Goal: Transaction & Acquisition: Purchase product/service

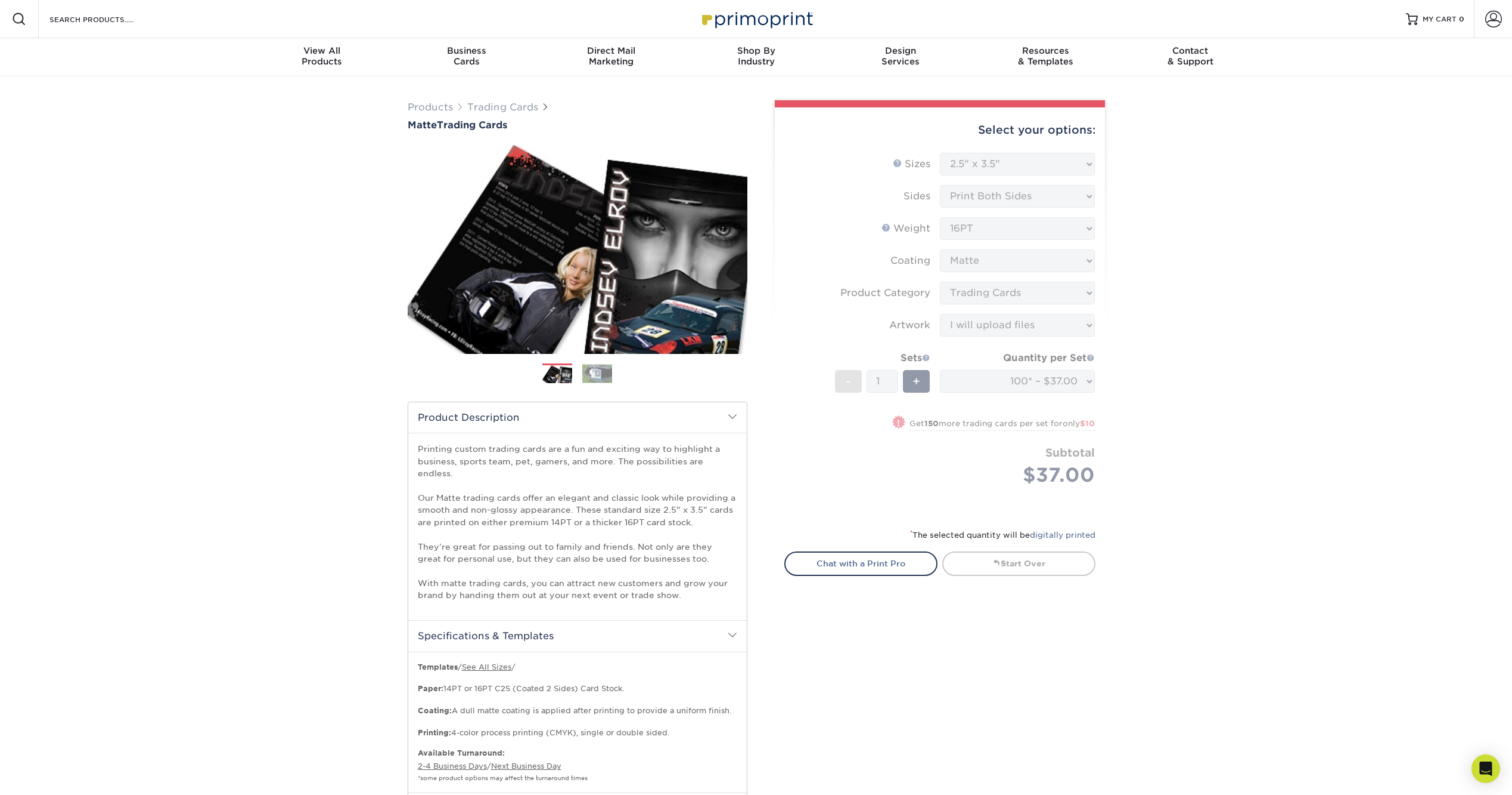
select select "2.50x3.50"
select select "c2f9bce9-36c2-409d-b101-c29d9d031e18"
select select "upload"
select select "e6fccf19-35d4-418a-ac33-8676f2a93148"
select select "newaddress"
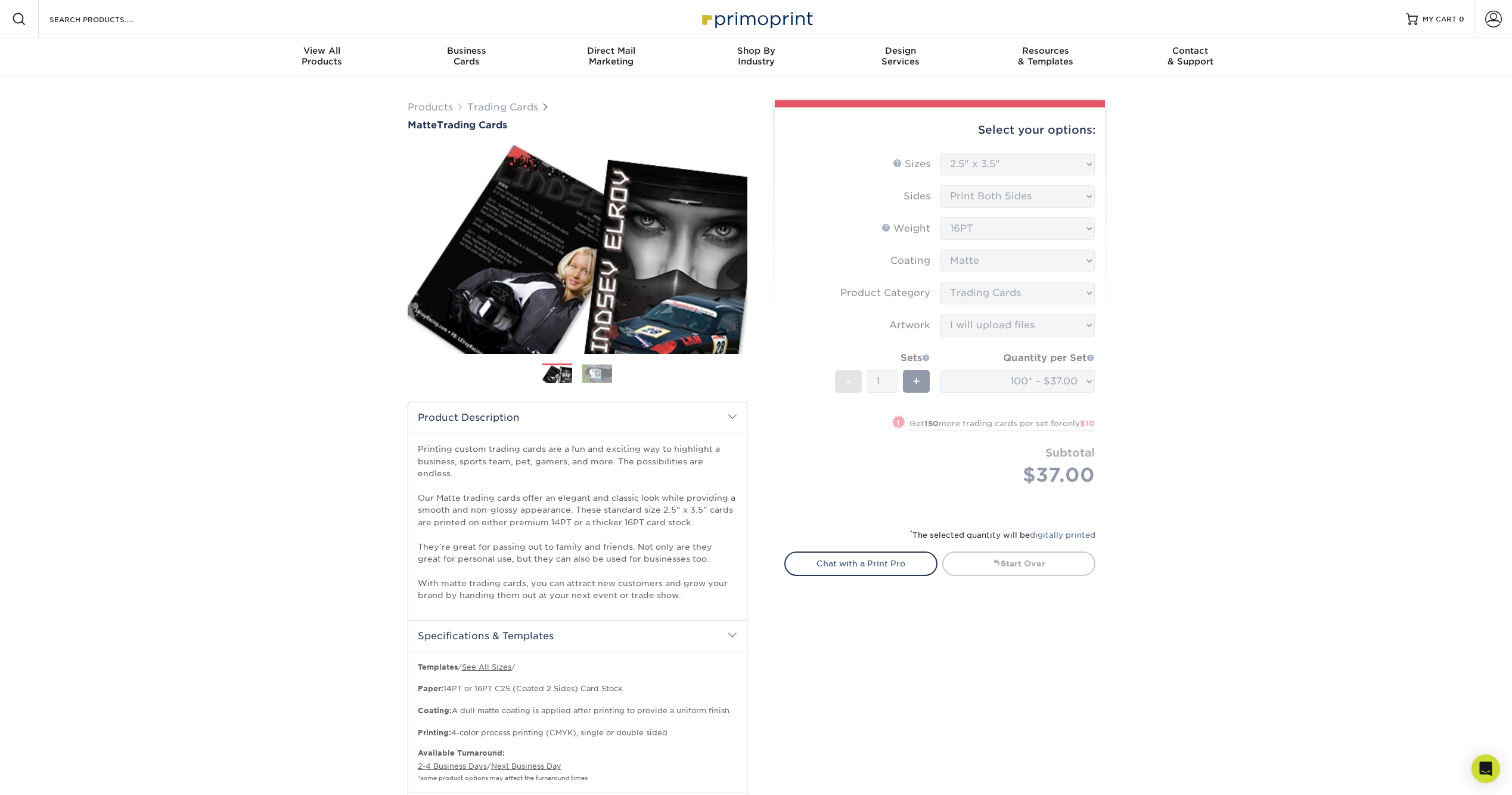
click at [974, 159] on form "Sizes Help Sizes Please Select 2.5" x 3.5" Sides Please Select 16PT - 1" at bounding box center [939, 334] width 311 height 361
click at [763, 373] on div "Select your options: Sizes Help Sizes Please Select 2.5" x 3.5" Sides - 1" at bounding box center [935, 485] width 358 height 769
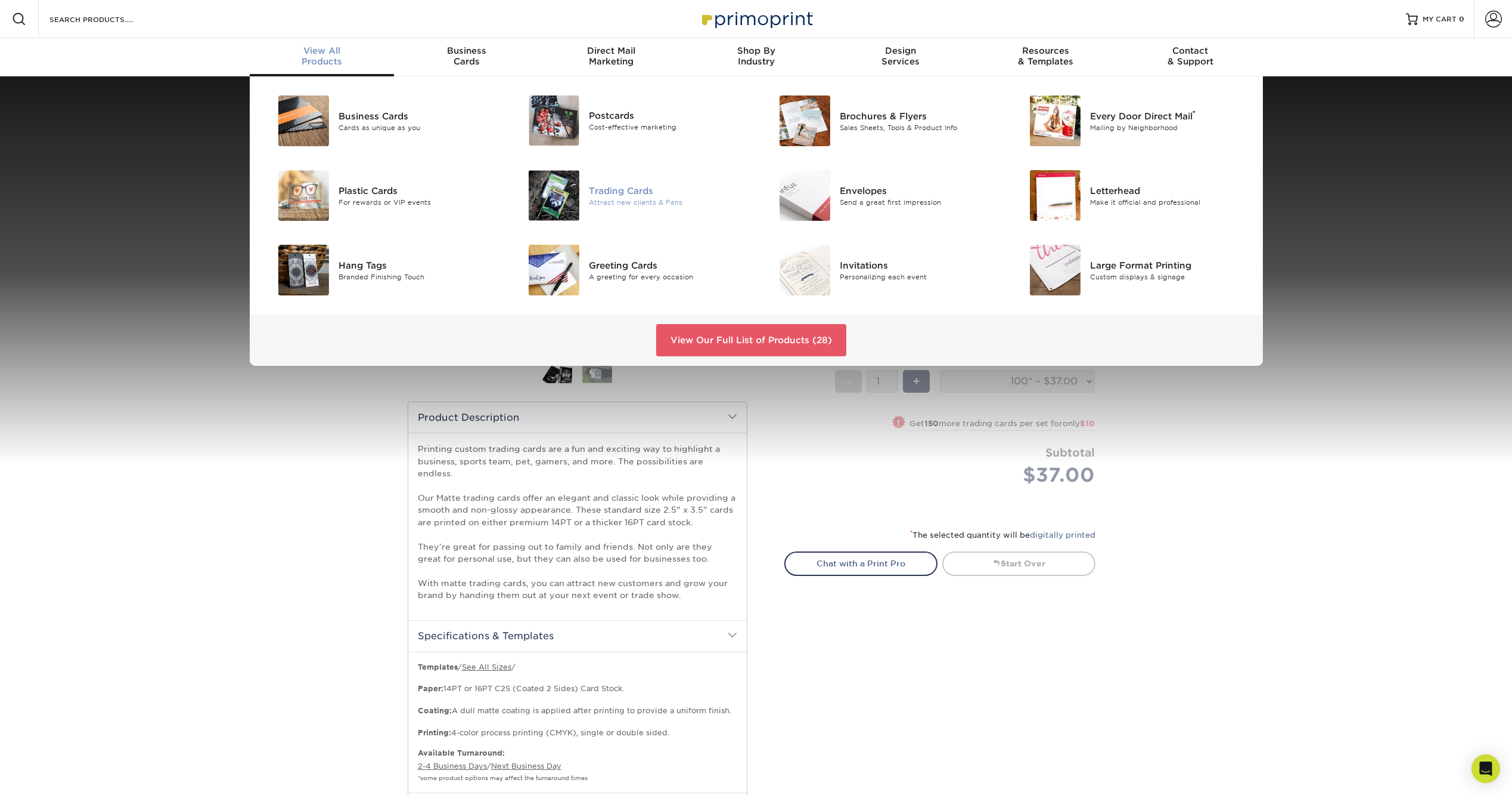
click at [568, 198] on img at bounding box center [554, 195] width 51 height 51
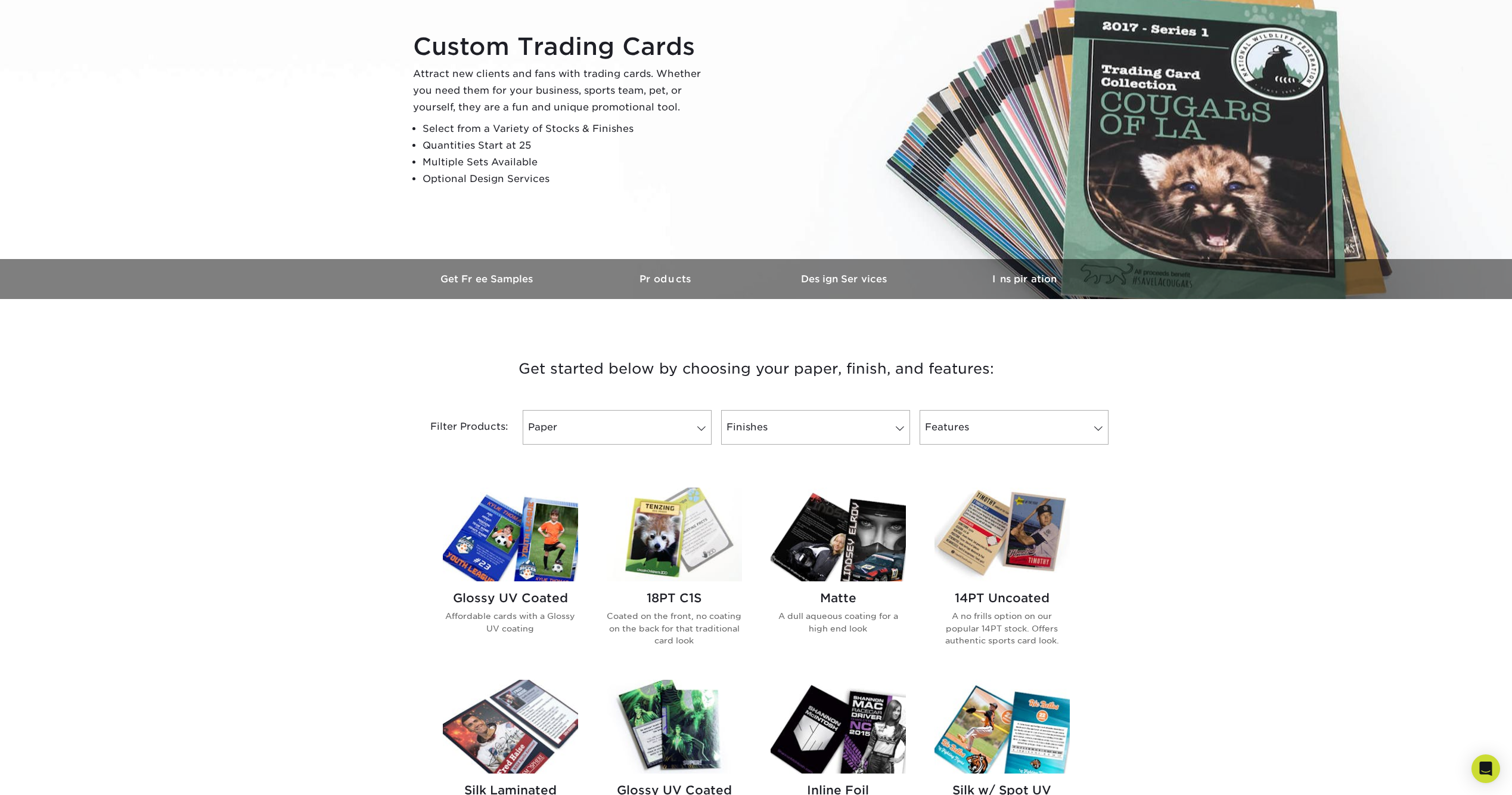
scroll to position [298, 0]
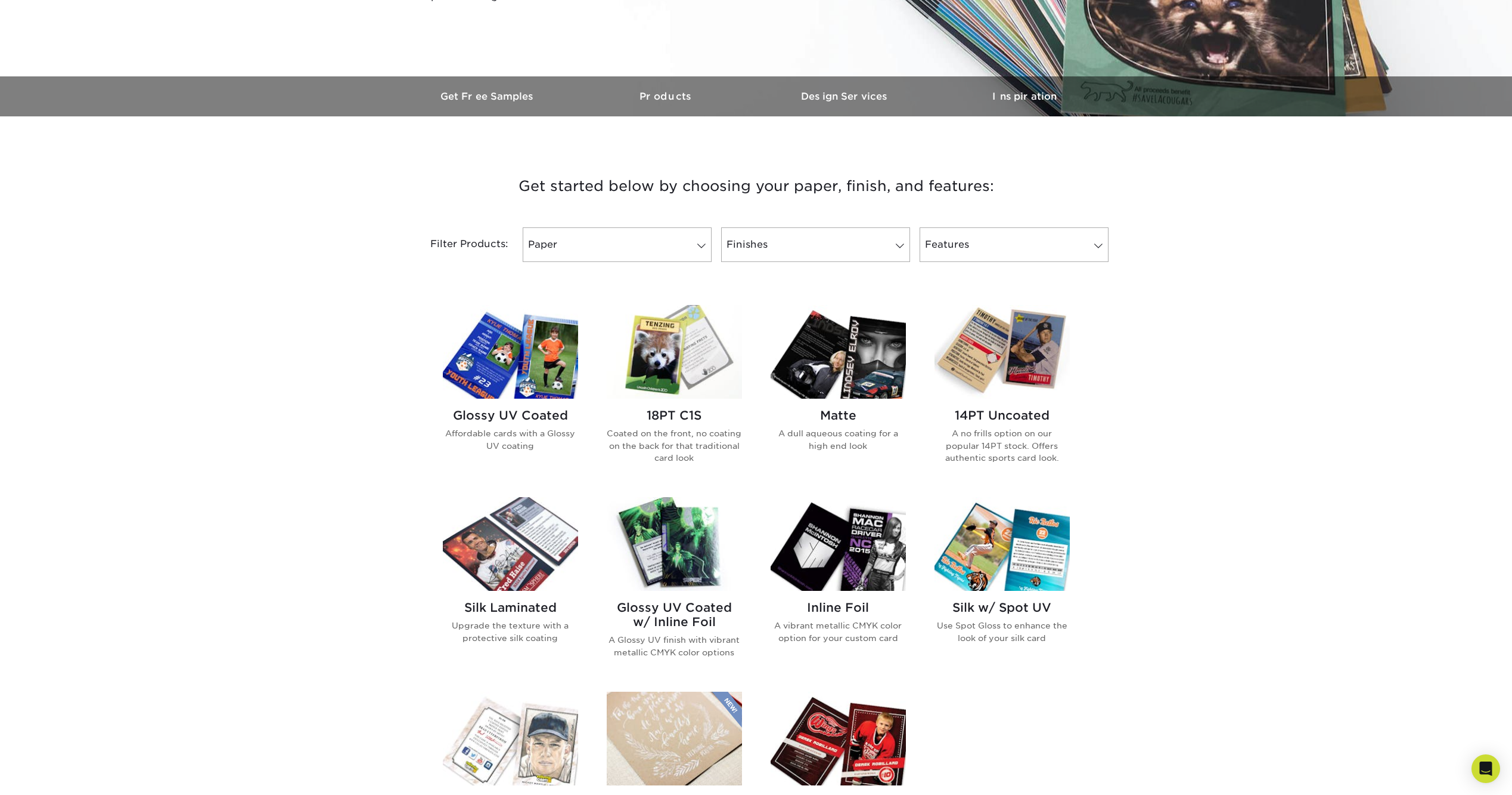
click at [886, 550] on img at bounding box center [839, 544] width 135 height 94
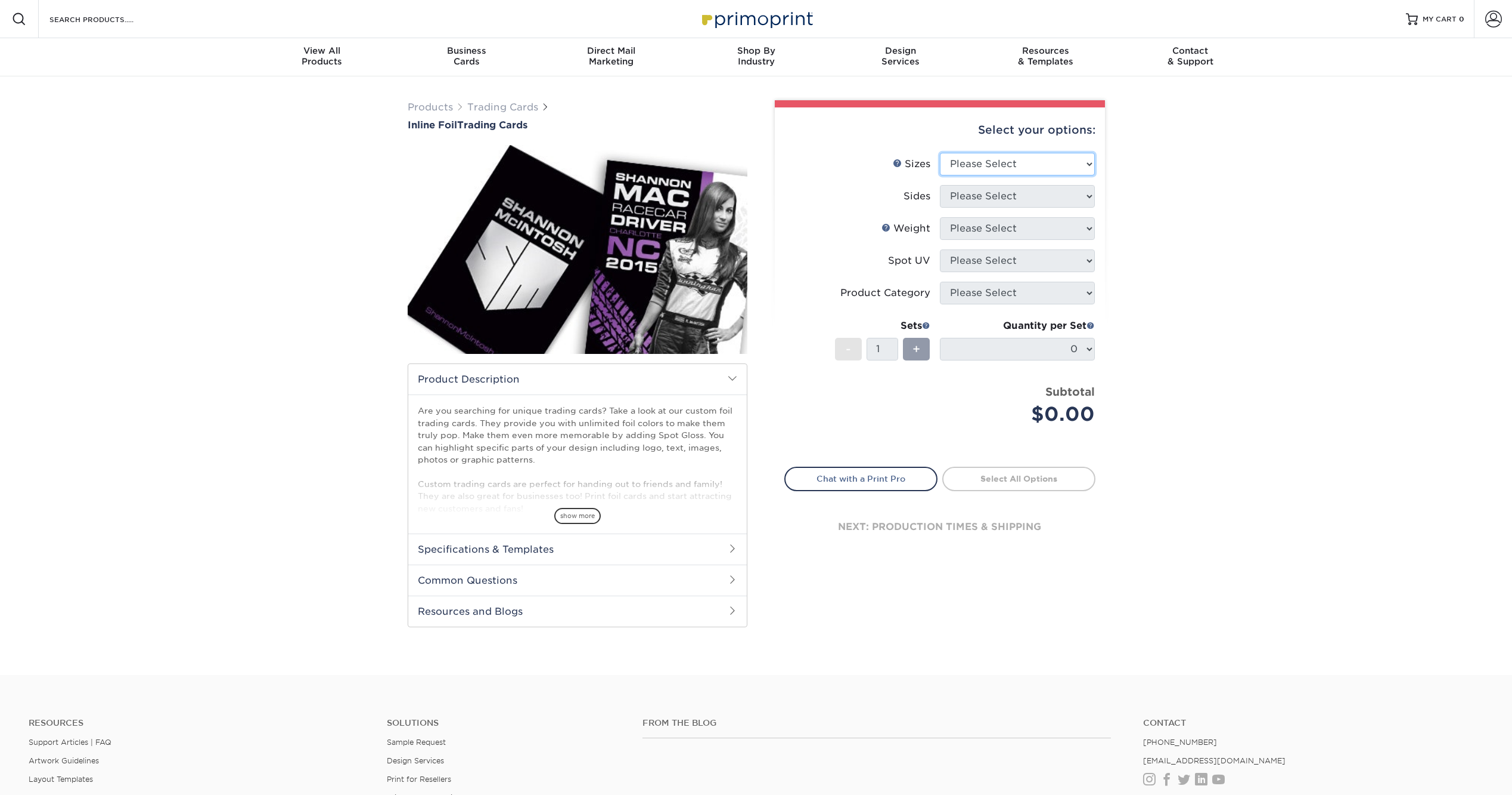
click at [1041, 167] on select "Please Select 2.5" x 3.5"" at bounding box center [1017, 164] width 155 height 23
select select "2.50x3.50"
click at [940, 153] on select "Please Select 2.5" x 3.5"" at bounding box center [1017, 164] width 155 height 23
click at [1011, 210] on li "Sides Please Select Print Both Sides - Foil Back Only Print Both Sides - Foil B…" at bounding box center [940, 201] width 310 height 32
click at [1012, 207] on select "Please Select Print Both Sides - Foil Back Only Print Both Sides - Foil Both Si…" at bounding box center [1017, 196] width 155 height 23
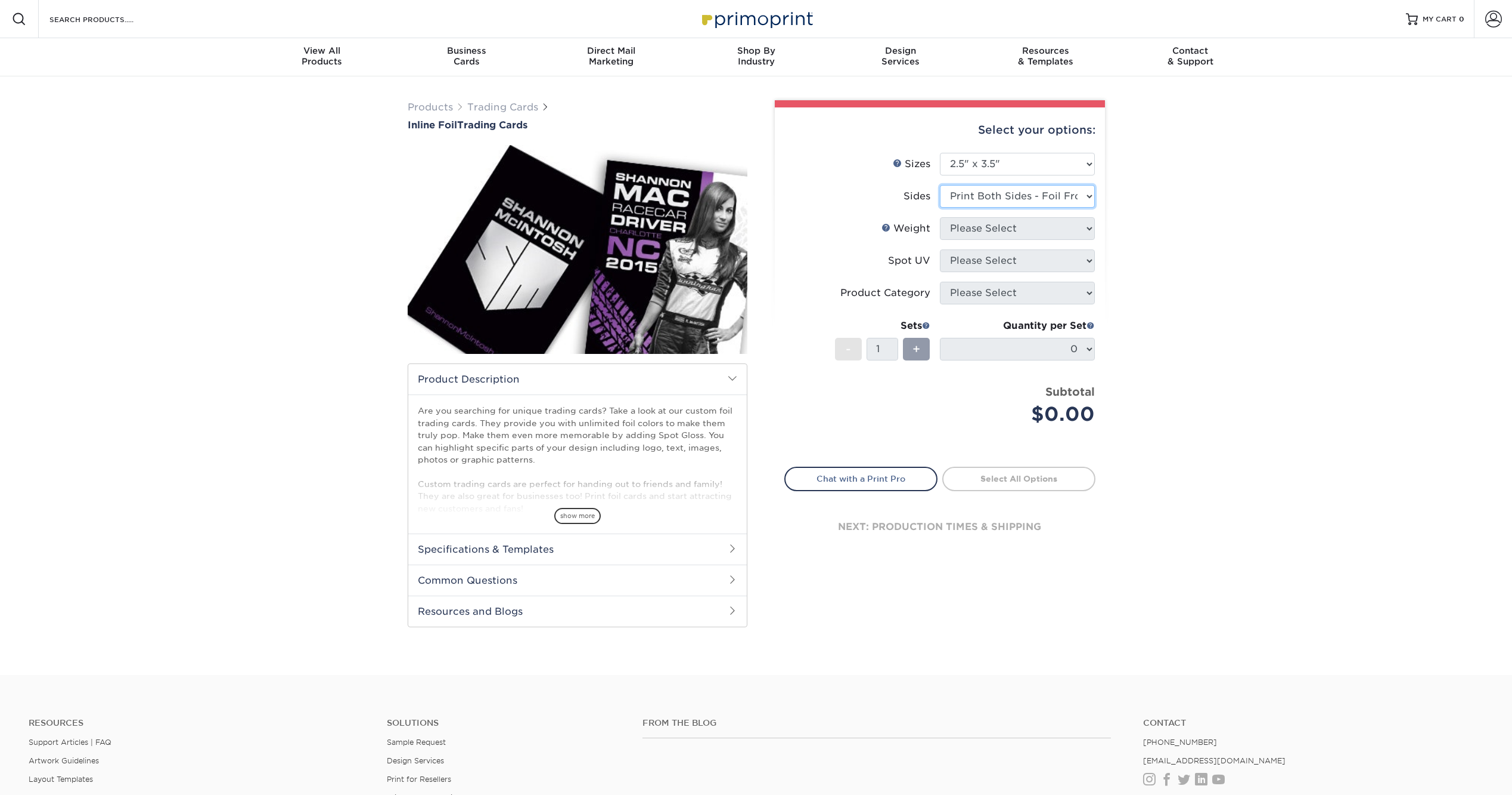
click at [940, 185] on select "Please Select Print Both Sides - Foil Back Only Print Both Sides - Foil Both Si…" at bounding box center [1017, 196] width 155 height 23
click at [1041, 194] on select "Please Select Print Both Sides - Foil Back Only Print Both Sides - Foil Both Si…" at bounding box center [1017, 196] width 155 height 23
select select "a75ac2f1-9911-48d6-841d-245b5ac08f27"
click at [940, 185] on select "Please Select Print Both Sides - Foil Back Only Print Both Sides - Foil Both Si…" at bounding box center [1017, 196] width 155 height 23
click at [1016, 221] on select "Please Select 16PT" at bounding box center [1017, 228] width 155 height 23
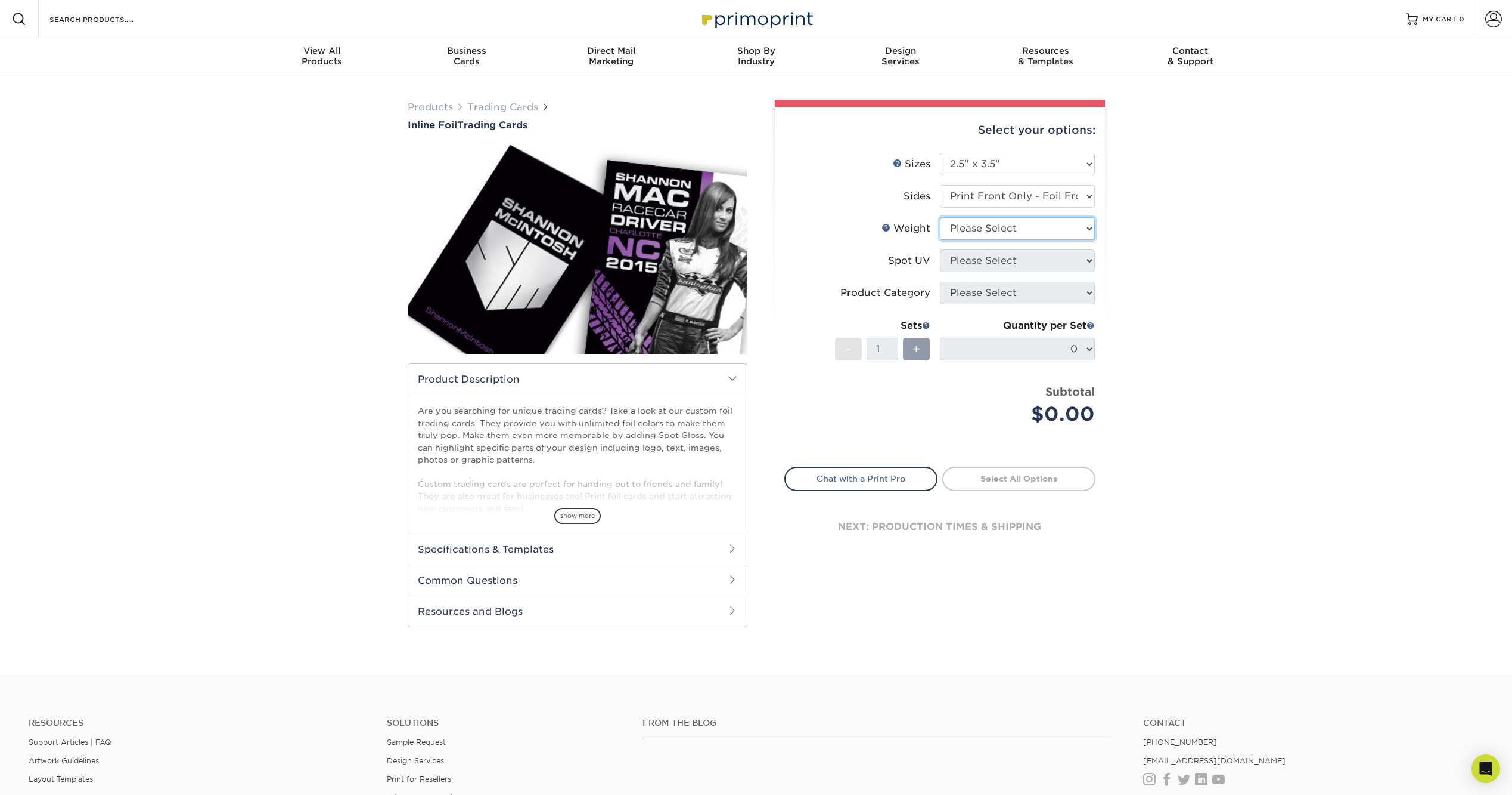
select select "16PT"
click at [940, 217] on select "Please Select 16PT" at bounding box center [1017, 228] width 155 height 23
drag, startPoint x: 998, startPoint y: 203, endPoint x: 998, endPoint y: 210, distance: 7.0
click at [999, 203] on select "Please Select Print Both Sides - Foil Back Only Print Both Sides - Foil Both Si…" at bounding box center [1017, 196] width 155 height 23
select select "e9e9dfb3-fba1-4d60-972c-fd9ca5904d33"
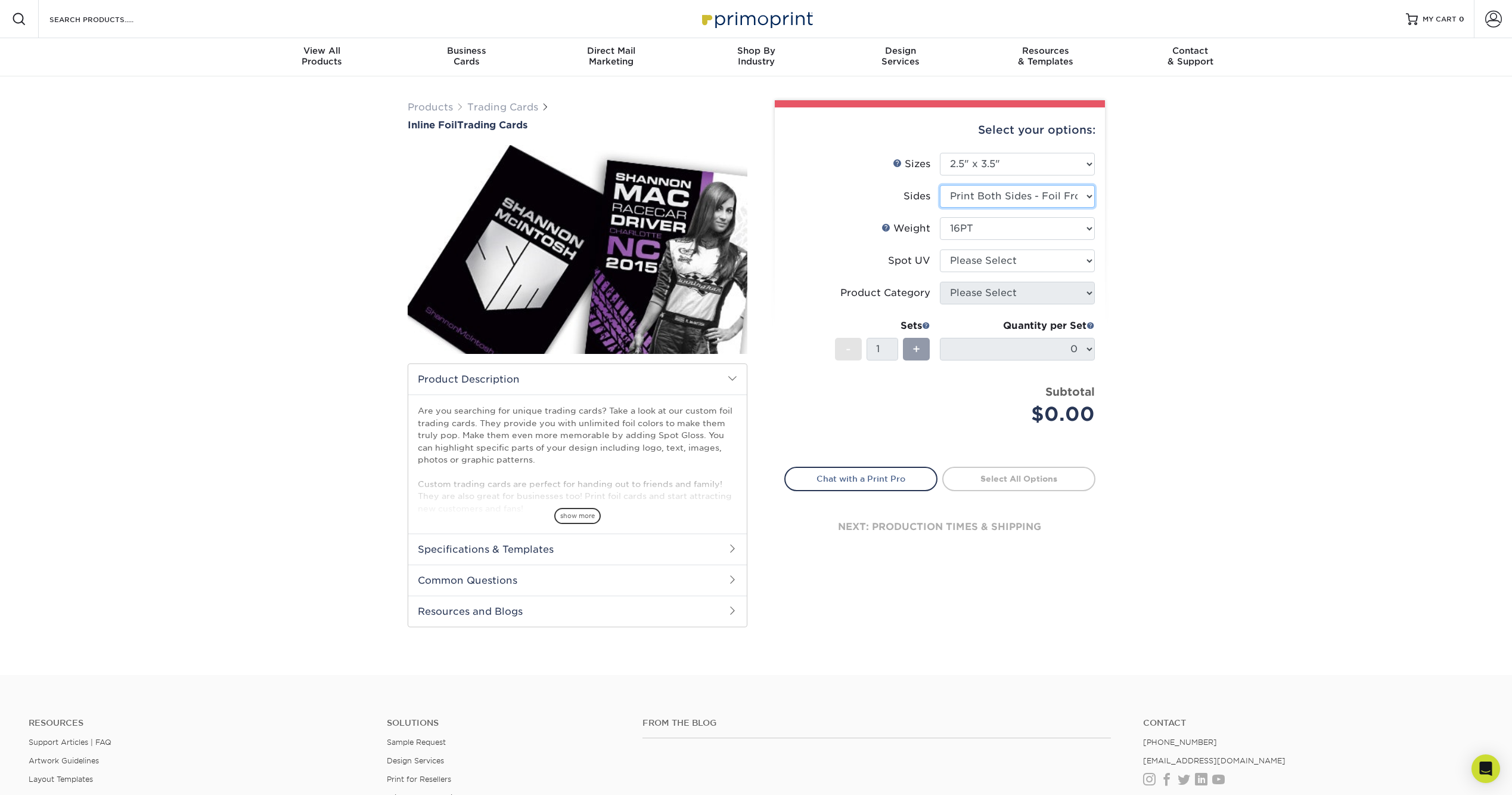
click at [940, 185] on select "Please Select Print Both Sides - Foil Back Only Print Both Sides - Foil Both Si…" at bounding box center [1017, 196] width 155 height 23
select select "-1"
click at [1012, 189] on select "Please Select Print Both Sides - Foil Back Only Print Both Sides - Foil Both Si…" at bounding box center [1017, 196] width 155 height 23
select select "34527644-b4fd-4ffb-9092-1318eefcd9d9"
click at [940, 185] on select "Please Select Print Both Sides - Foil Back Only Print Both Sides - Foil Both Si…" at bounding box center [1017, 196] width 155 height 23
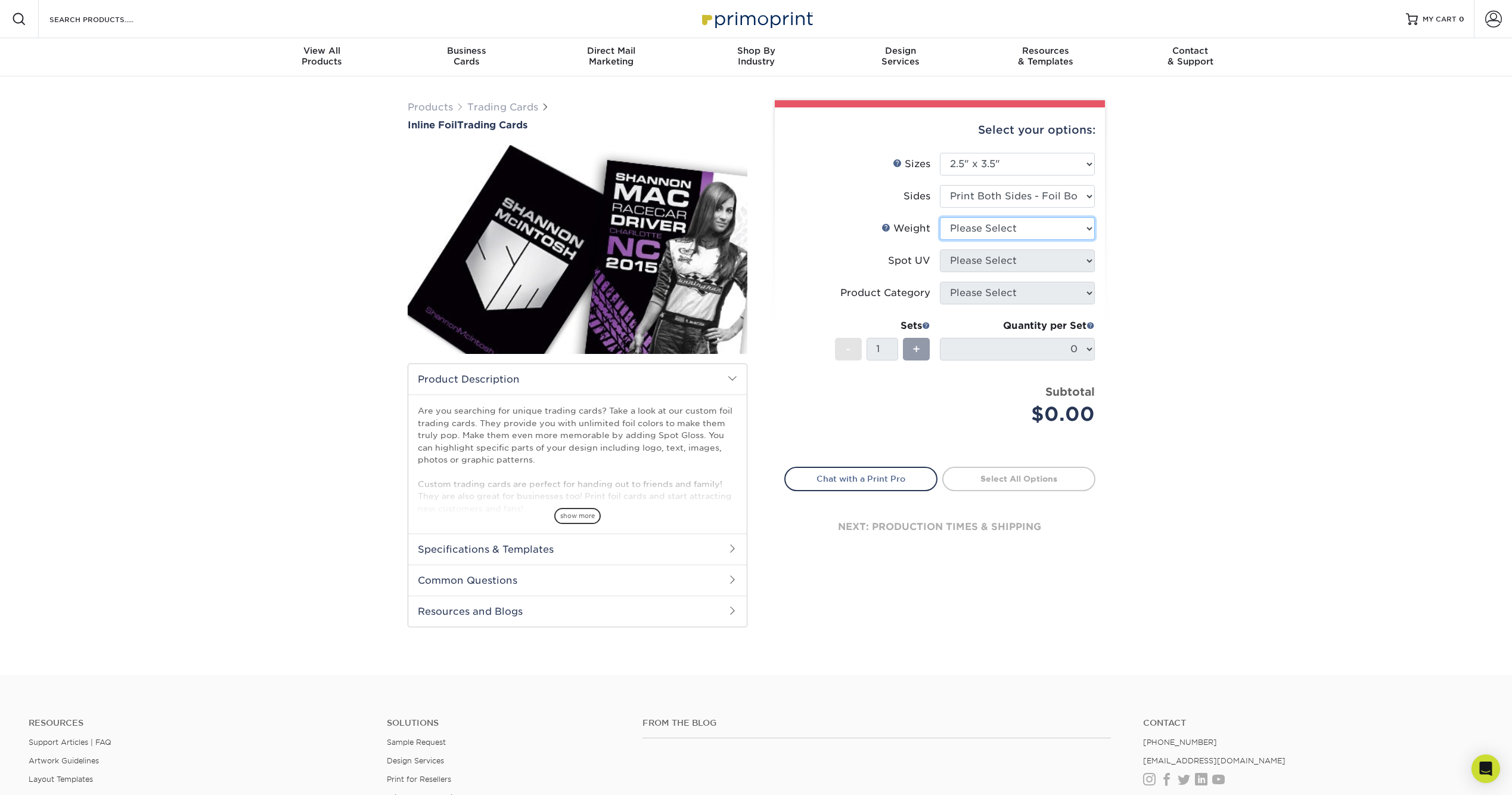
click at [1000, 231] on select "Please Select 16PT" at bounding box center [1017, 228] width 155 height 23
select select "16PT"
click at [940, 217] on select "Please Select 16PT" at bounding box center [1017, 228] width 155 height 23
click at [987, 262] on select "Please Select No Spot UV Front and Back (Both Sides) Front Only Back Only" at bounding box center [1017, 260] width 155 height 23
select select "0"
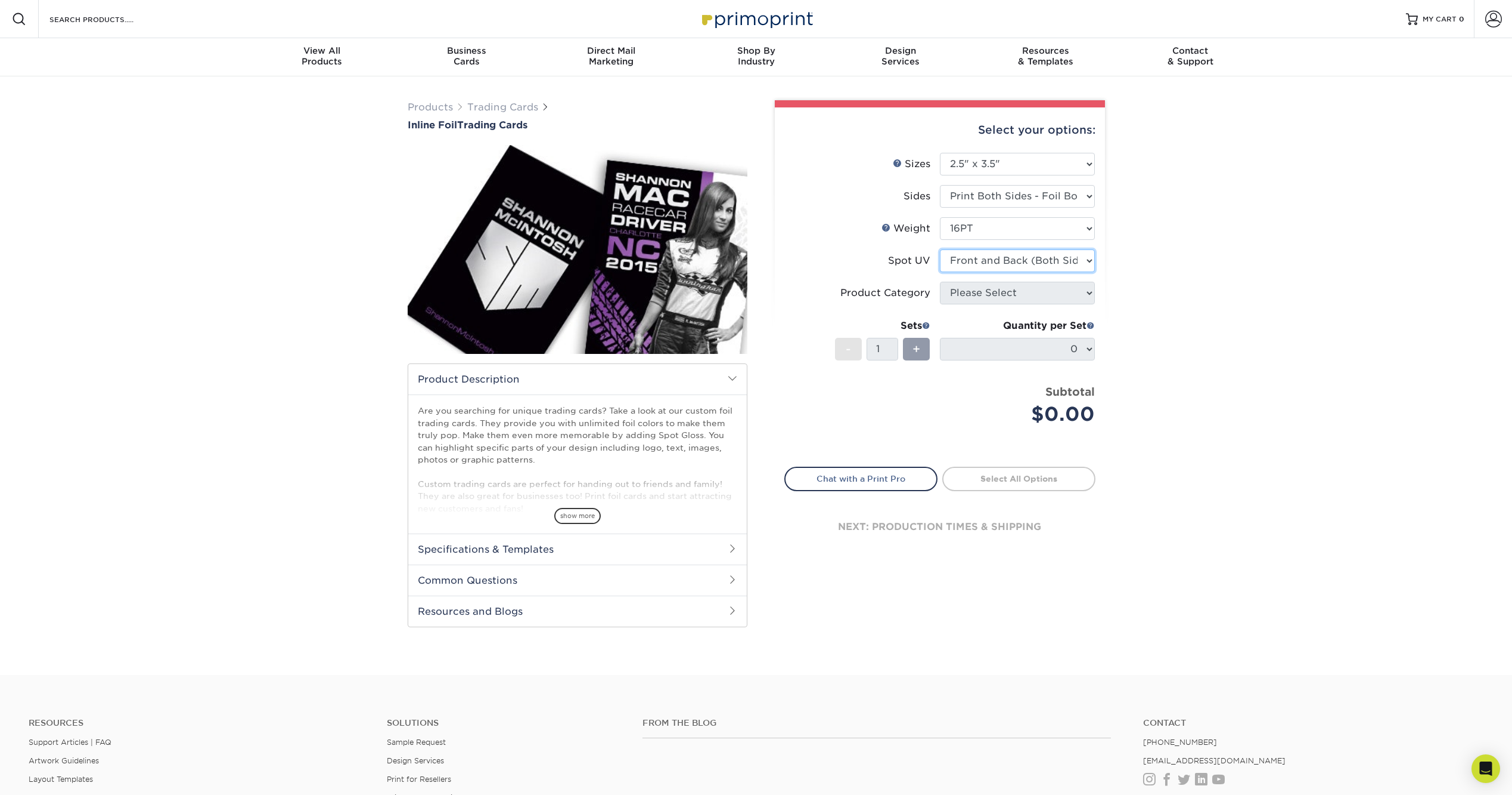
click at [940, 249] on select "Please Select No Spot UV Front and Back (Both Sides) Front Only Back Only" at bounding box center [1017, 260] width 155 height 23
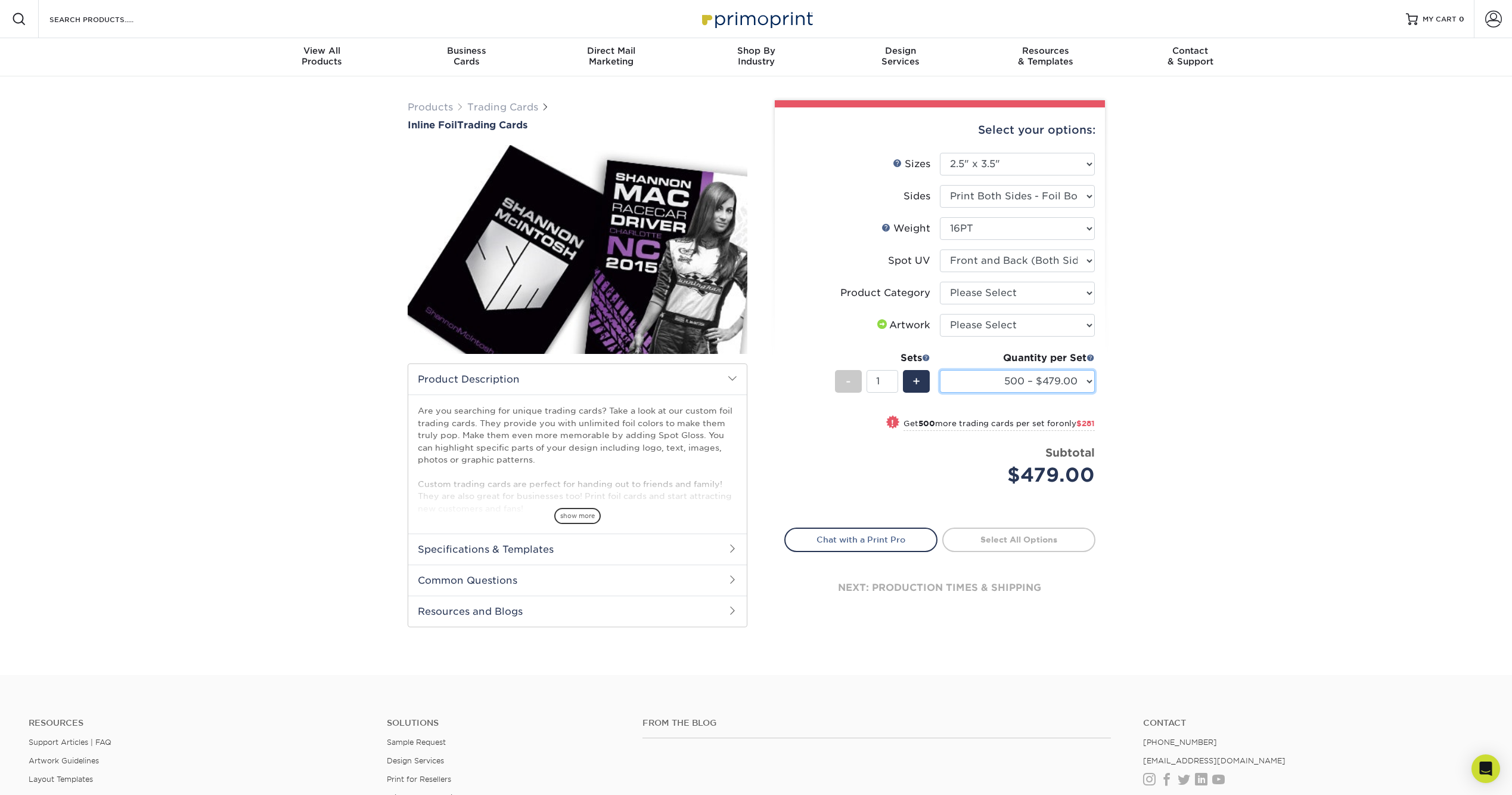
click at [975, 373] on select "500 – $479.00 1000 – $760.00 2500 – $1104.00 5000 – $1565.00" at bounding box center [1017, 382] width 155 height 23
click at [998, 316] on select "Please Select I will upload files I need a design - $100" at bounding box center [1017, 325] width 155 height 23
select select "upload"
click at [940, 314] on select "Please Select I will upload files I need a design - $100" at bounding box center [1017, 325] width 155 height 23
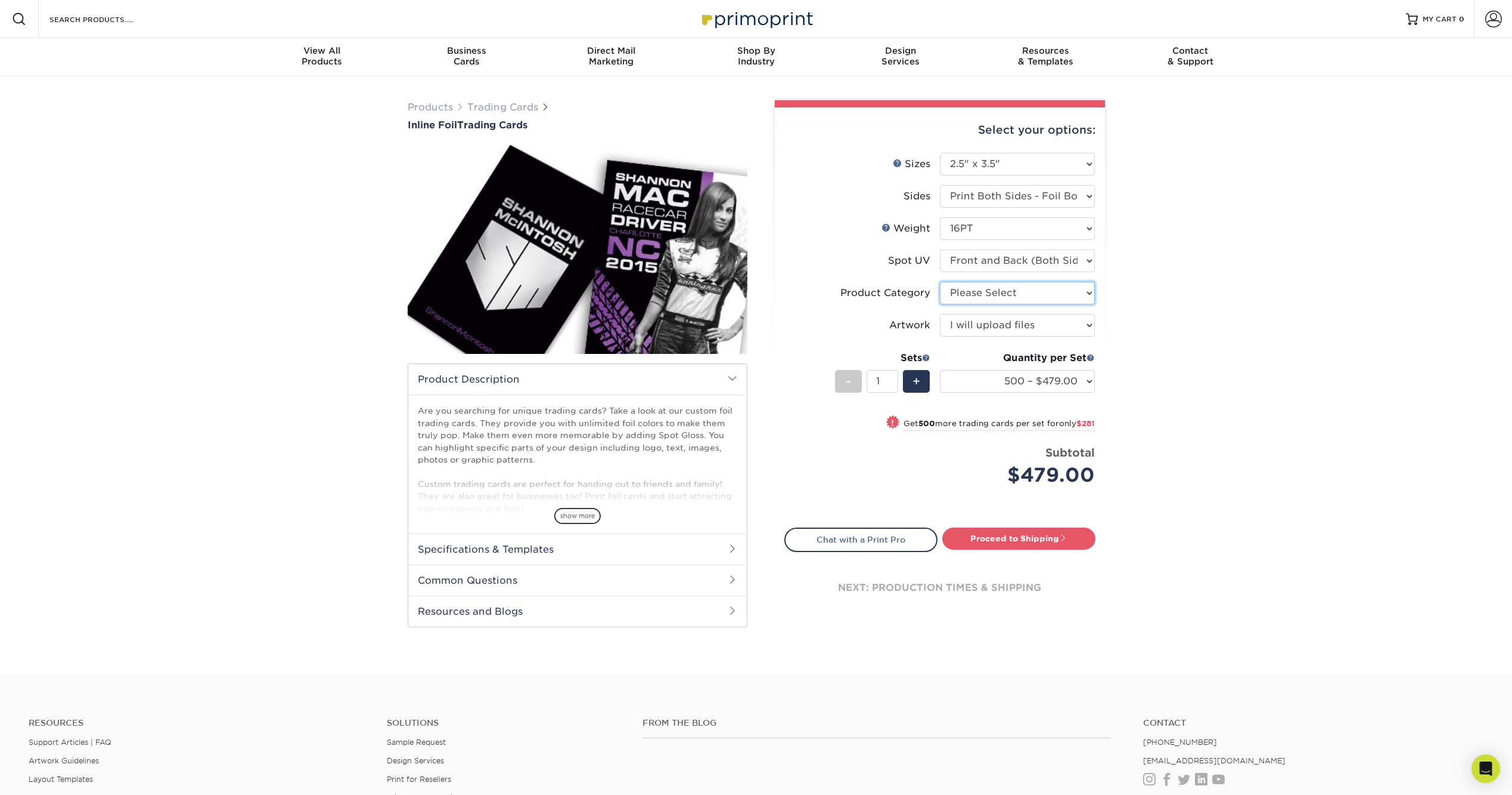
click at [998, 286] on select "Please Select Trading Cards" at bounding box center [1017, 293] width 155 height 23
select select "c2f9bce9-36c2-409d-b101-c29d9d031e18"
click at [940, 282] on select "Please Select Trading Cards" at bounding box center [1017, 293] width 155 height 23
click at [324, 56] on div "View All Products" at bounding box center [322, 55] width 145 height 22
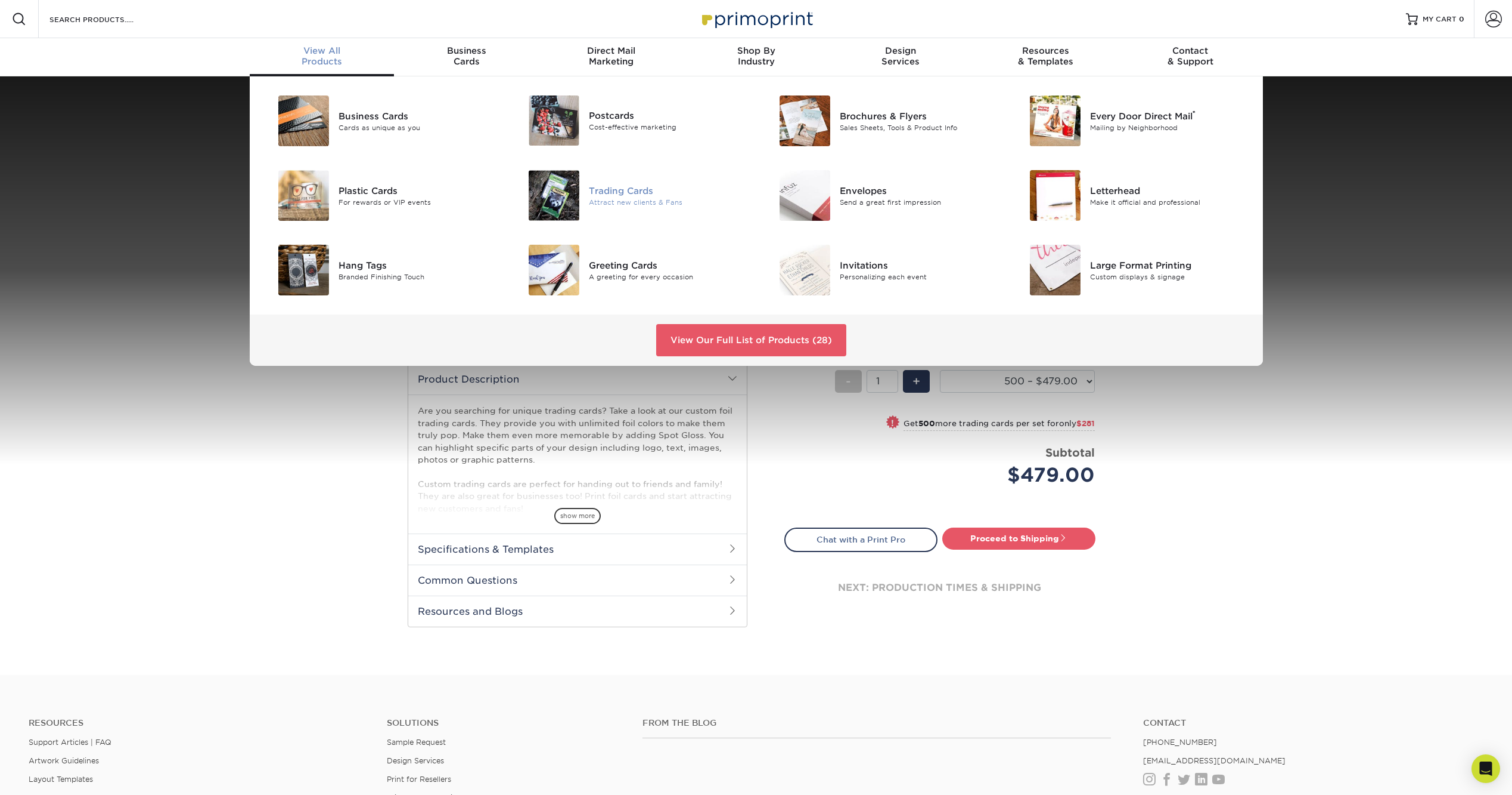
click at [608, 189] on div "Trading Cards" at bounding box center [668, 191] width 158 height 13
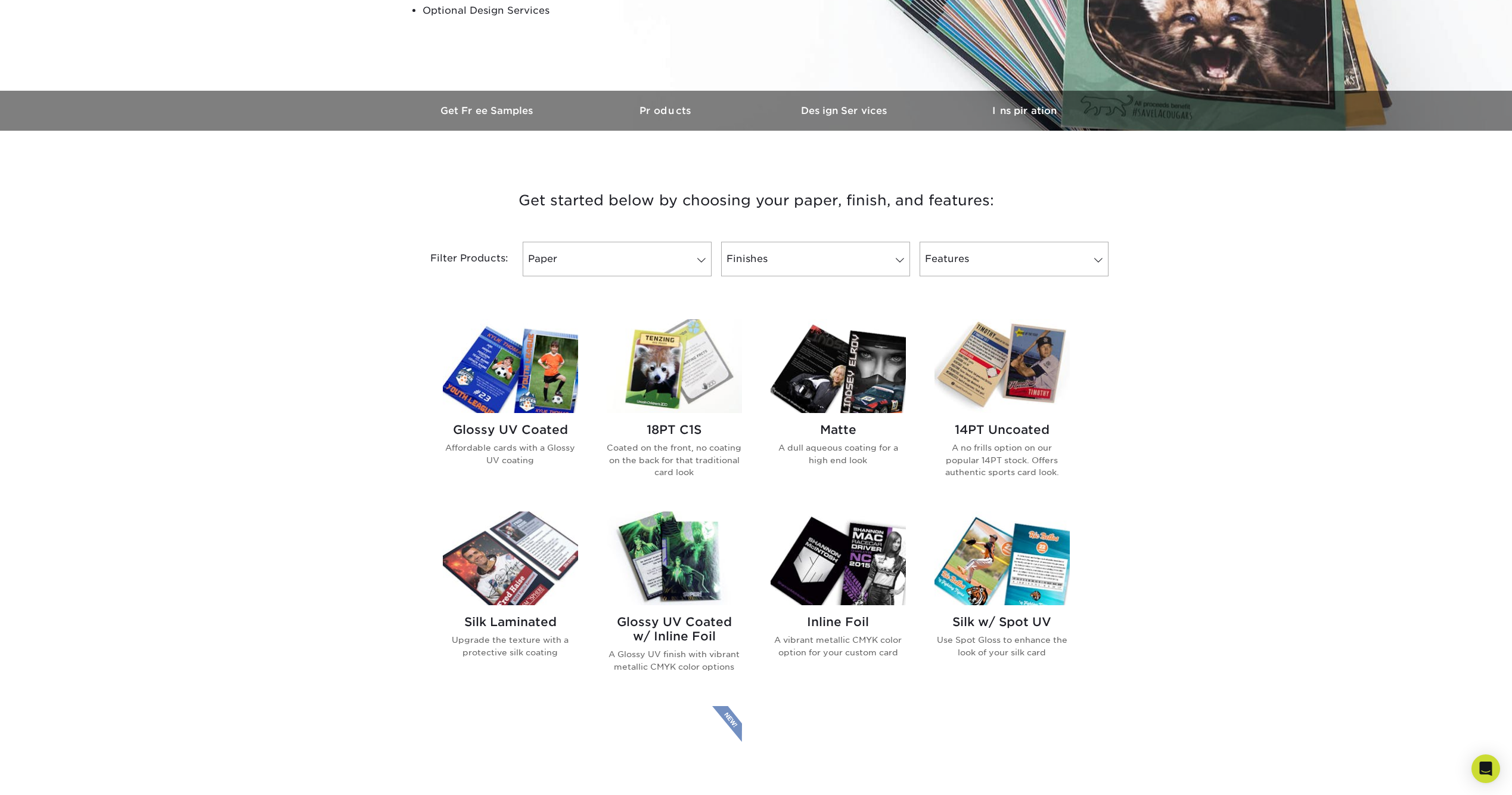
scroll to position [298, 0]
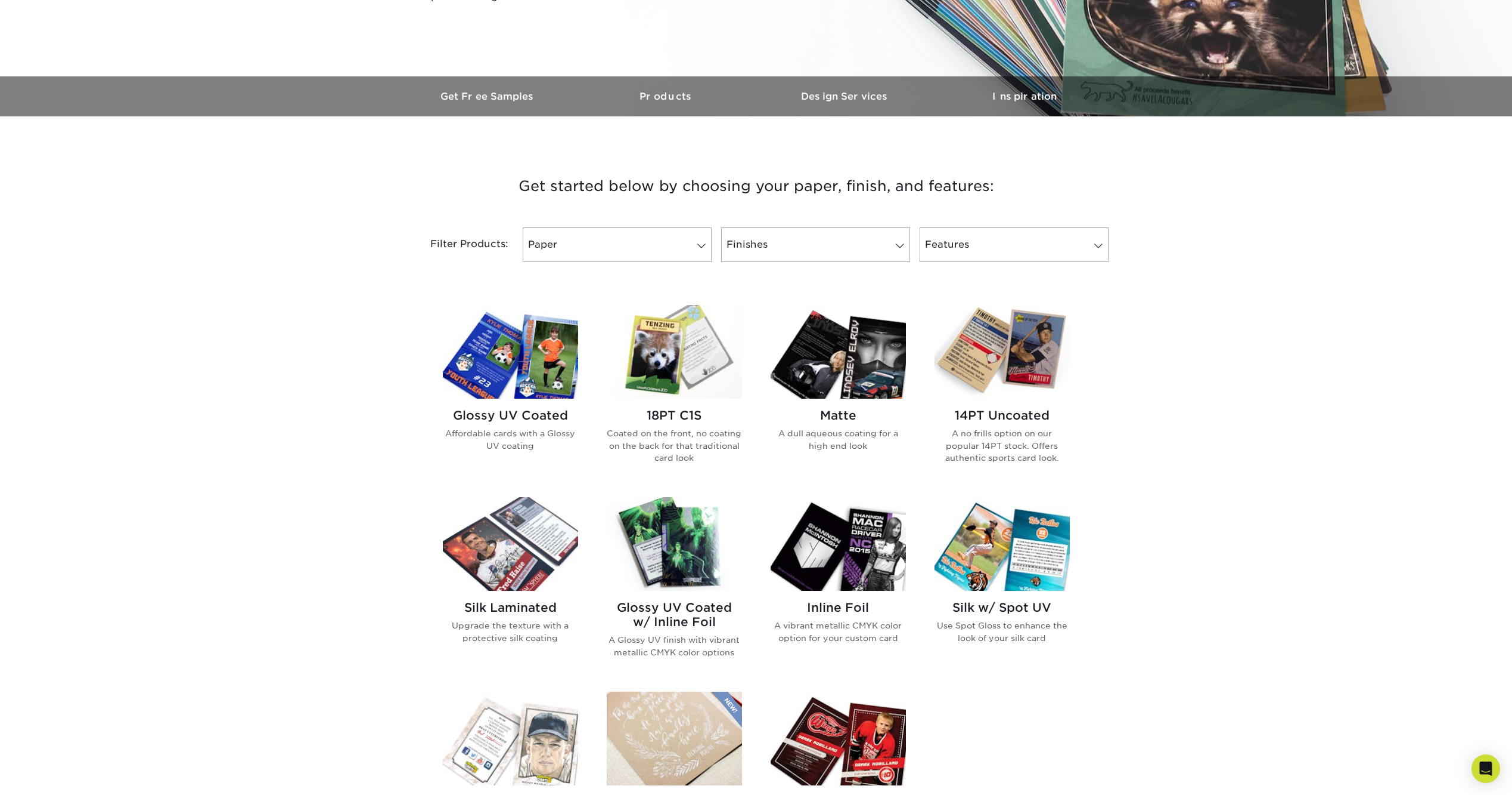
click at [497, 565] on img at bounding box center [511, 544] width 135 height 94
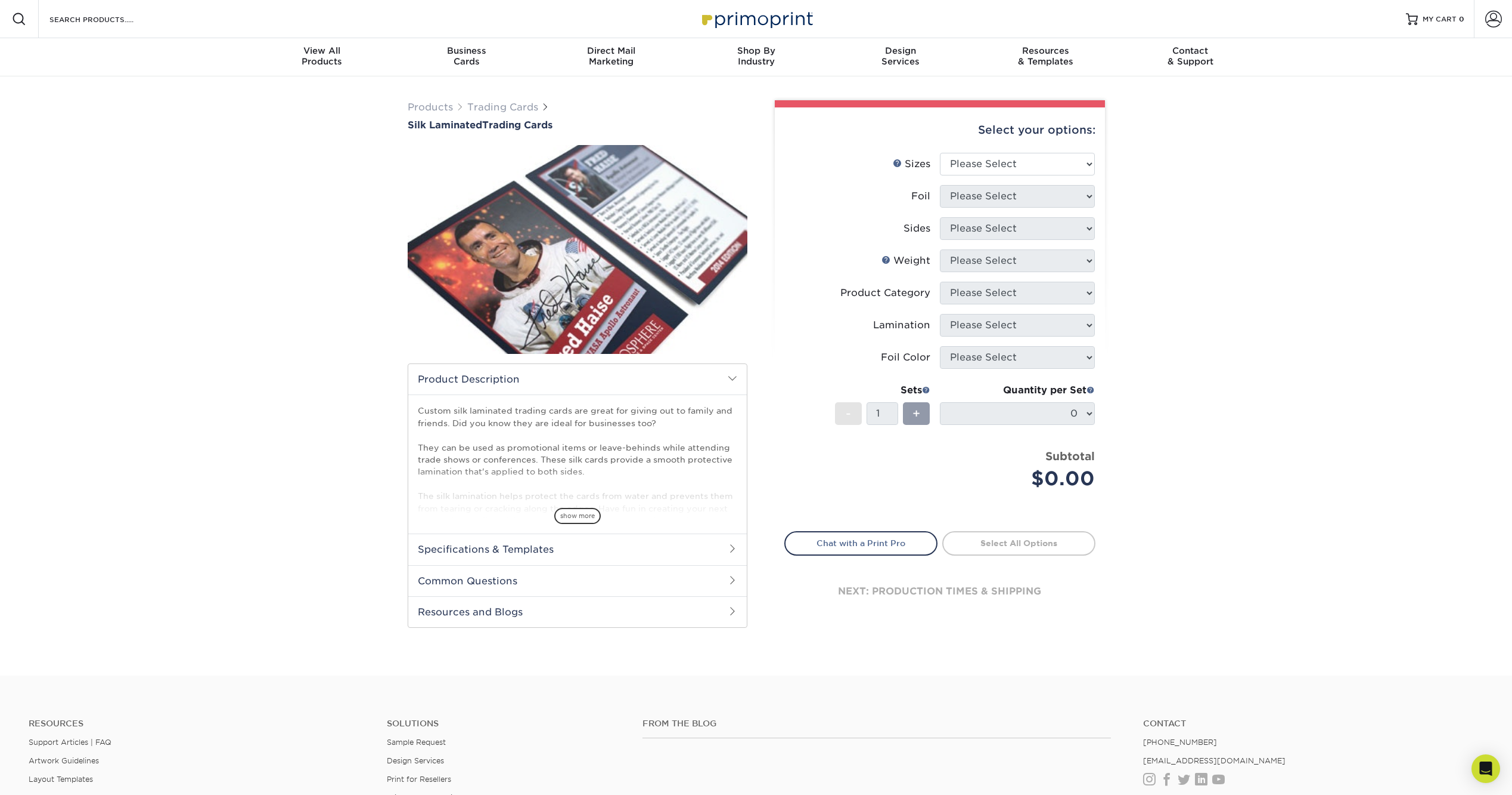
click at [995, 180] on li "Sizes Help Sizes Please Select 2.5" x 3.5"" at bounding box center [940, 169] width 310 height 32
click at [974, 154] on select "Please Select 2.5" x 3.5"" at bounding box center [1017, 164] width 155 height 23
select select "2.50x3.50"
click at [940, 153] on select "Please Select 2.5" x 3.5"" at bounding box center [1017, 164] width 155 height 23
click at [980, 197] on select "Please Select No Yes" at bounding box center [1017, 196] width 155 height 23
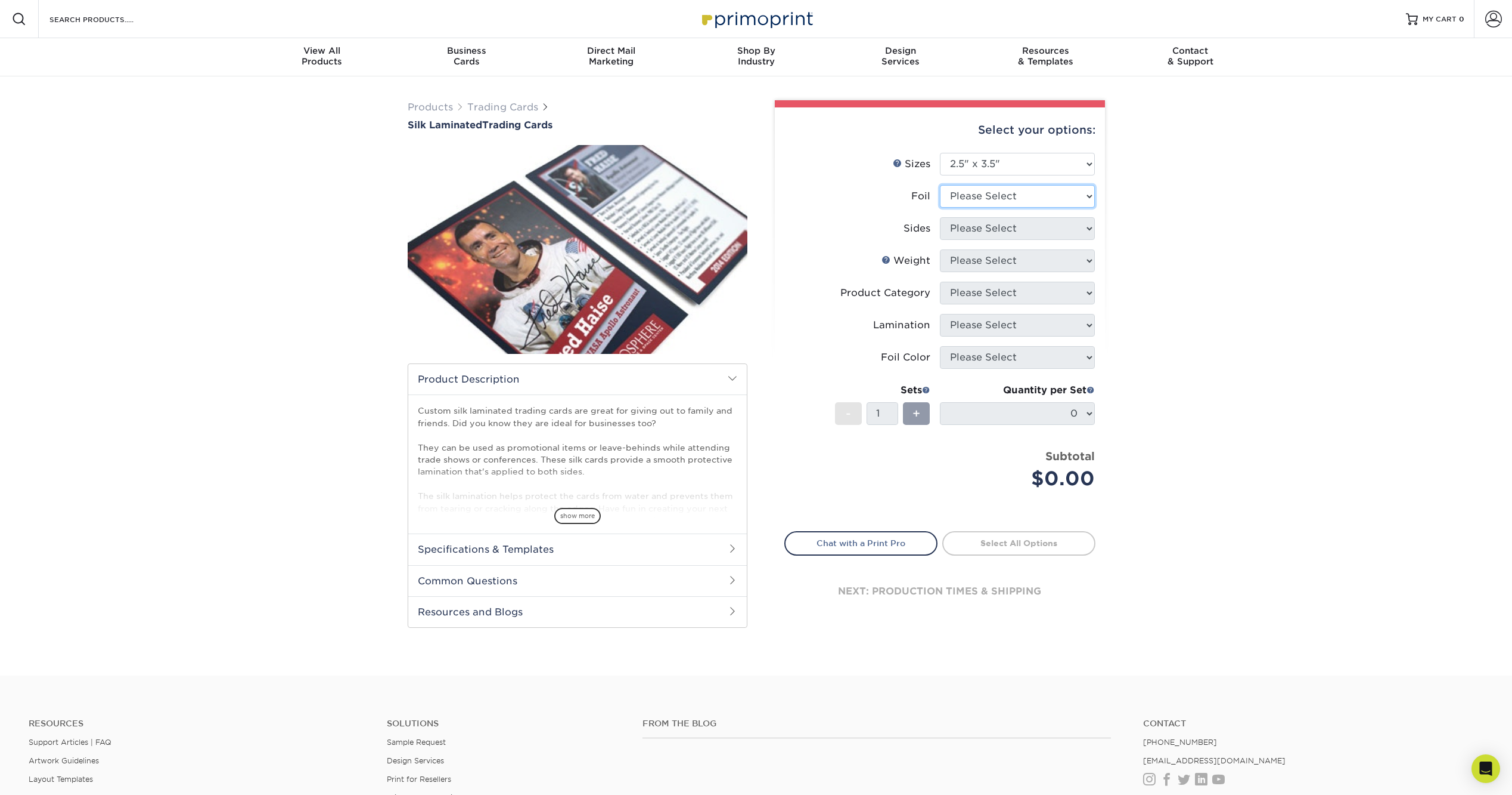
select select "1"
click at [940, 185] on select "Please Select No Yes" at bounding box center [1017, 196] width 155 height 23
click at [979, 231] on select "Please Select Print Both Sides - Foil Both Sides Print Both Sides - Foil Front …" at bounding box center [1017, 228] width 155 height 23
click at [940, 217] on select "Please Select Print Both Sides - Foil Both Sides Print Both Sides - Foil Front …" at bounding box center [1017, 228] width 155 height 23
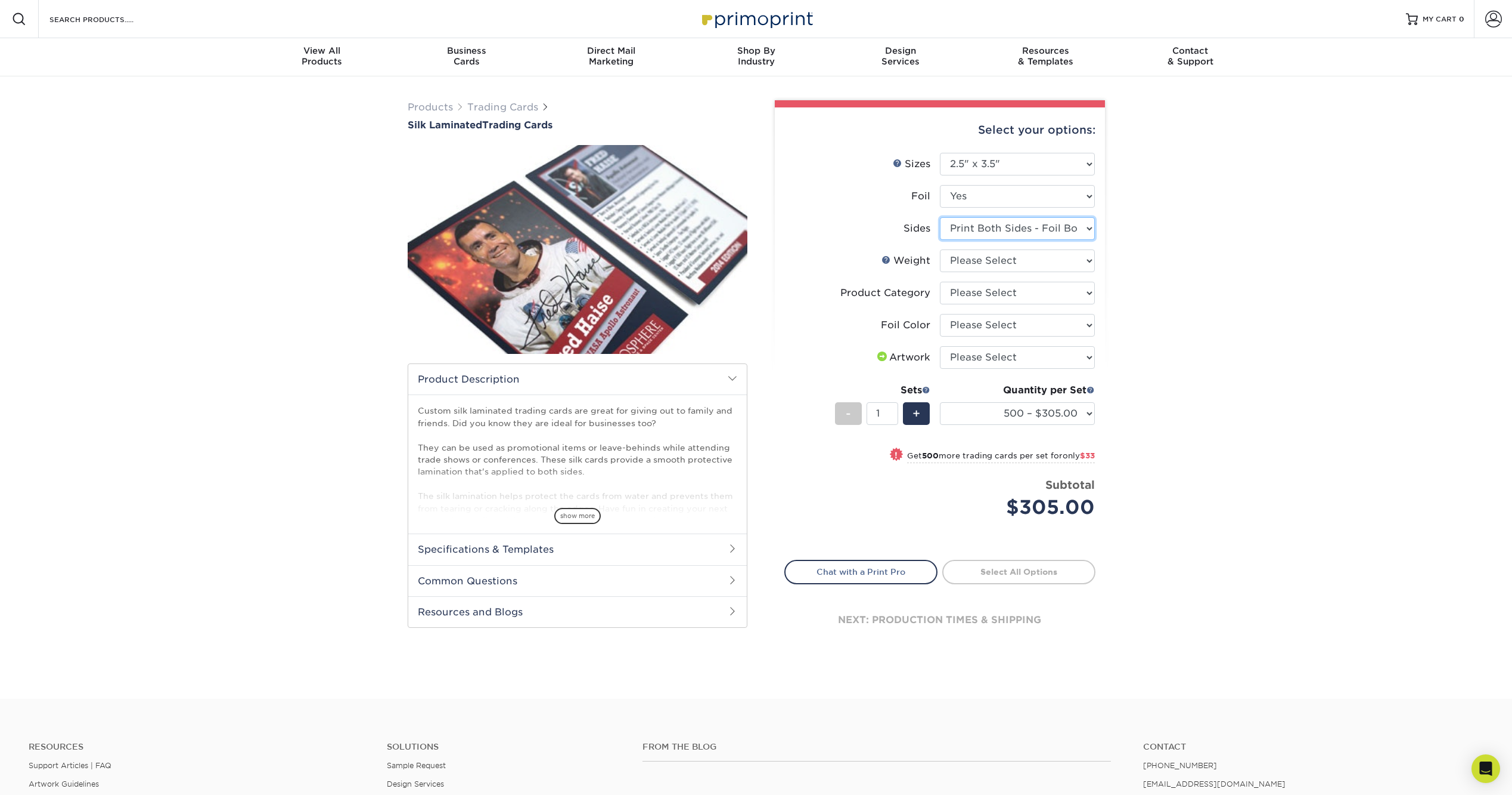
drag, startPoint x: 1023, startPoint y: 232, endPoint x: 1023, endPoint y: 241, distance: 9.0
click at [1023, 232] on select "Please Select Print Both Sides - Foil Both Sides Print Both Sides - Foil Front …" at bounding box center [1017, 228] width 155 height 23
select select "e9e9dfb3-fba1-4d60-972c-fd9ca5904d33"
click at [940, 217] on select "Please Select Print Both Sides - Foil Both Sides Print Both Sides - Foil Front …" at bounding box center [1017, 228] width 155 height 23
click at [1089, 421] on select "500 – $222.00 1000 – $256.00 2500 – $598.00 5000 – $1135.00" at bounding box center [1017, 413] width 155 height 23
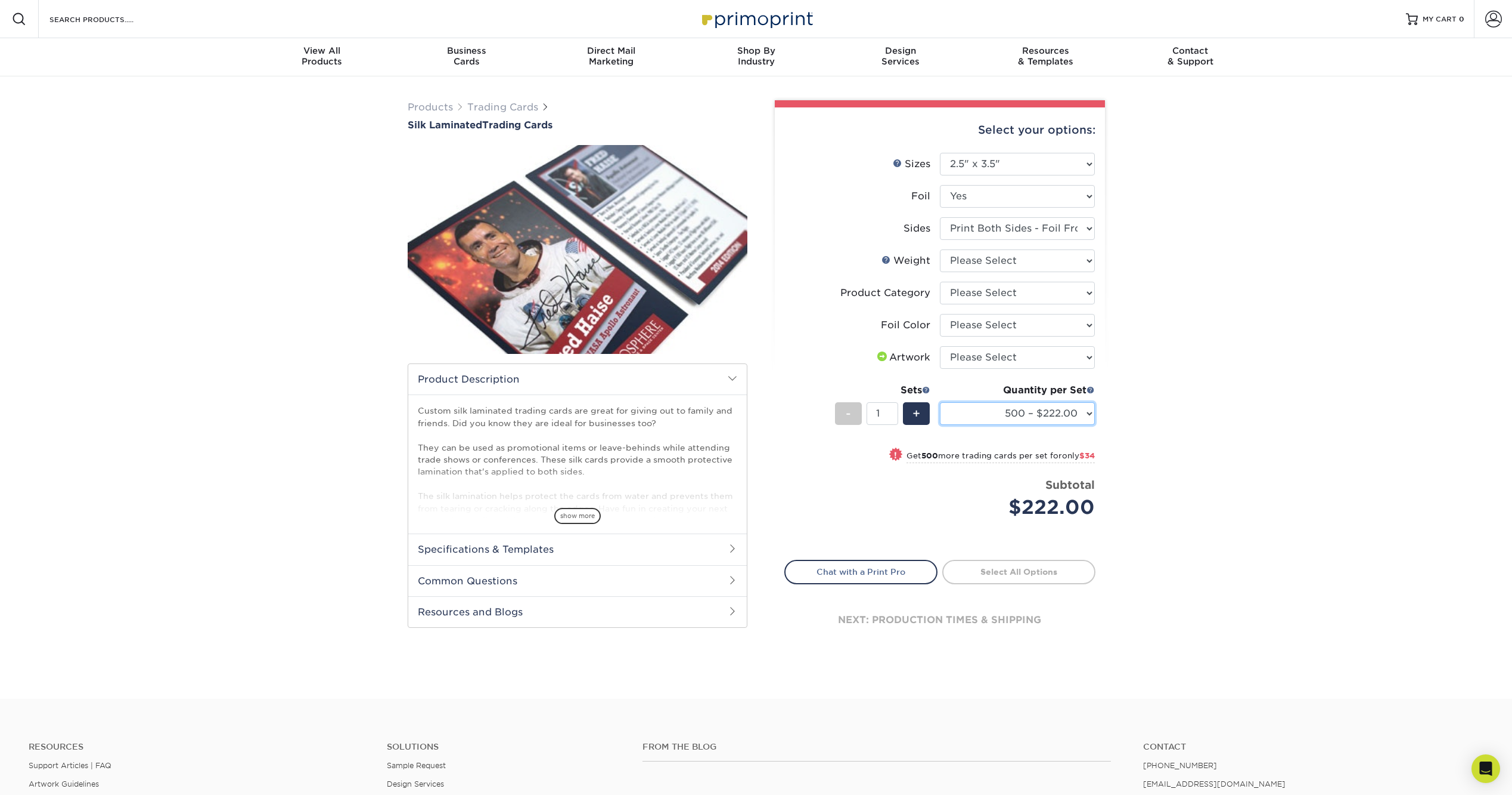
click at [1083, 415] on select "500 – $222.00 1000 – $256.00 2500 – $598.00 5000 – $1135.00" at bounding box center [1017, 413] width 155 height 23
click at [1054, 360] on select "Please Select I will upload files I need a design - $100" at bounding box center [1017, 357] width 155 height 23
click at [1044, 327] on select "Please Select Silver Foil Rose Gold Foil Red Foil Gold Foil Copper Foil Blue Fo…" at bounding box center [1017, 325] width 155 height 23
select select "247ef47b-9551-4237-b38d-69a5d0733ec5"
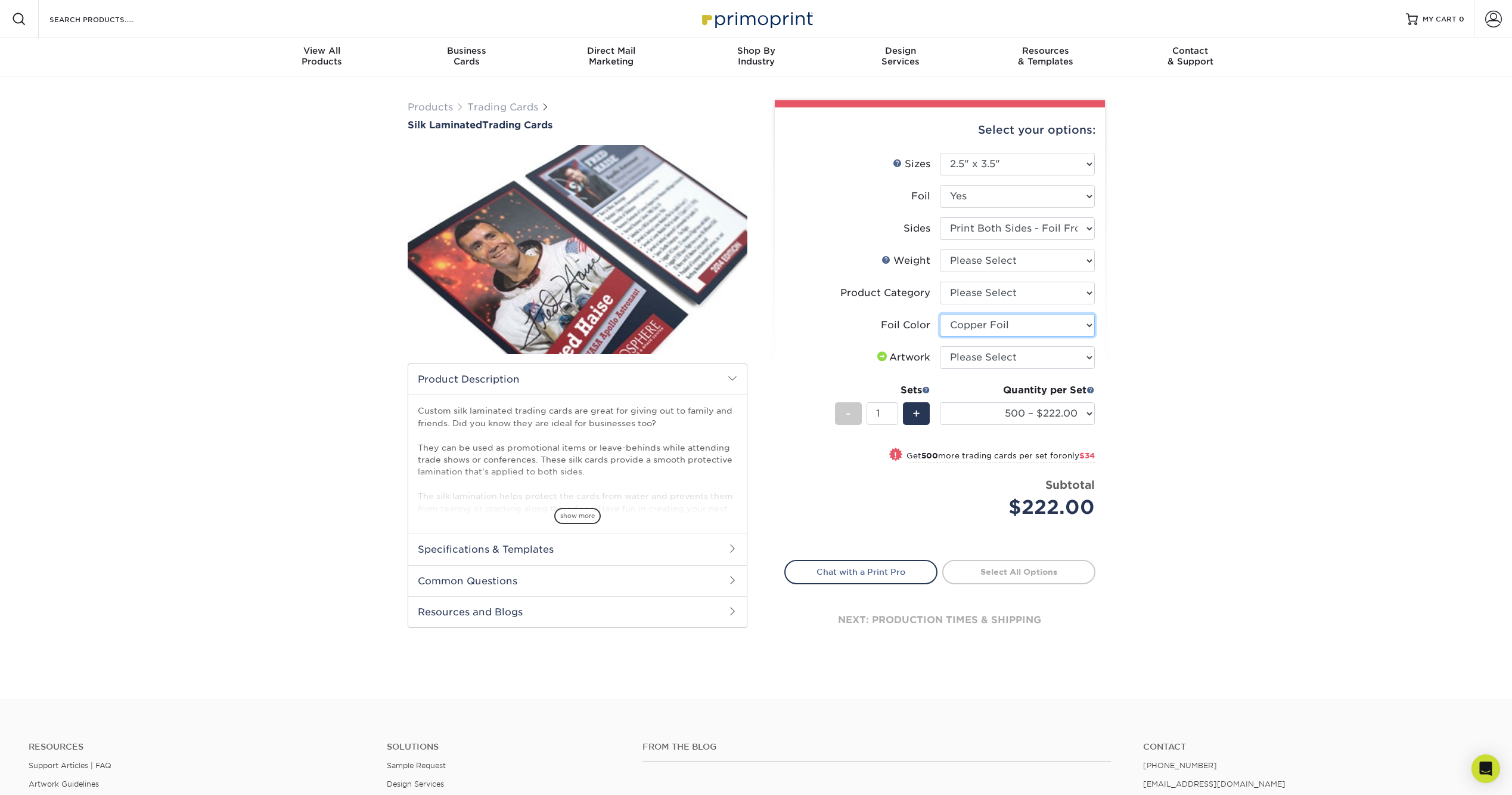
click at [940, 314] on select "Please Select Silver Foil Rose Gold Foil Red Foil Gold Foil Copper Foil Blue Fo…" at bounding box center [1017, 325] width 155 height 23
click at [1041, 420] on select "500 – $222.00 1000 – $256.00 2500 – $598.00 5000 – $1135.00" at bounding box center [1017, 413] width 155 height 23
click at [1043, 416] on select "500 – $222.00 1000 – $256.00 2500 – $598.00 5000 – $1135.00" at bounding box center [1017, 413] width 155 height 23
click at [1017, 294] on select "Please Select Trading Cards" at bounding box center [1017, 293] width 155 height 23
select select "c2f9bce9-36c2-409d-b101-c29d9d031e18"
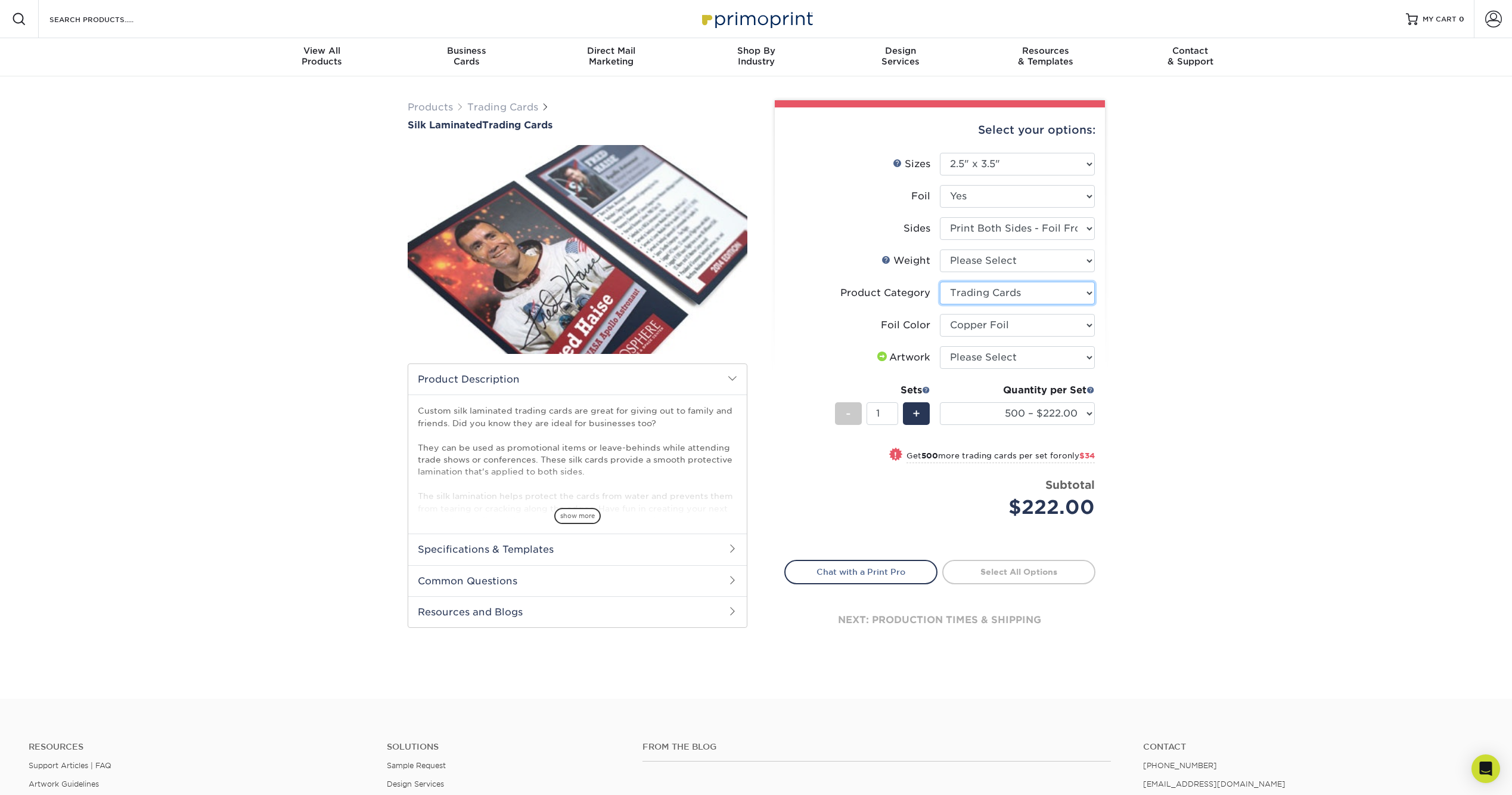
click at [940, 282] on select "Please Select Trading Cards" at bounding box center [1017, 293] width 155 height 23
click at [1003, 271] on select "Please Select 16PT" at bounding box center [1017, 260] width 155 height 23
click at [1003, 256] on select "Please Select 16PT" at bounding box center [1017, 260] width 155 height 23
drag, startPoint x: 1003, startPoint y: 256, endPoint x: 1001, endPoint y: 271, distance: 15.1
click at [1003, 256] on select "Please Select 16PT" at bounding box center [1017, 260] width 155 height 23
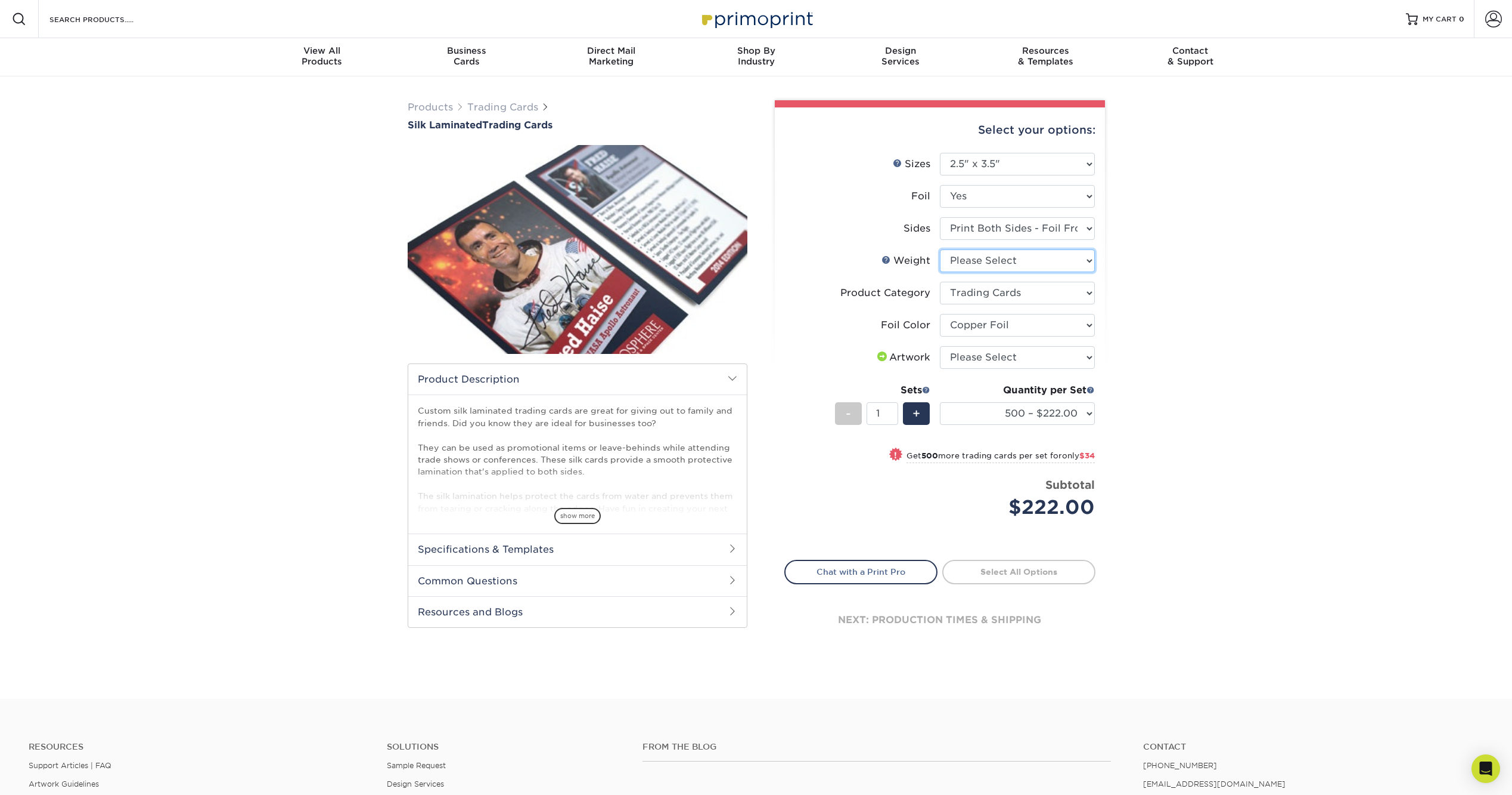
select select "16PT"
click at [940, 249] on select "Please Select 16PT" at bounding box center [1017, 260] width 155 height 23
select select "-1"
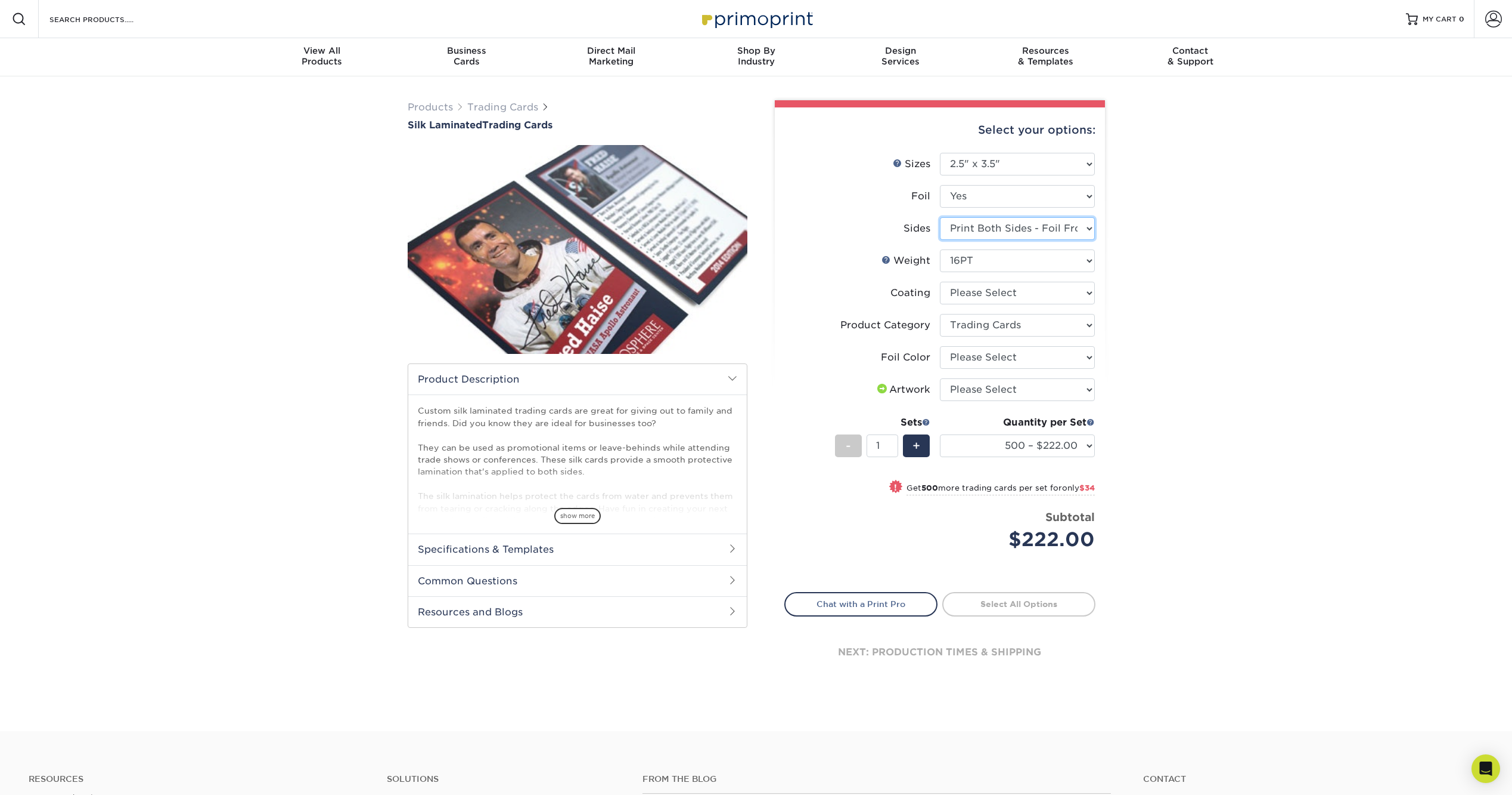
click at [1024, 231] on select "Please Select Print Both Sides - Foil Both Sides Print Both Sides - Foil Front …" at bounding box center [1017, 228] width 155 height 23
click at [1040, 194] on select "Please Select No Yes" at bounding box center [1017, 196] width 155 height 23
select select "0"
click at [940, 185] on select "Please Select No Yes" at bounding box center [1017, 196] width 155 height 23
select select "-1"
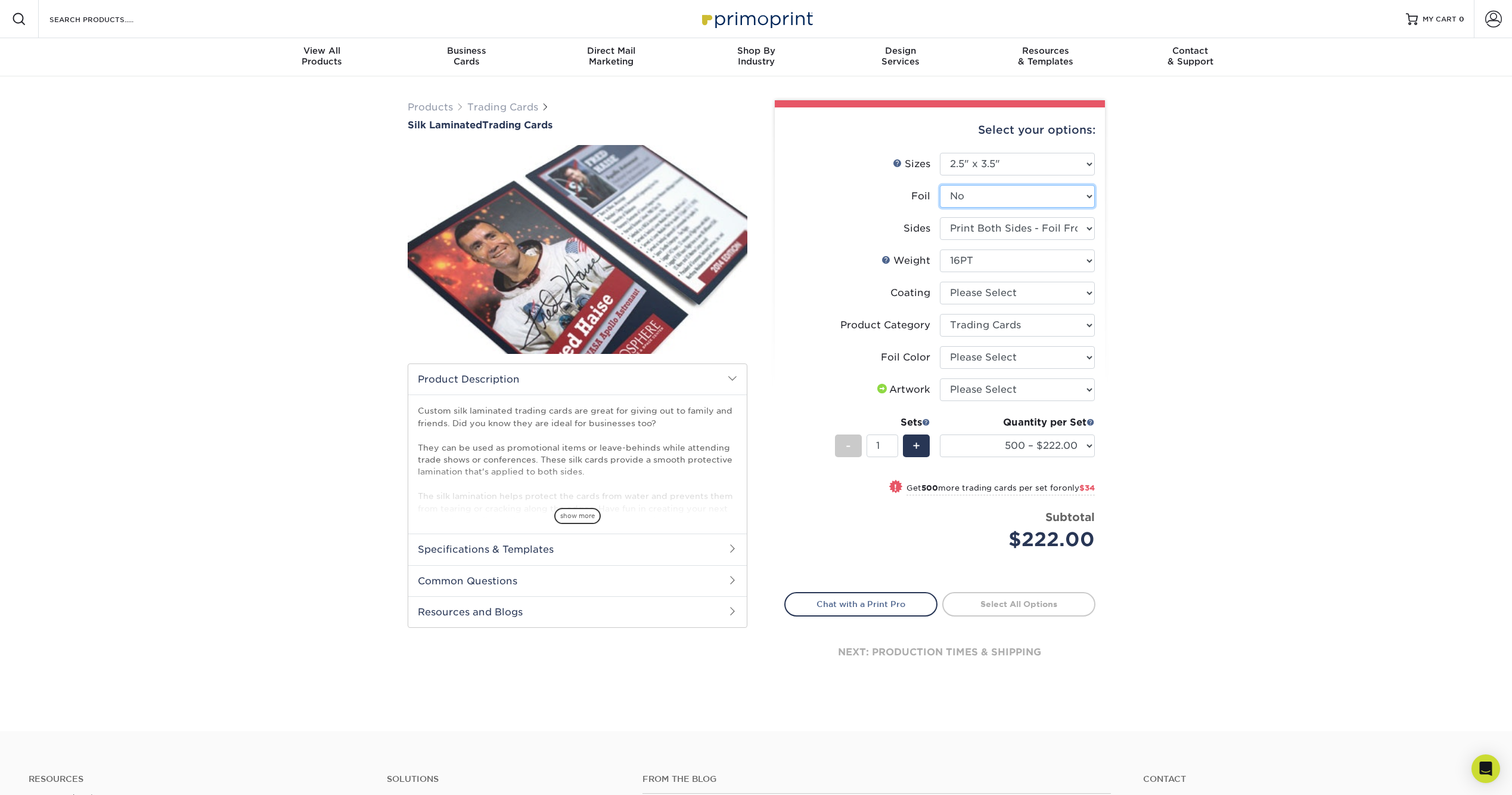
select select "-1"
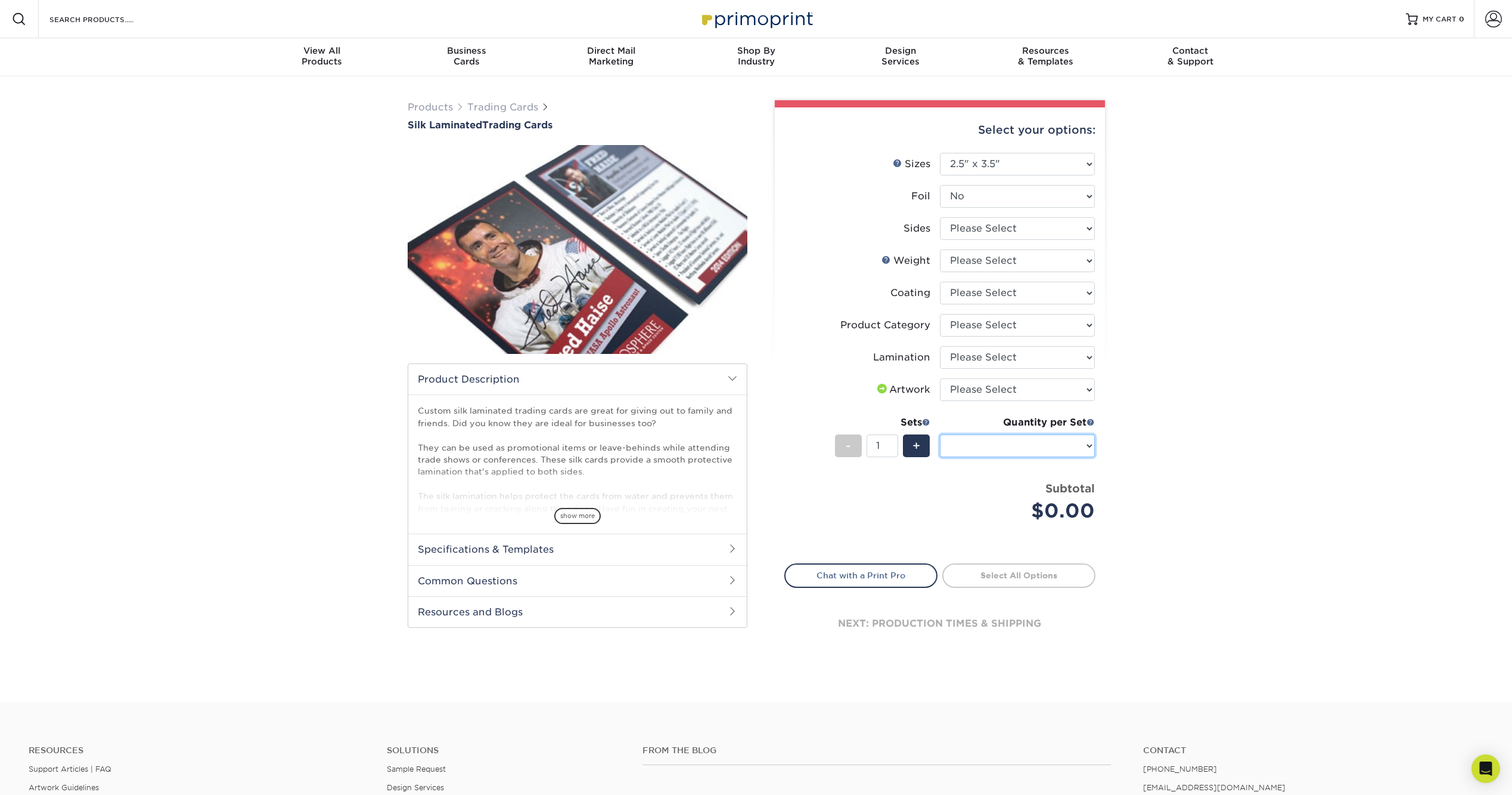
click at [1012, 438] on select at bounding box center [1017, 445] width 155 height 23
click at [1012, 446] on select at bounding box center [1017, 445] width 155 height 23
click at [1085, 444] on select at bounding box center [1017, 445] width 155 height 23
drag, startPoint x: 848, startPoint y: 451, endPoint x: 838, endPoint y: 444, distance: 12.2
click at [848, 451] on span "-" at bounding box center [849, 445] width 6 height 18
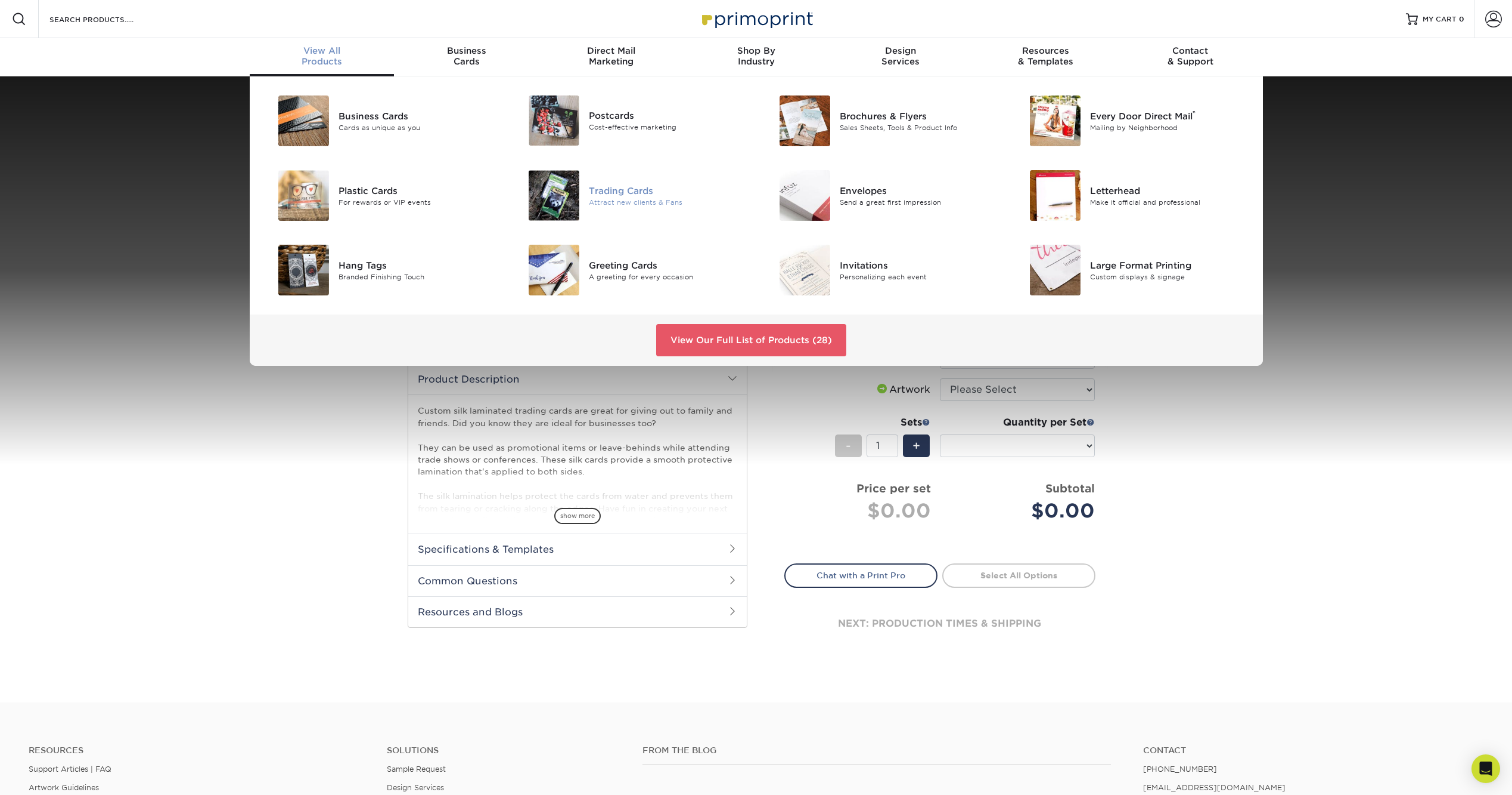
click at [580, 203] on div at bounding box center [547, 195] width 84 height 51
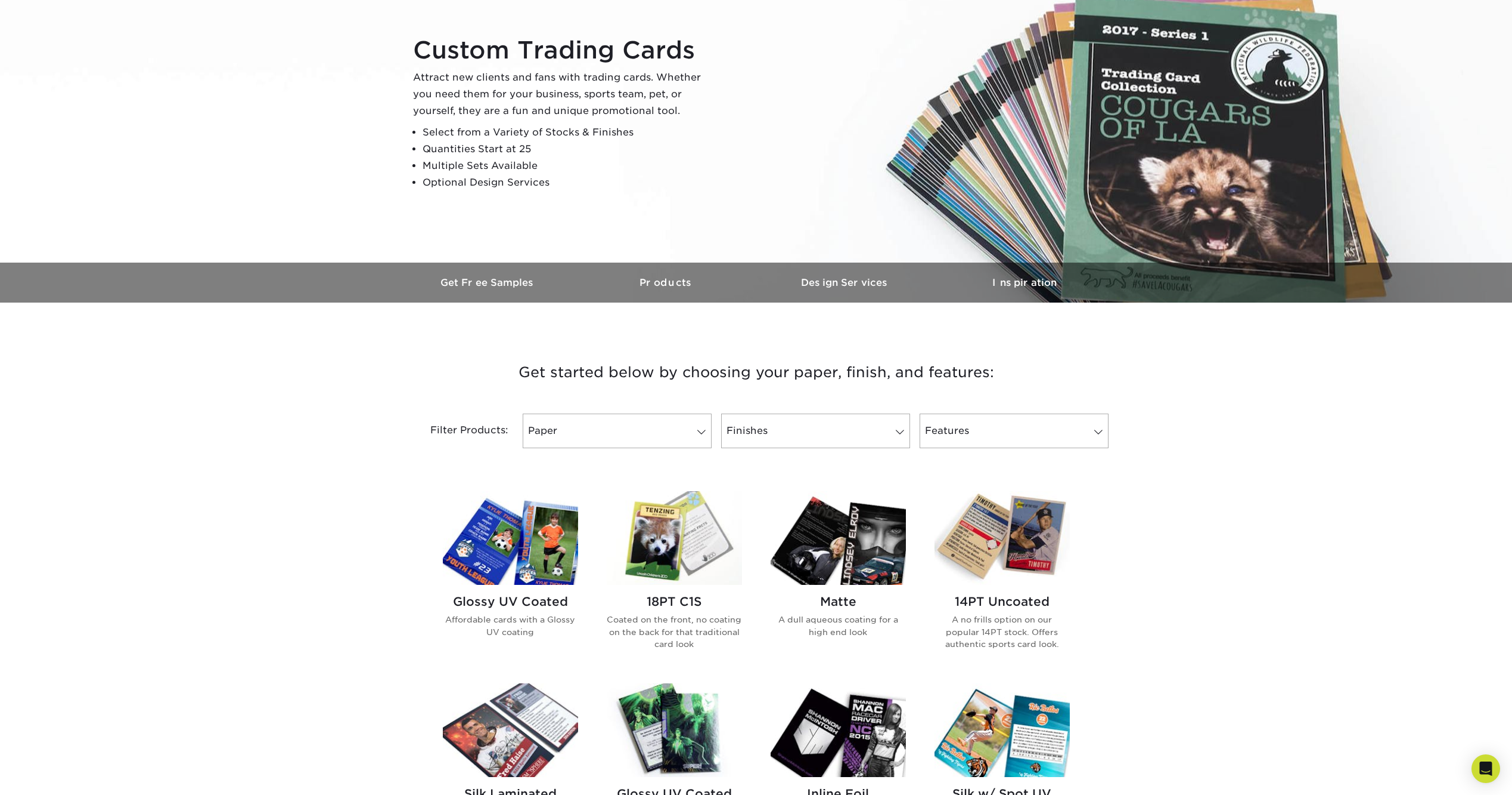
scroll to position [119, 0]
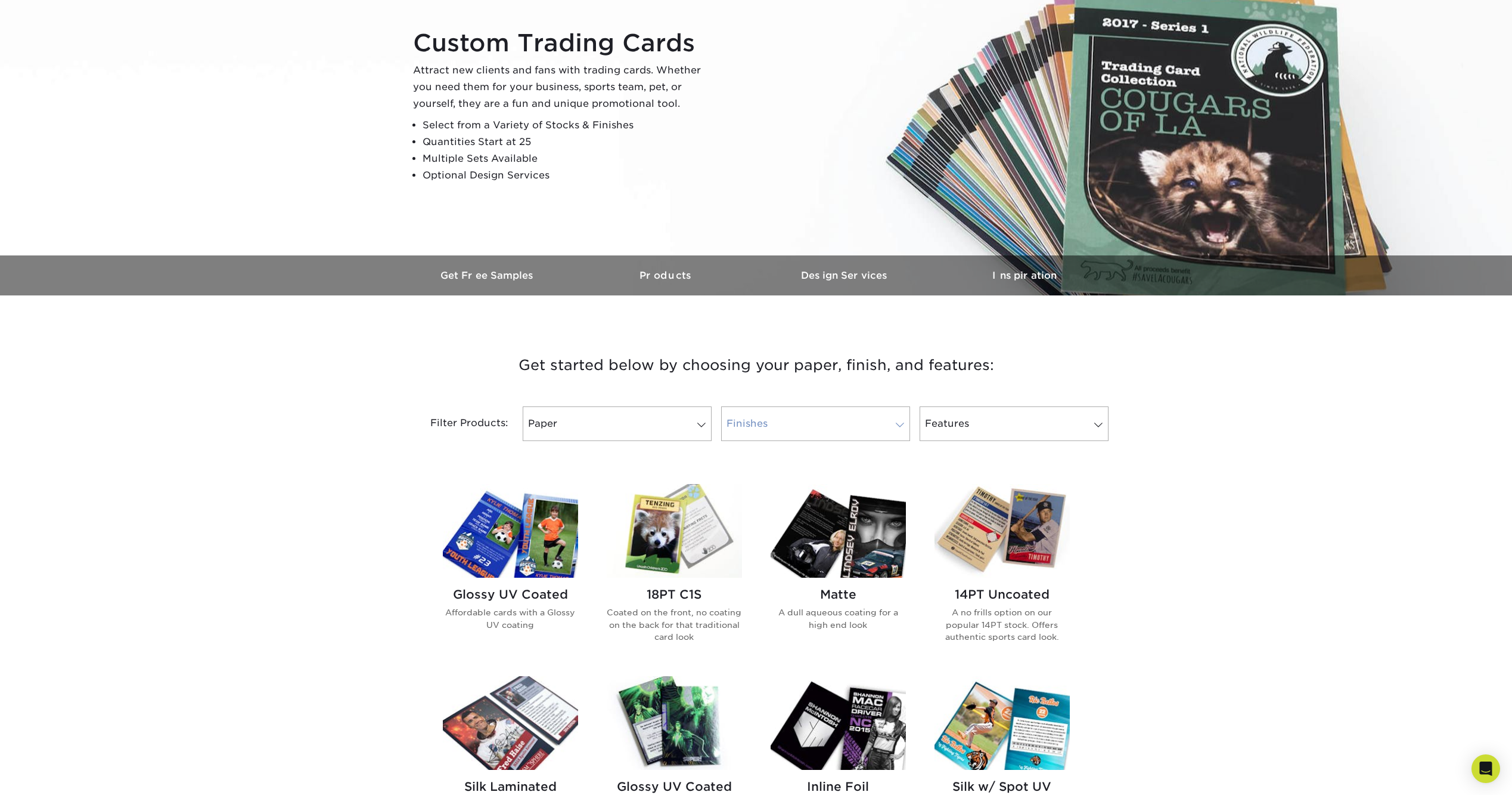
click at [859, 415] on link "Finishes" at bounding box center [815, 423] width 189 height 35
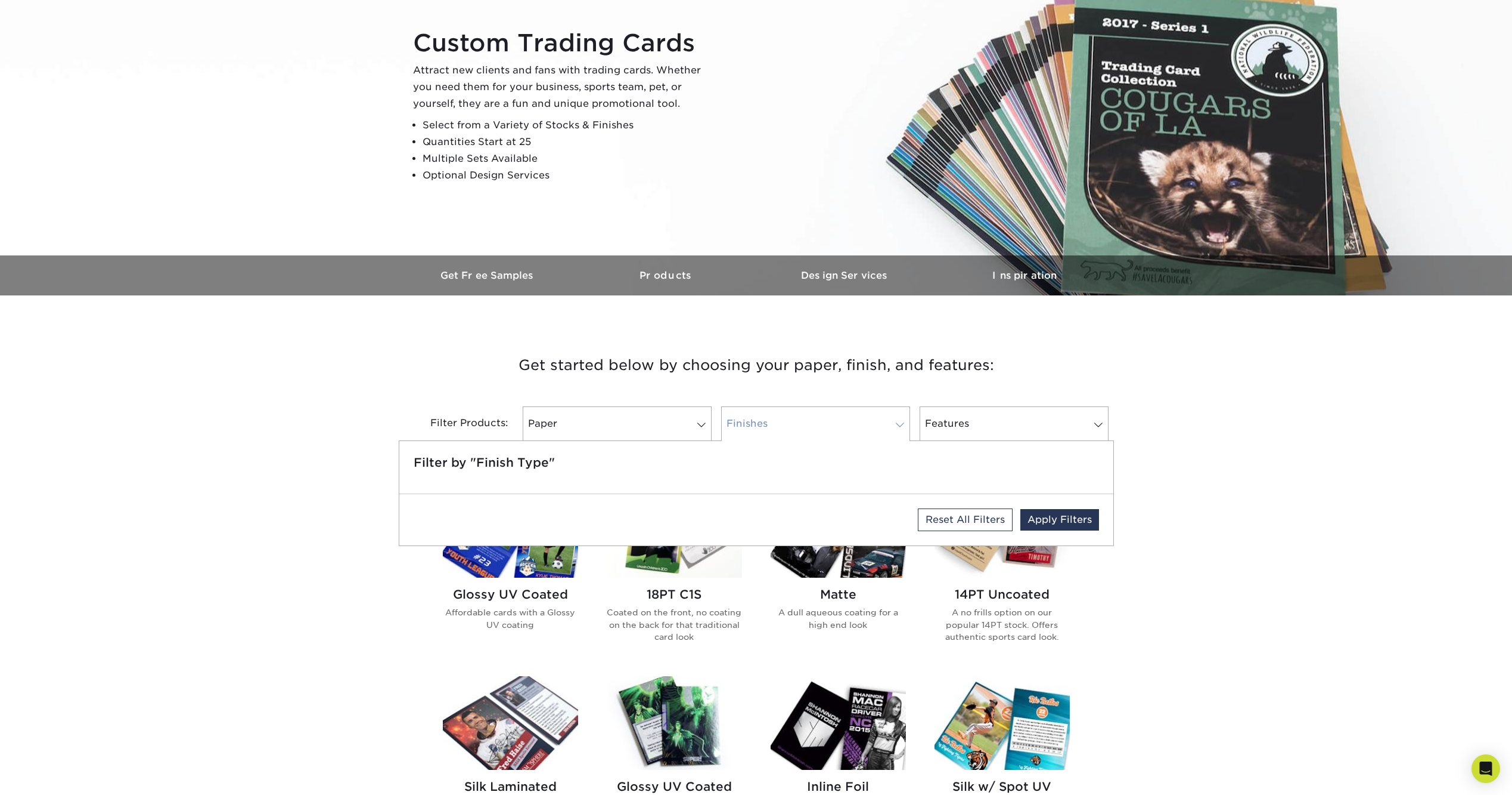
click at [859, 415] on link "Finishes" at bounding box center [815, 423] width 189 height 35
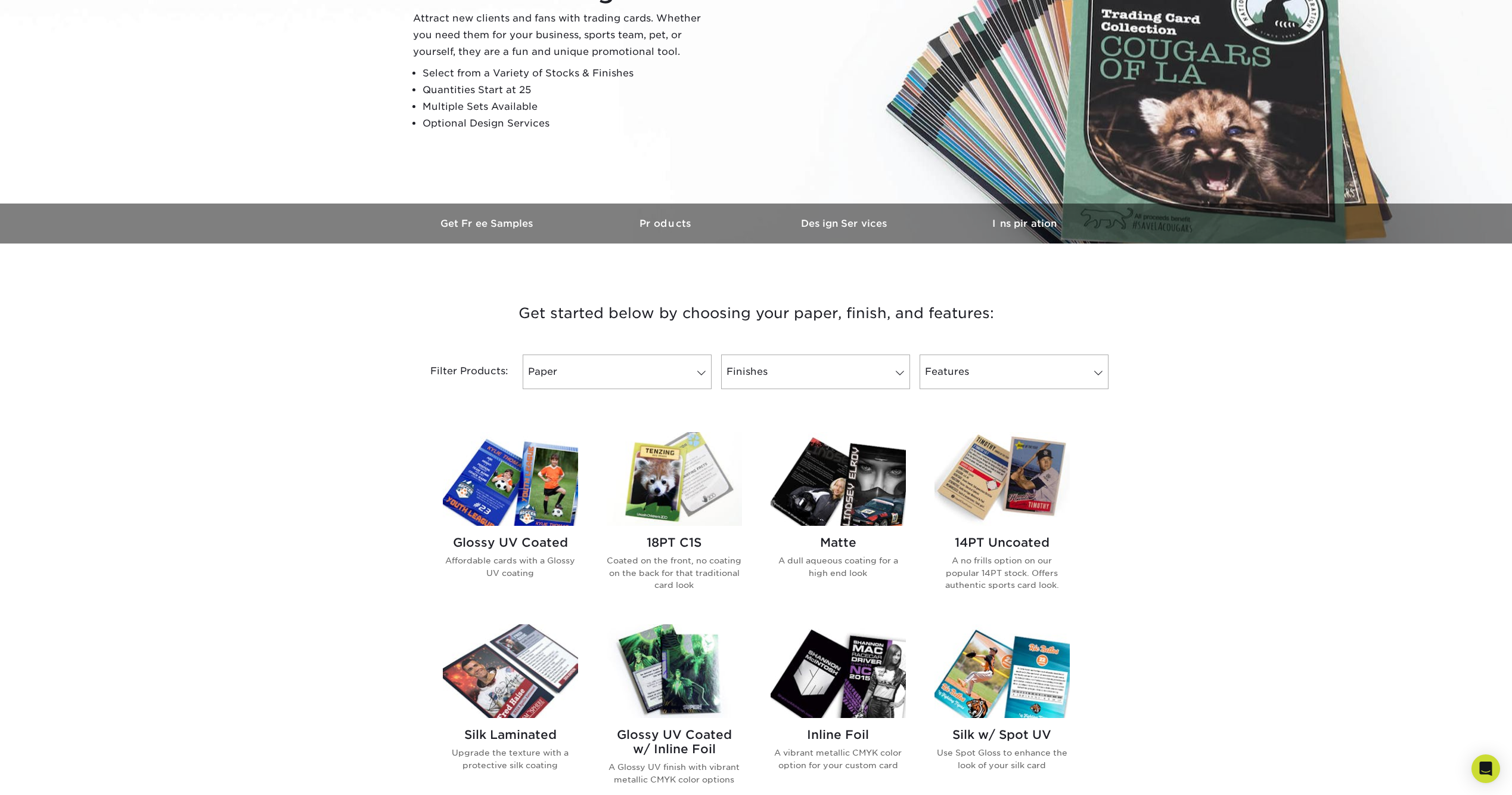
scroll to position [298, 0]
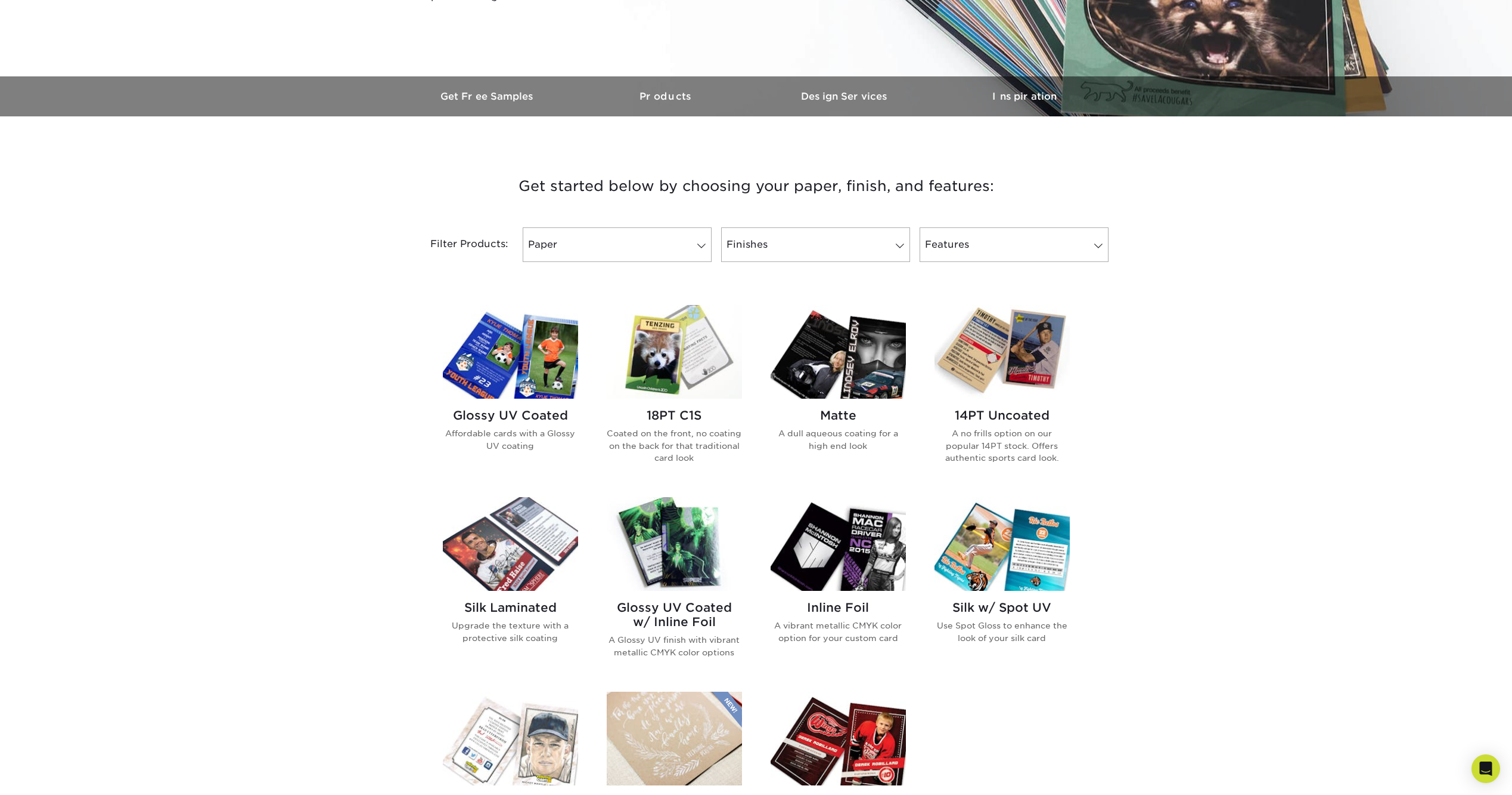
click at [538, 406] on div "Glossy UV Coated Affordable cards with a Glossy UV coating" at bounding box center [511, 434] width 135 height 72
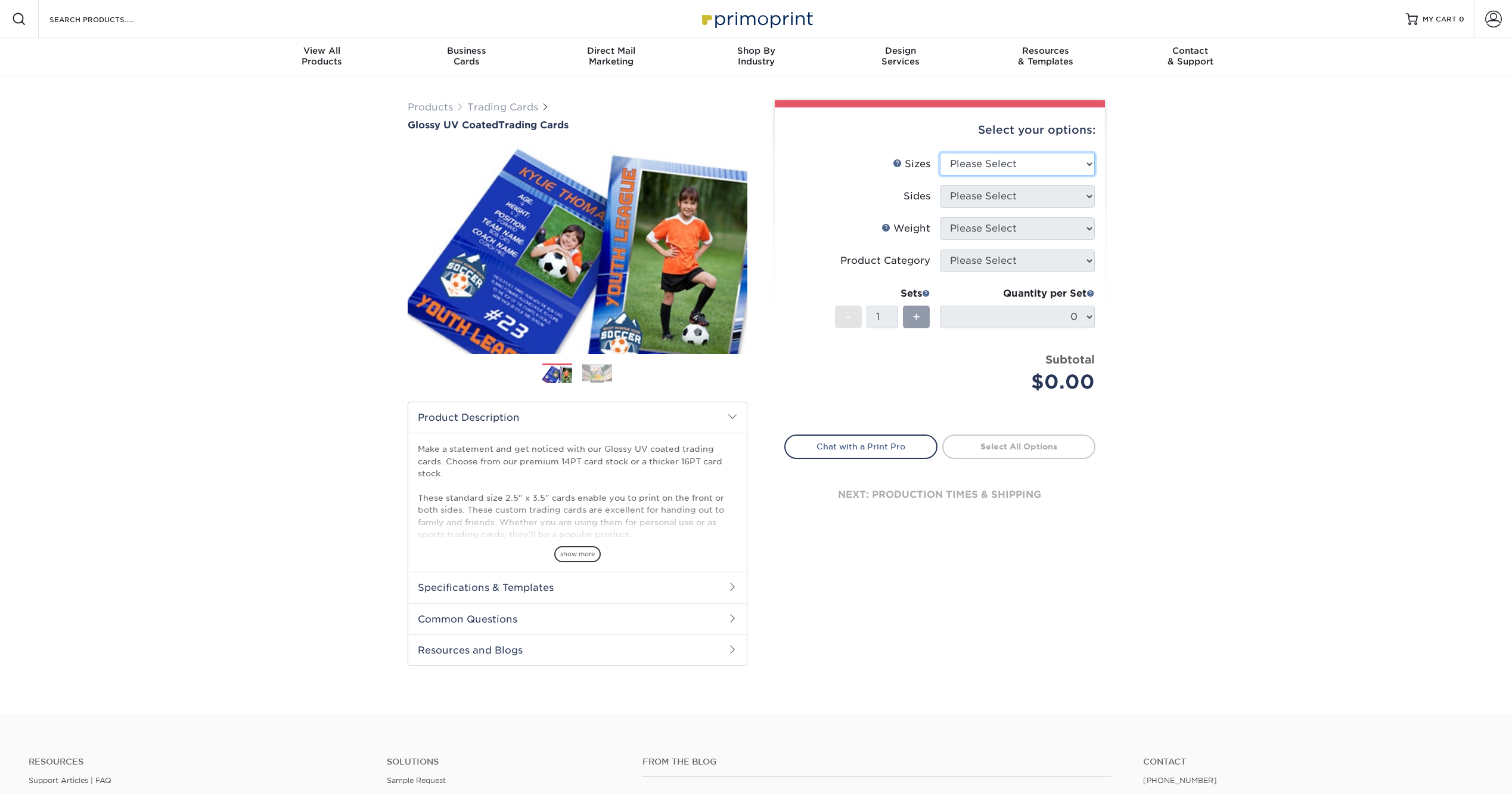
drag, startPoint x: 980, startPoint y: 163, endPoint x: 980, endPoint y: 169, distance: 6.0
click at [980, 163] on select "Please Select 2.5" x 3.5"" at bounding box center [1017, 164] width 155 height 23
select select "2.50x3.50"
click at [940, 153] on select "Please Select 2.5" x 3.5"" at bounding box center [1017, 164] width 155 height 23
click at [993, 198] on select "Please Select Print Both Sides Print Front Only" at bounding box center [1017, 196] width 155 height 23
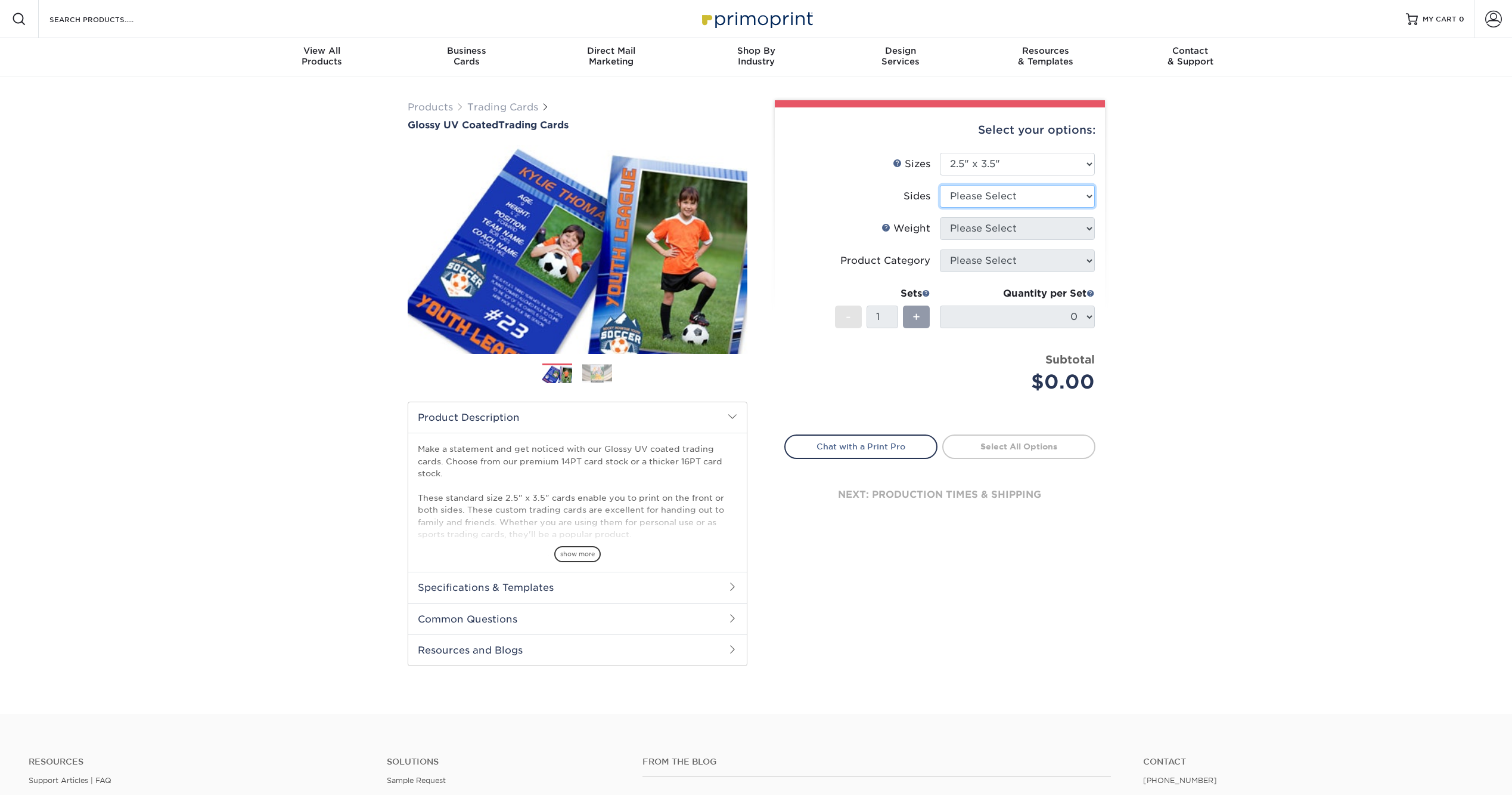
select select "13abbda7-1d64-4f25-8bb2-c179b224825d"
click at [940, 185] on select "Please Select Print Both Sides Print Front Only" at bounding box center [1017, 196] width 155 height 23
click at [995, 230] on select "Please Select 16PT 14PT 18PT C1S" at bounding box center [1017, 228] width 155 height 23
select select "16PT"
click at [940, 217] on select "Please Select 16PT 14PT 18PT C1S" at bounding box center [1017, 228] width 155 height 23
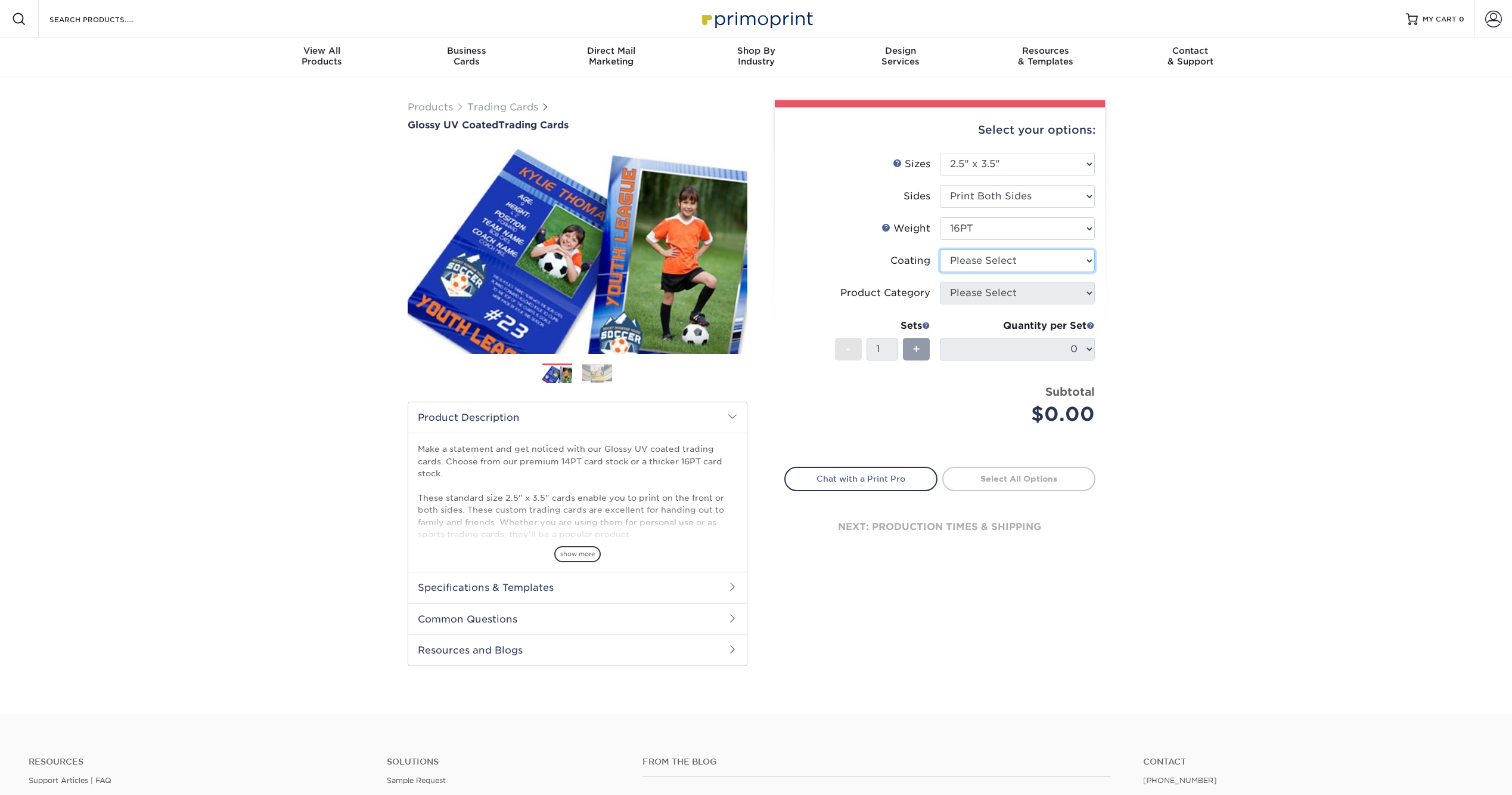
click at [989, 258] on select at bounding box center [1017, 260] width 155 height 23
select select "1e8116af-acfc-44b1-83dc-8181aa338834"
click at [940, 249] on select at bounding box center [1017, 260] width 155 height 23
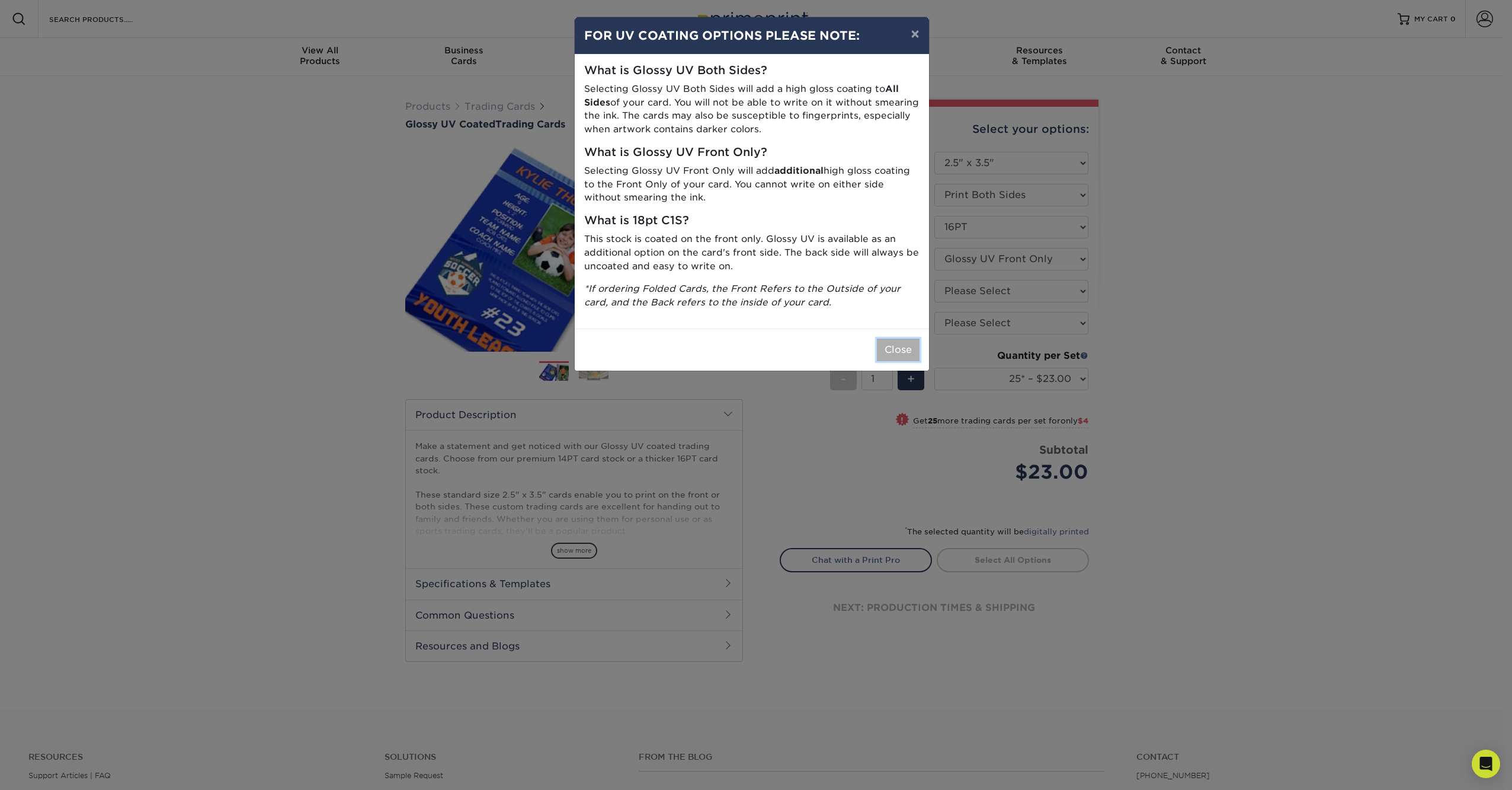
click at [903, 354] on button "Close" at bounding box center [898, 349] width 43 height 22
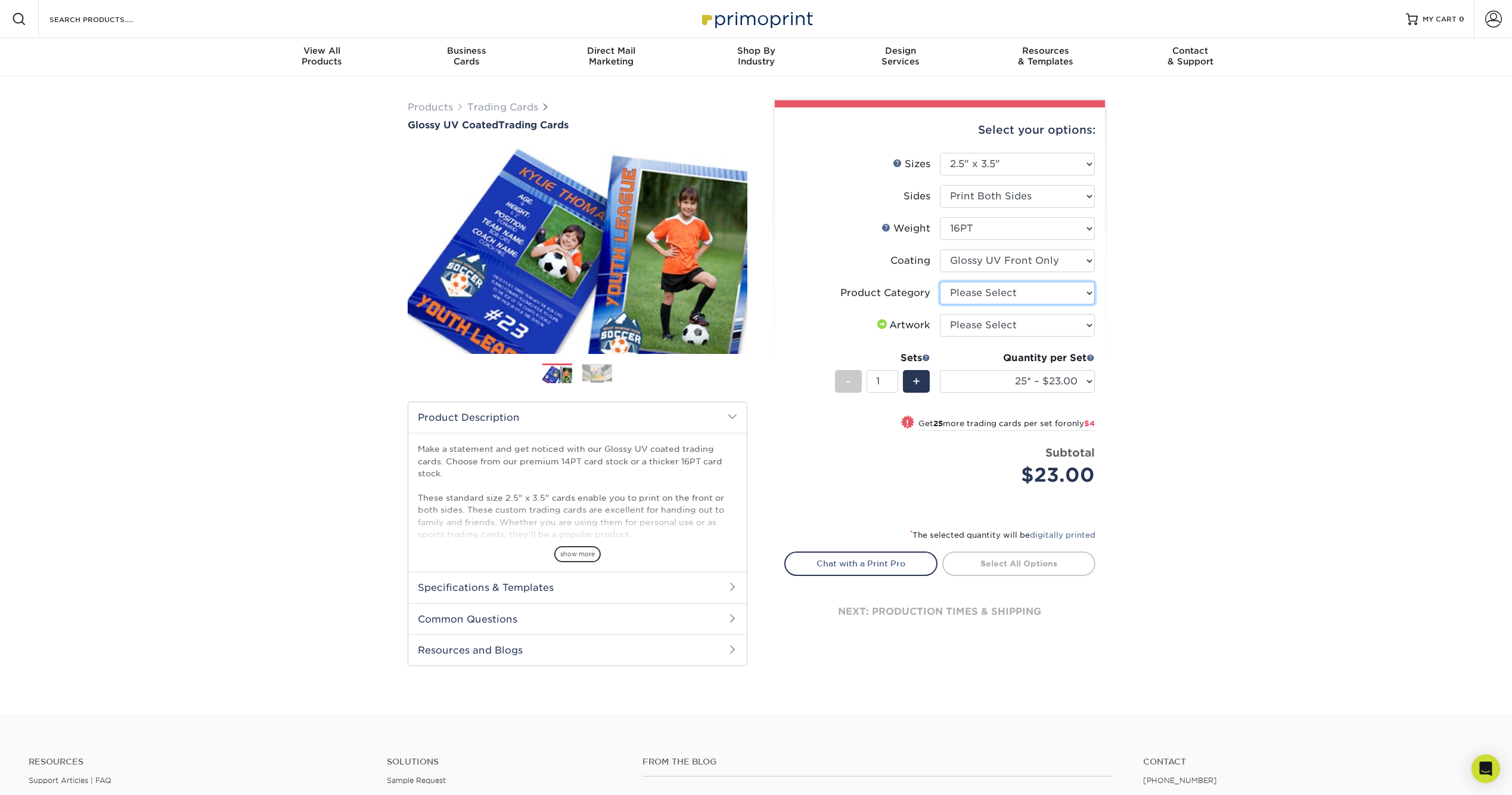
click at [970, 293] on select "Please Select Trading Cards" at bounding box center [1017, 293] width 155 height 23
select select "c2f9bce9-36c2-409d-b101-c29d9d031e18"
click at [940, 282] on select "Please Select Trading Cards" at bounding box center [1017, 293] width 155 height 23
click at [988, 320] on select "Please Select I will upload files I need a design - $100" at bounding box center [1017, 325] width 155 height 23
select select "upload"
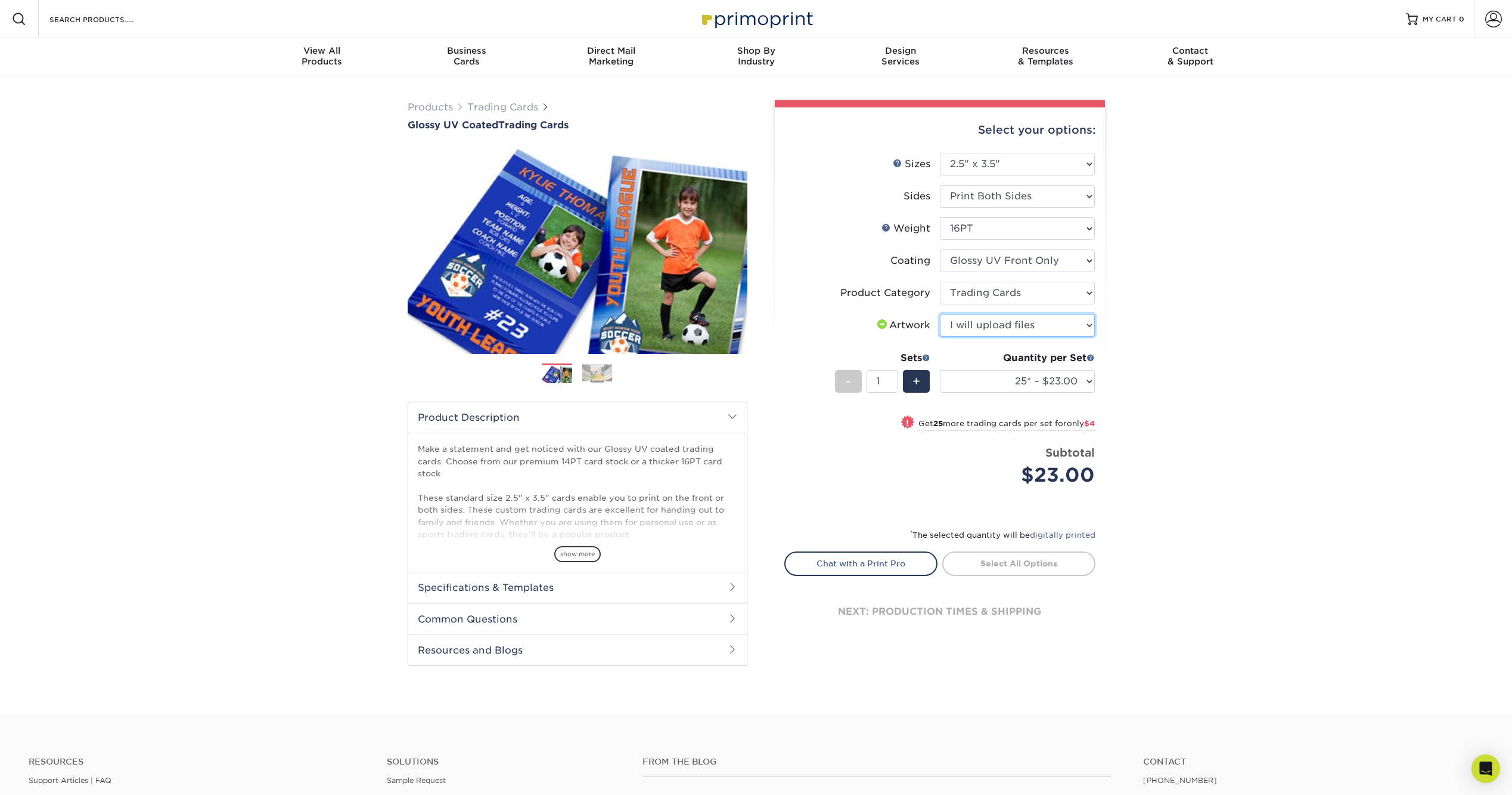
click at [940, 314] on select "Please Select I will upload files I need a design - $100" at bounding box center [1017, 325] width 155 height 23
click at [331, 50] on span "View All" at bounding box center [322, 50] width 145 height 10
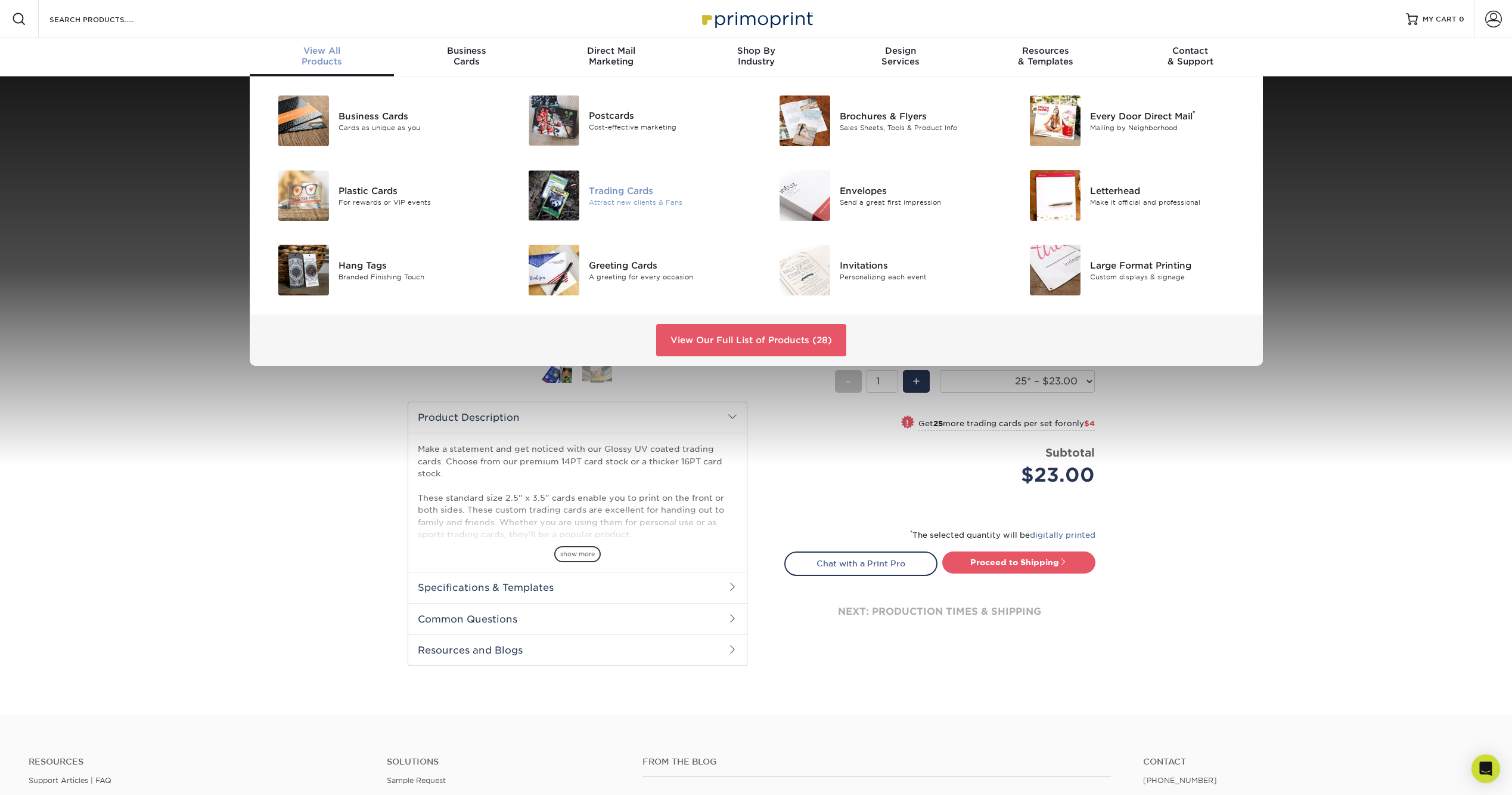
drag, startPoint x: 582, startPoint y: 212, endPoint x: 592, endPoint y: 206, distance: 11.7
click at [582, 212] on div at bounding box center [547, 195] width 84 height 51
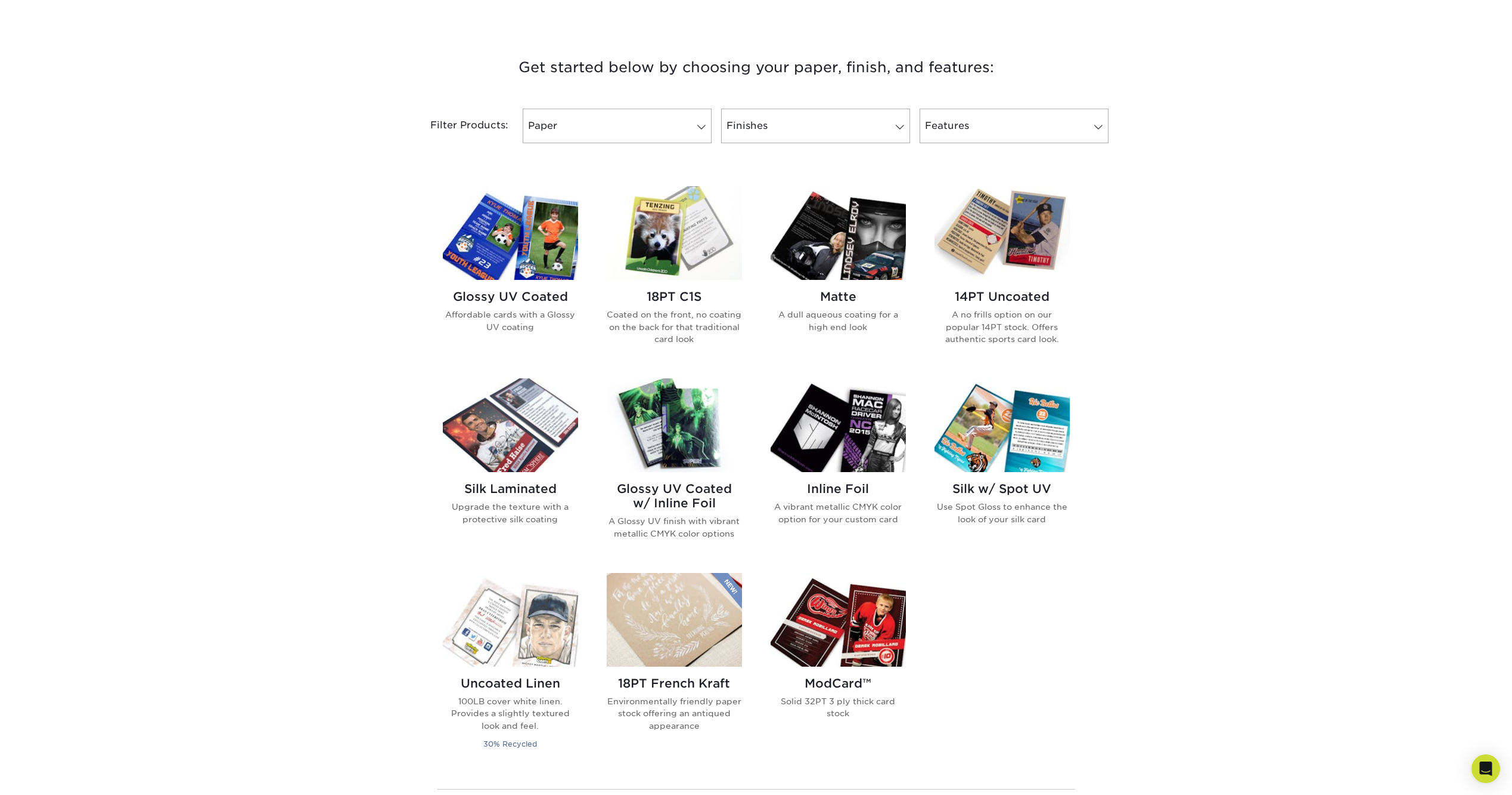
scroll to position [417, 0]
click at [626, 246] on img at bounding box center [674, 232] width 135 height 94
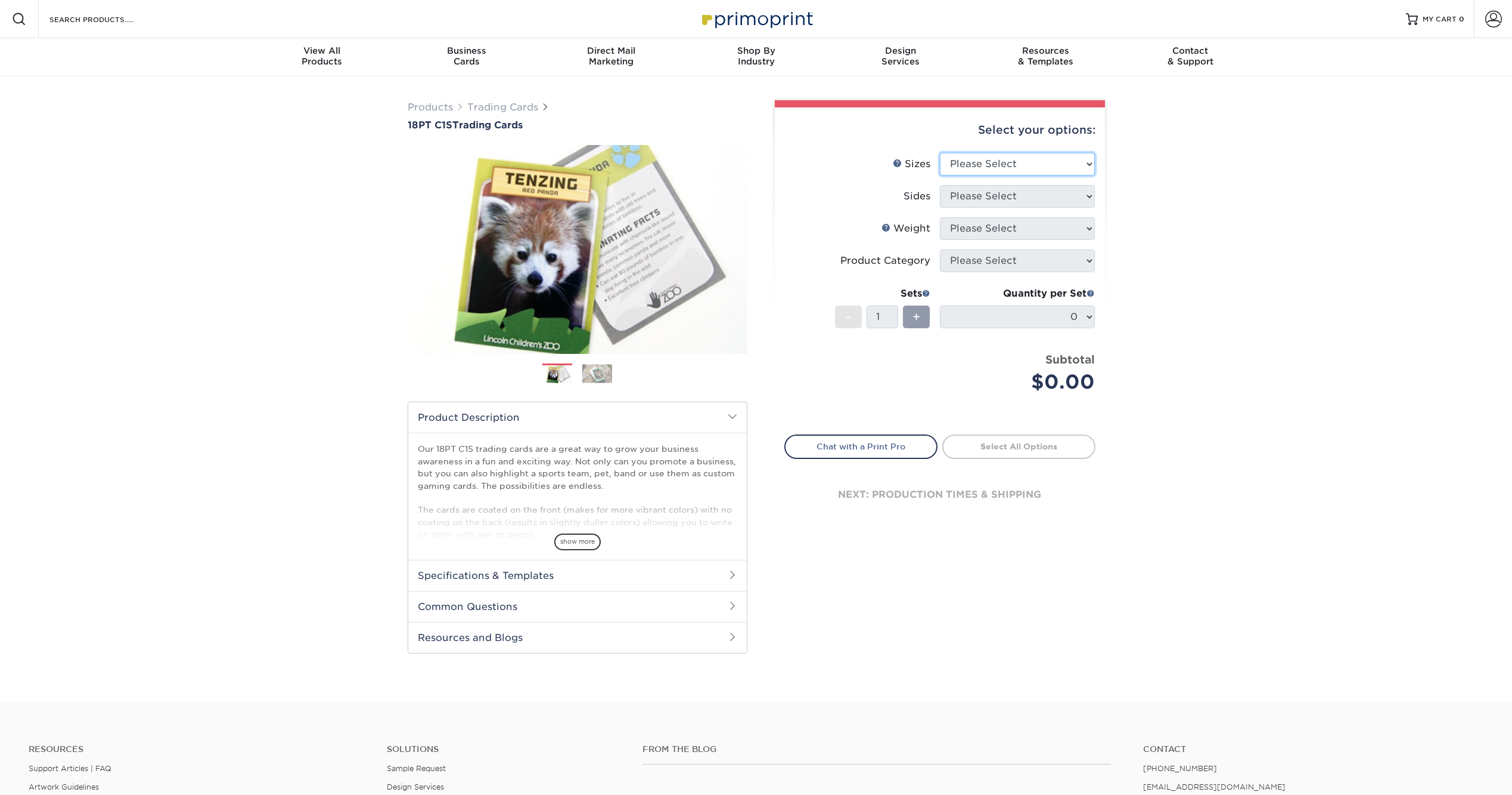
click at [983, 169] on select "Please Select 2.5" x 3.5"" at bounding box center [1017, 164] width 155 height 23
select select "2.50x3.50"
click at [940, 153] on select "Please Select 2.5" x 3.5"" at bounding box center [1017, 164] width 155 height 23
click at [983, 198] on select "Please Select Print Both Sides Print Front Only" at bounding box center [1017, 196] width 155 height 23
select select "32d3c223-f82c-492b-b915-ba065a00862f"
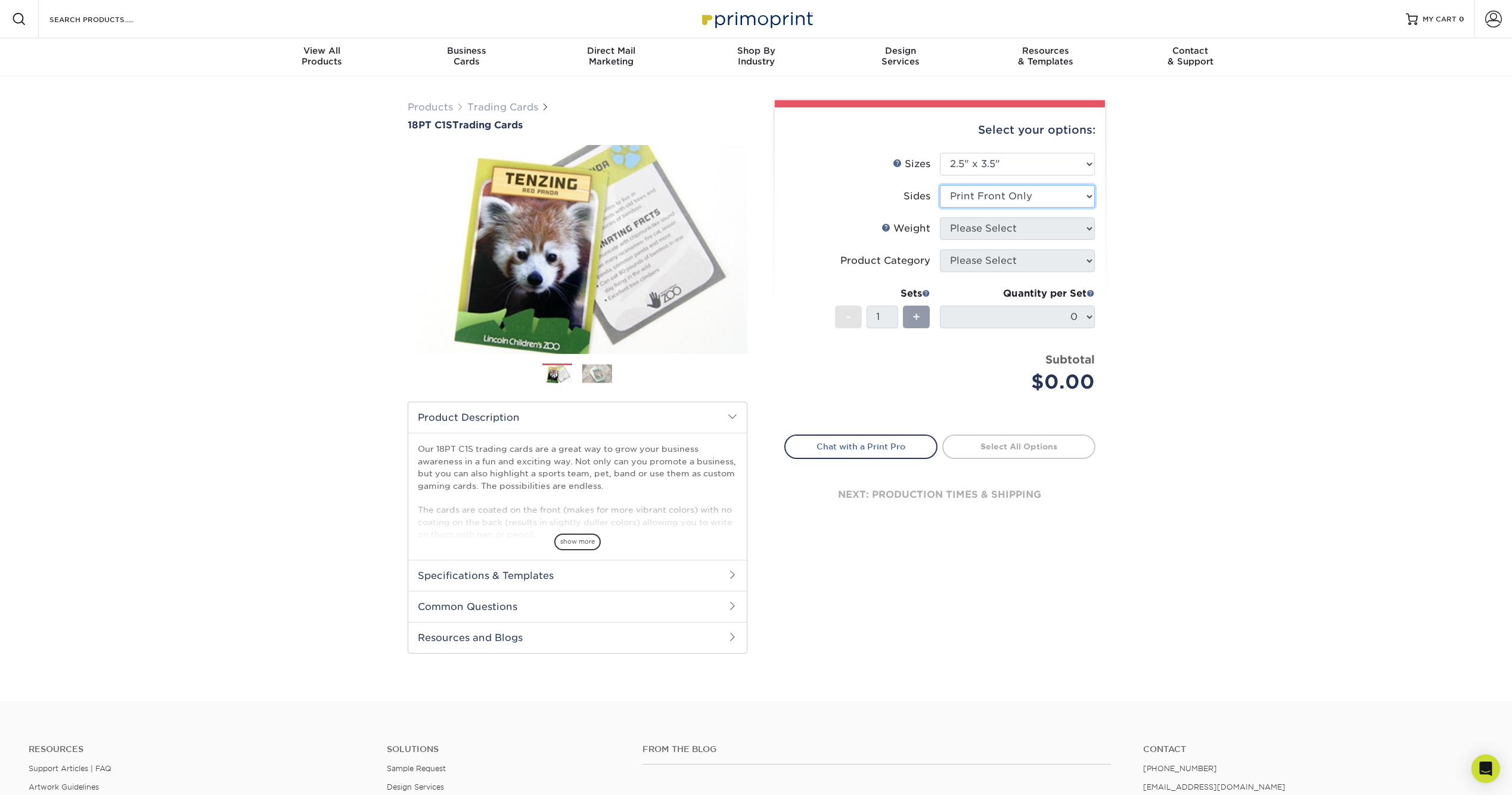
click at [940, 185] on select "Please Select Print Both Sides Print Front Only" at bounding box center [1017, 196] width 155 height 23
click at [989, 233] on select "Please Select 18PT C1S" at bounding box center [1017, 228] width 155 height 23
select select "18PTC1S"
click at [940, 217] on select "Please Select 18PT C1S" at bounding box center [1017, 228] width 155 height 23
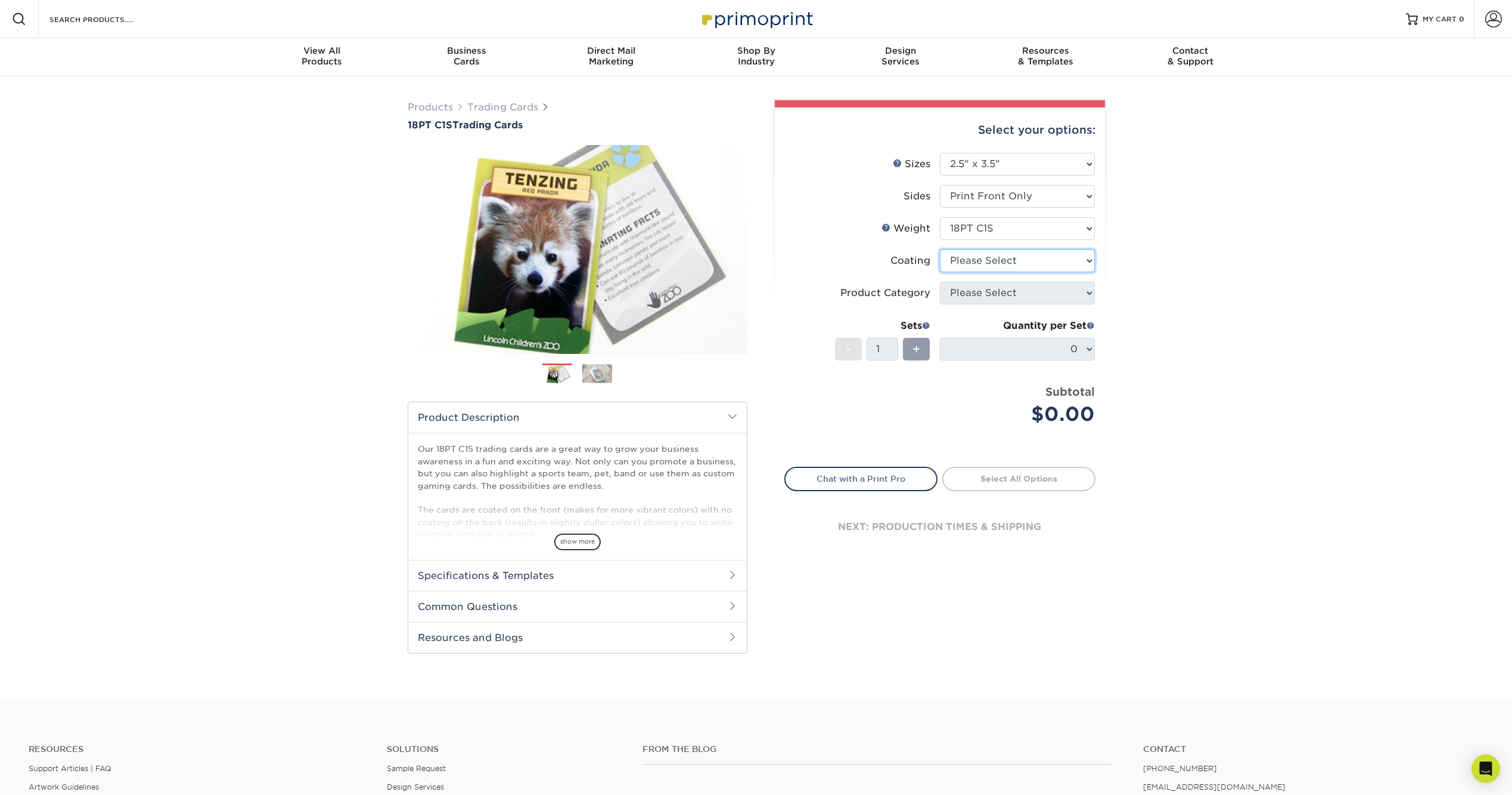
click at [995, 254] on select at bounding box center [1017, 260] width 155 height 23
select select "1e8116af-acfc-44b1-83dc-8181aa338834"
click at [940, 249] on select at bounding box center [1017, 260] width 155 height 23
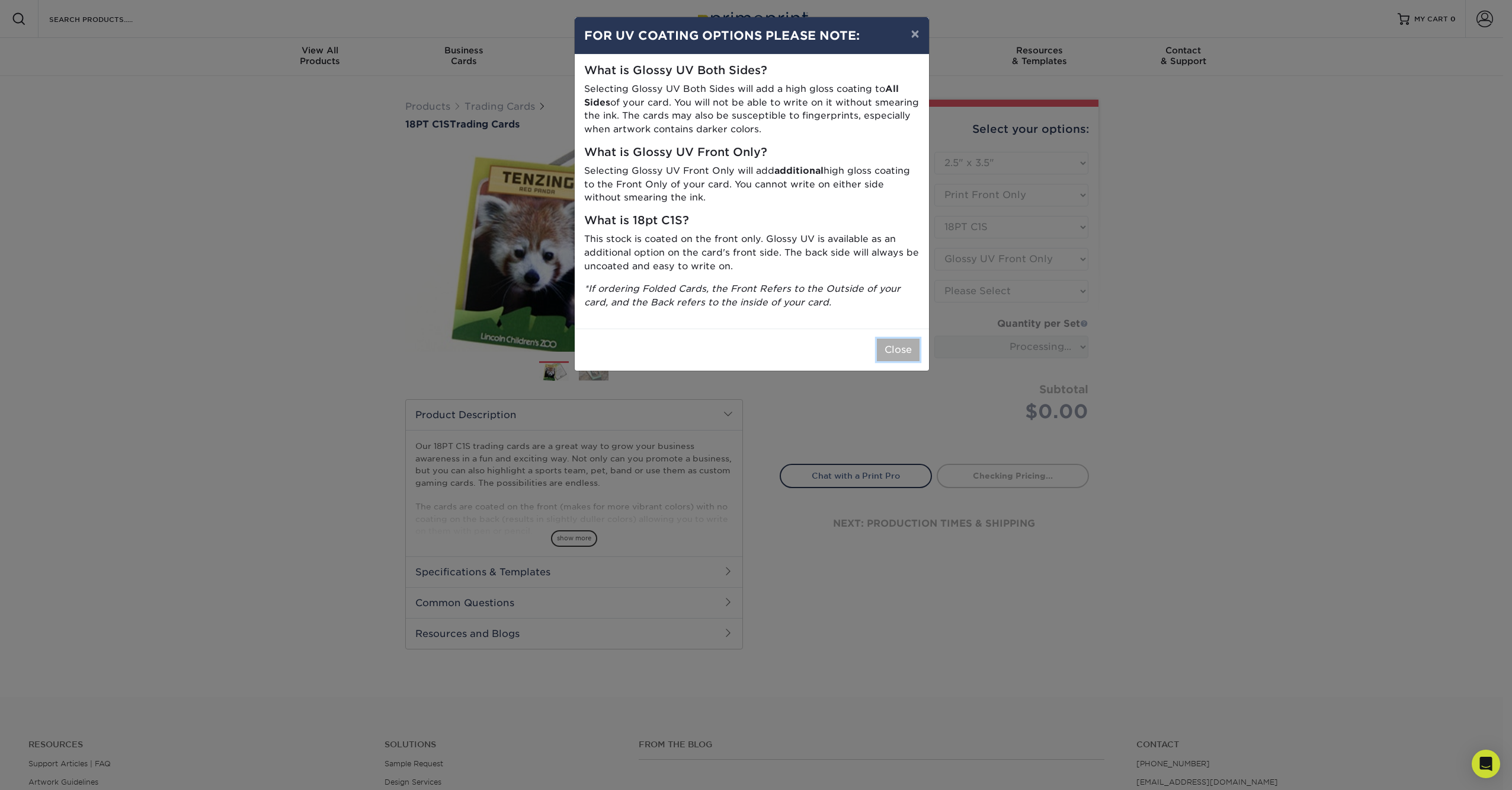
click at [906, 344] on button "Close" at bounding box center [898, 349] width 43 height 22
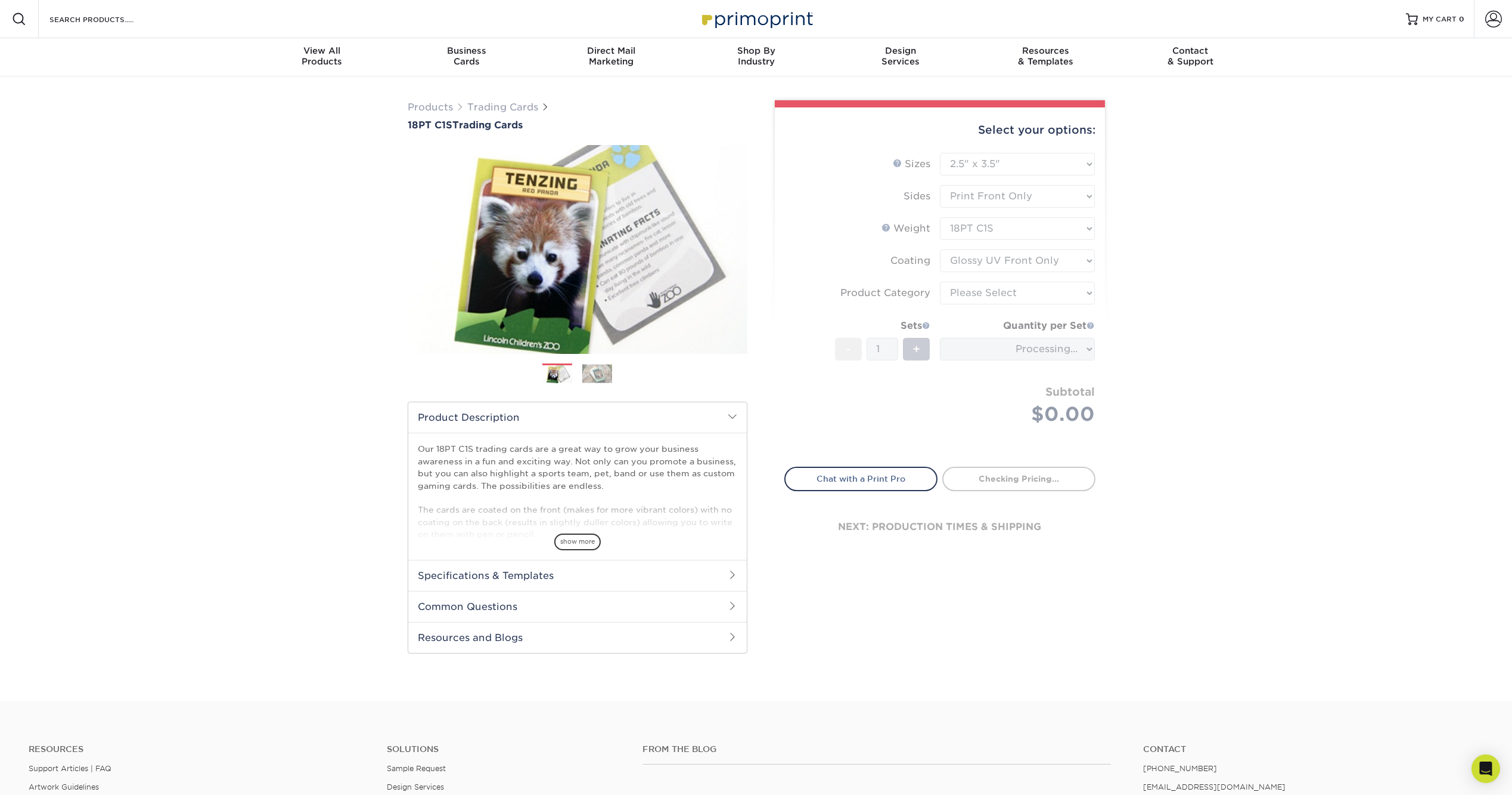
click at [1001, 291] on form "Sizes Help Sizes Please Select 2.5" x 3.5" Sides Please Select 18PT C1S" at bounding box center [939, 303] width 311 height 300
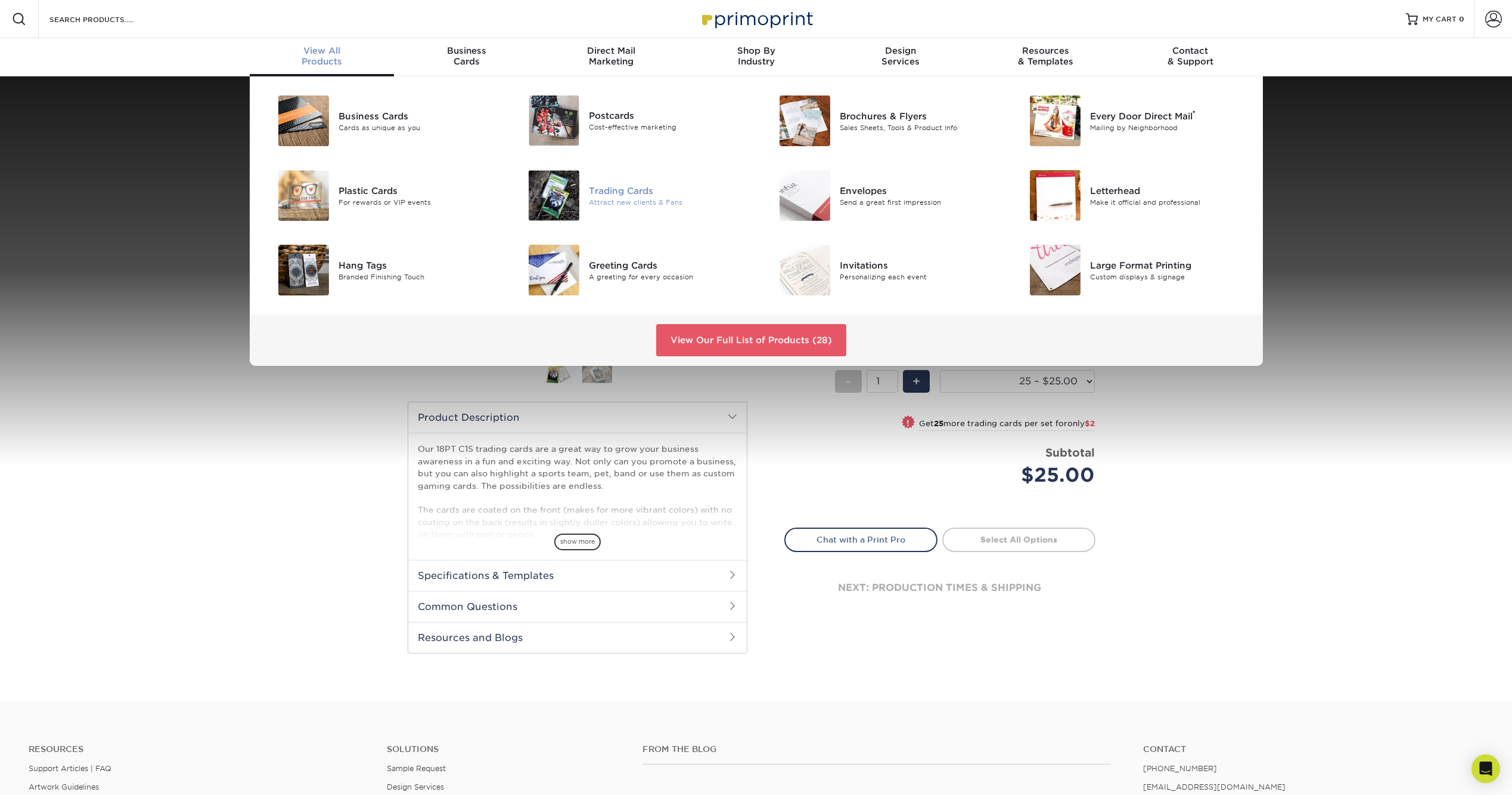
click at [608, 198] on div "Attract new clients & Fans" at bounding box center [668, 201] width 158 height 10
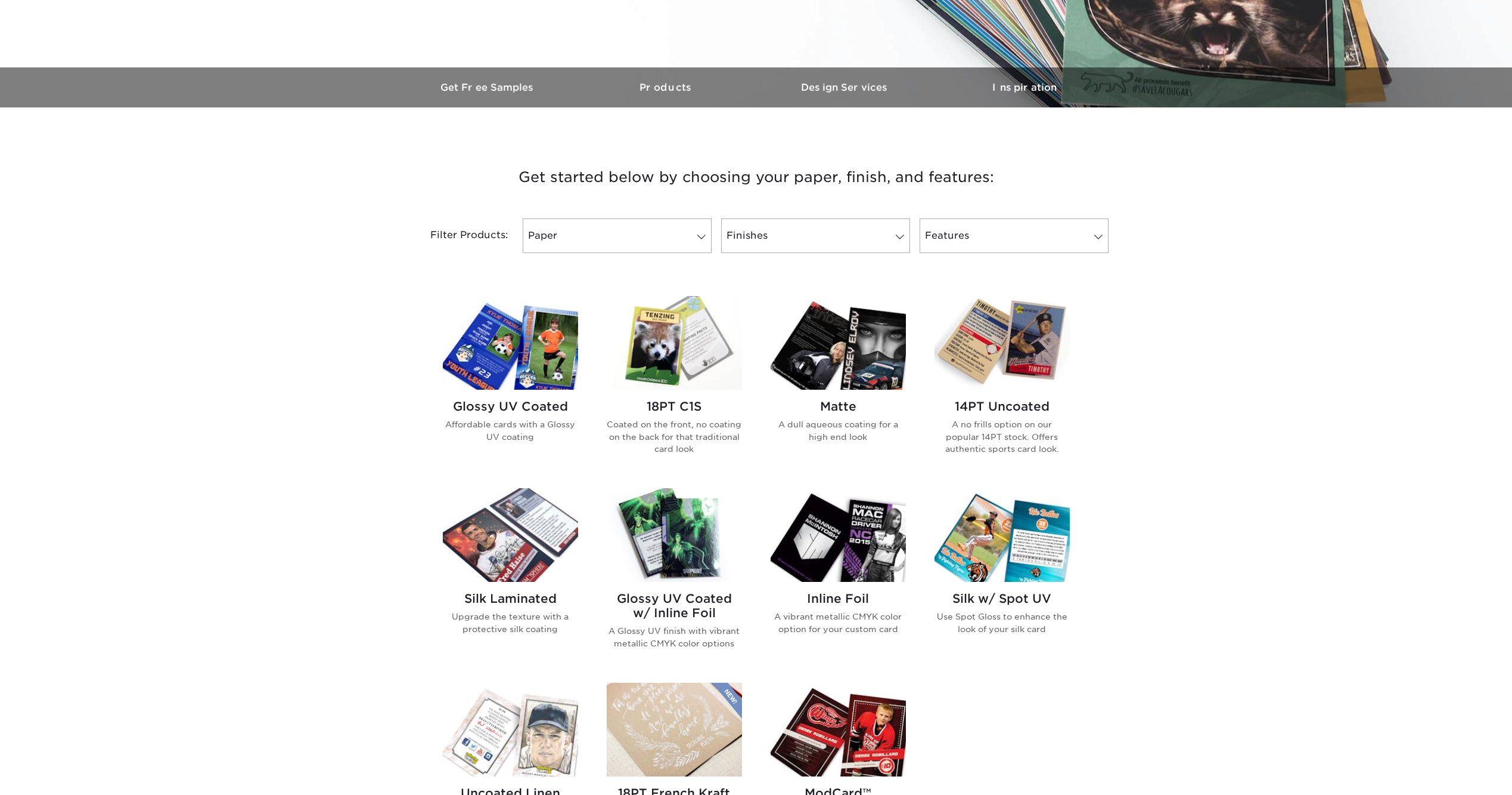
scroll to position [358, 0]
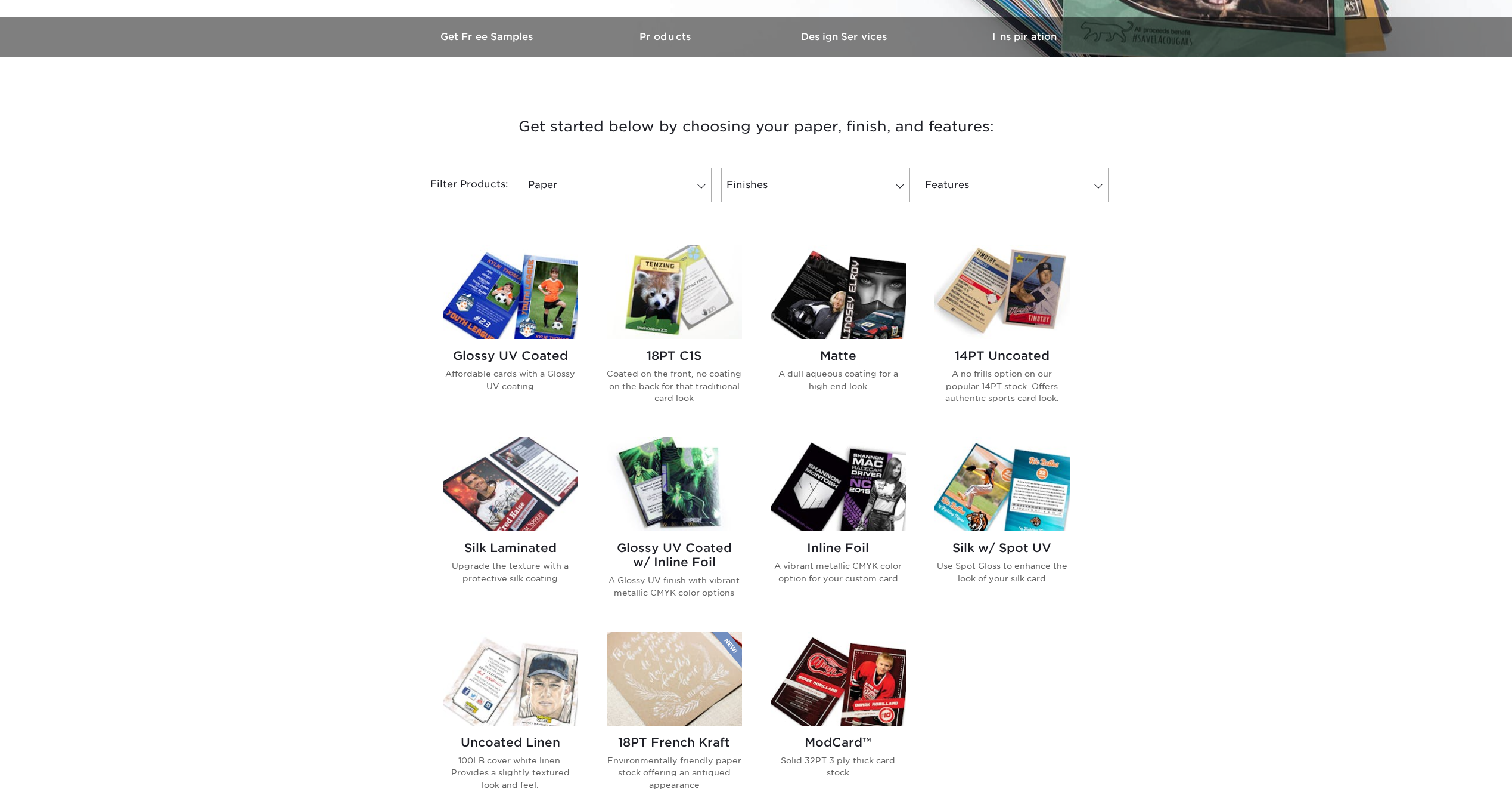
click at [514, 481] on img at bounding box center [511, 484] width 135 height 94
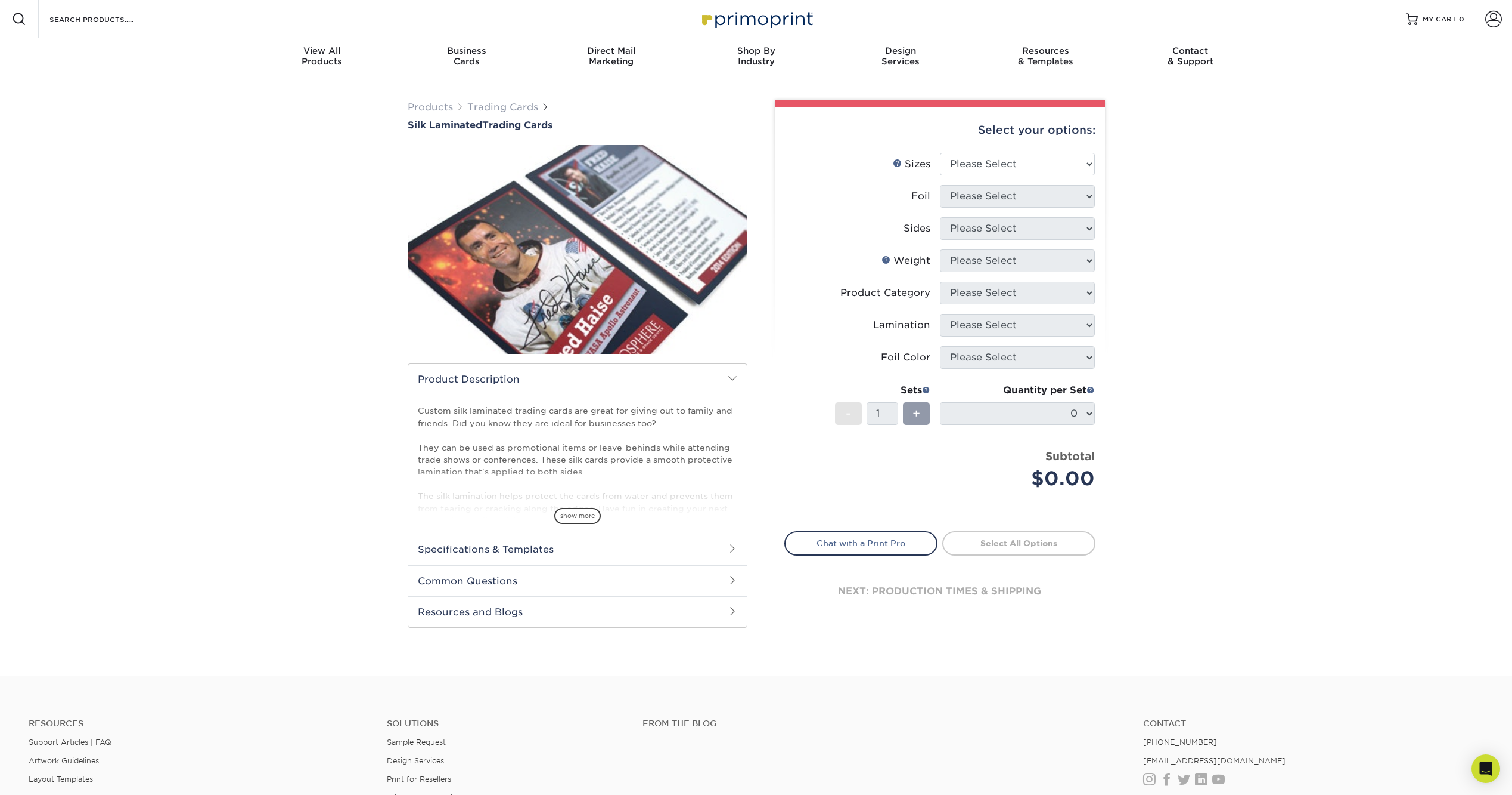
click at [573, 517] on span "show more" at bounding box center [578, 515] width 47 height 16
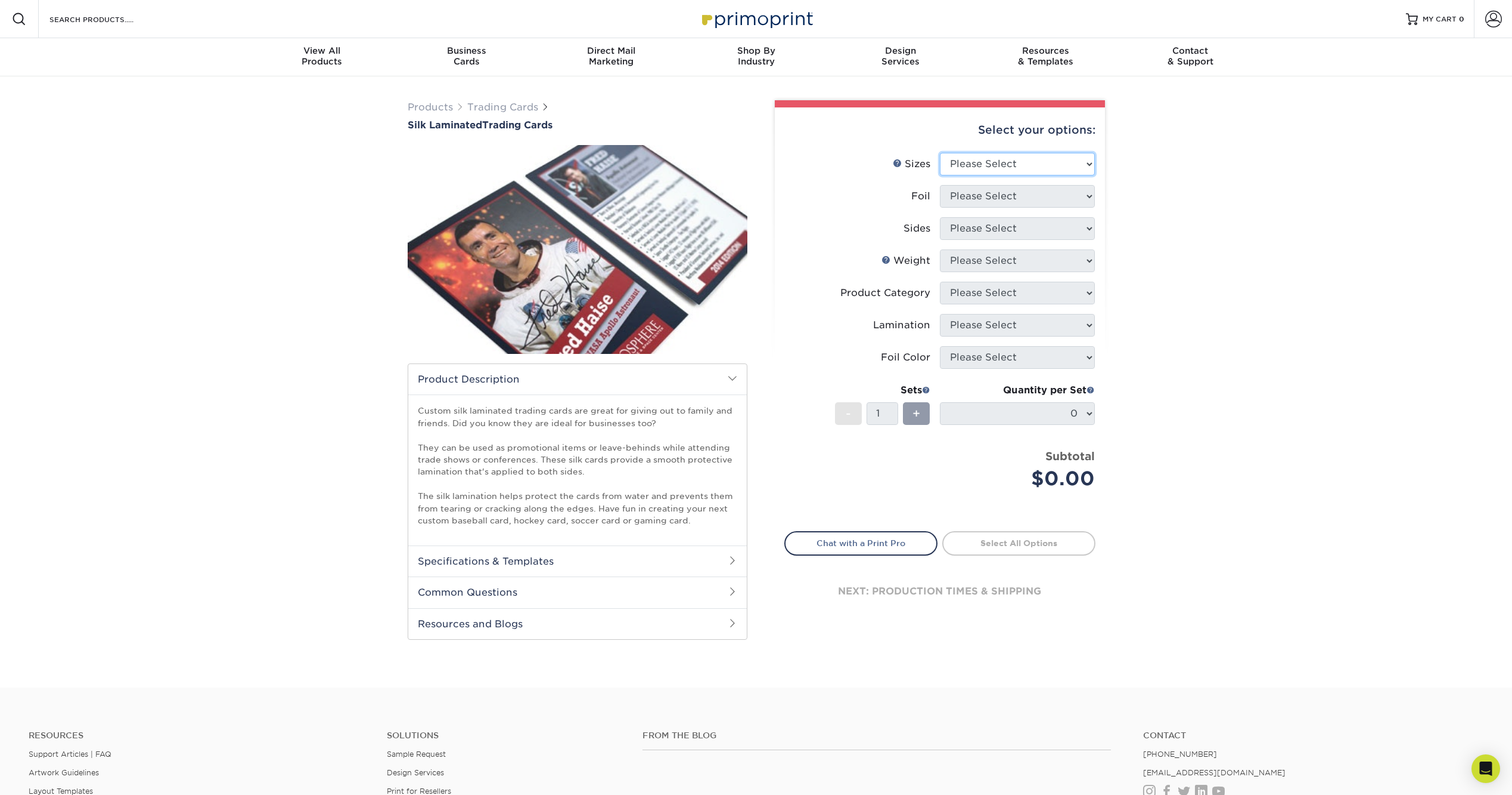
click at [1012, 166] on select "Please Select 2.5" x 3.5"" at bounding box center [1017, 164] width 155 height 23
select select "2.50x3.50"
click at [940, 153] on select "Please Select 2.5" x 3.5"" at bounding box center [1017, 164] width 155 height 23
click at [1004, 200] on select "Please Select No Yes" at bounding box center [1017, 196] width 155 height 23
click at [940, 185] on select "Please Select No Yes" at bounding box center [1017, 196] width 155 height 23
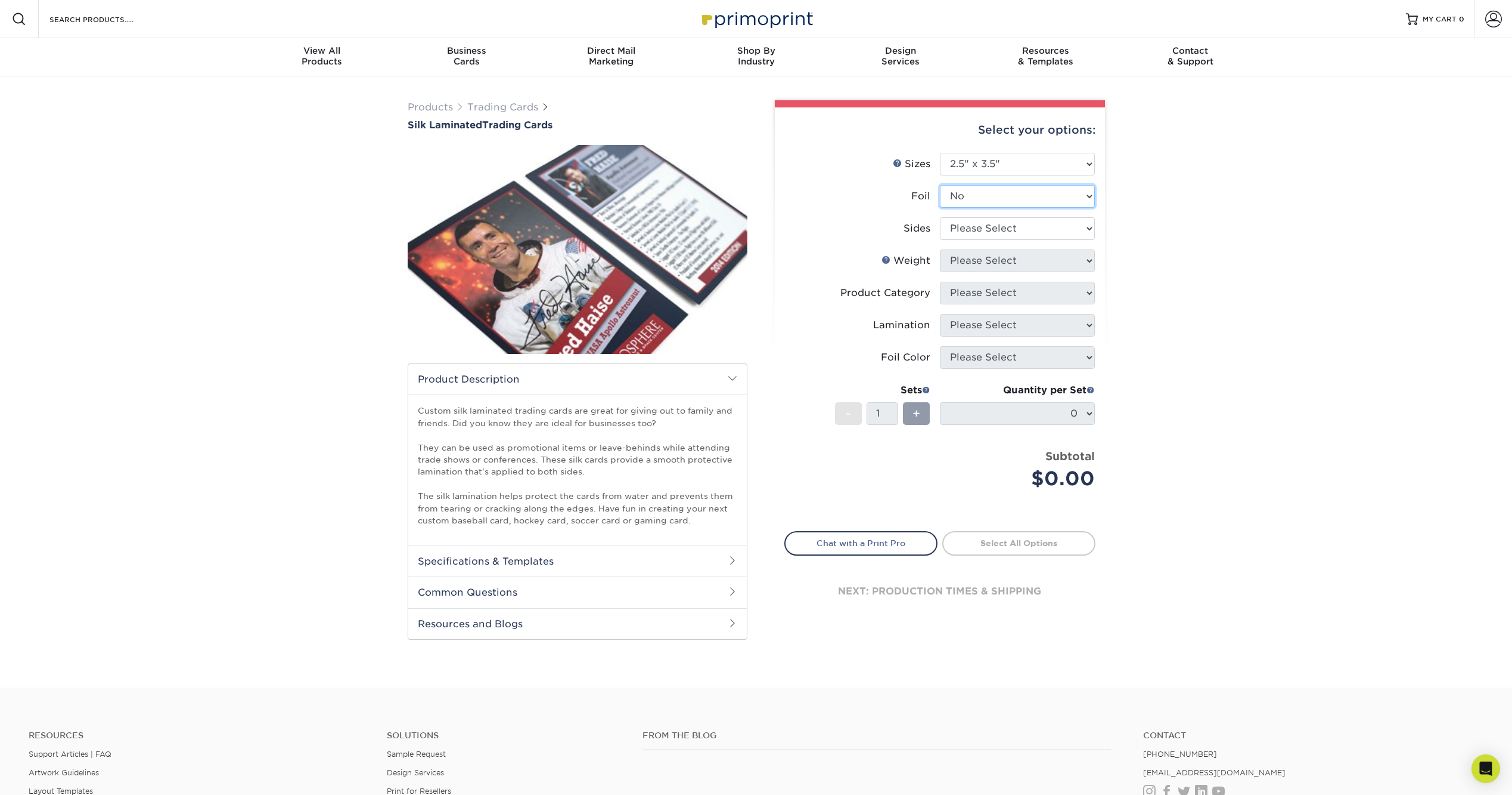
click at [998, 195] on select "Please Select No Yes" at bounding box center [1017, 196] width 155 height 23
select select "1"
click at [940, 185] on select "Please Select No Yes" at bounding box center [1017, 196] width 155 height 23
click at [974, 234] on select "Please Select Print Both Sides - Foil Both Sides Print Both Sides - Foil Front …" at bounding box center [1017, 228] width 155 height 23
select select "e9e9dfb3-fba1-4d60-972c-fd9ca5904d33"
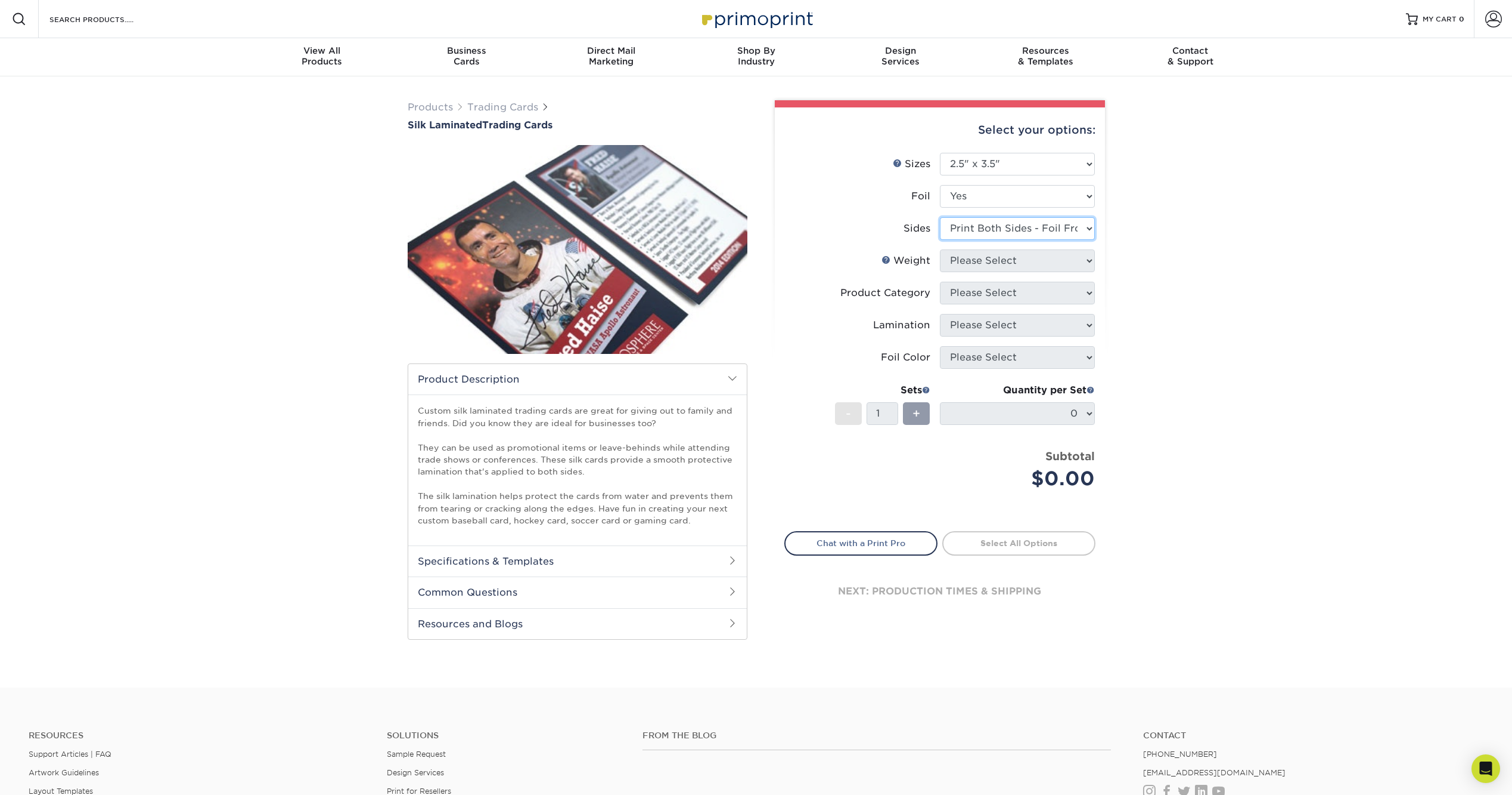
click at [940, 217] on select "Please Select Print Both Sides - Foil Both Sides Print Both Sides - Foil Front …" at bounding box center [1017, 228] width 155 height 23
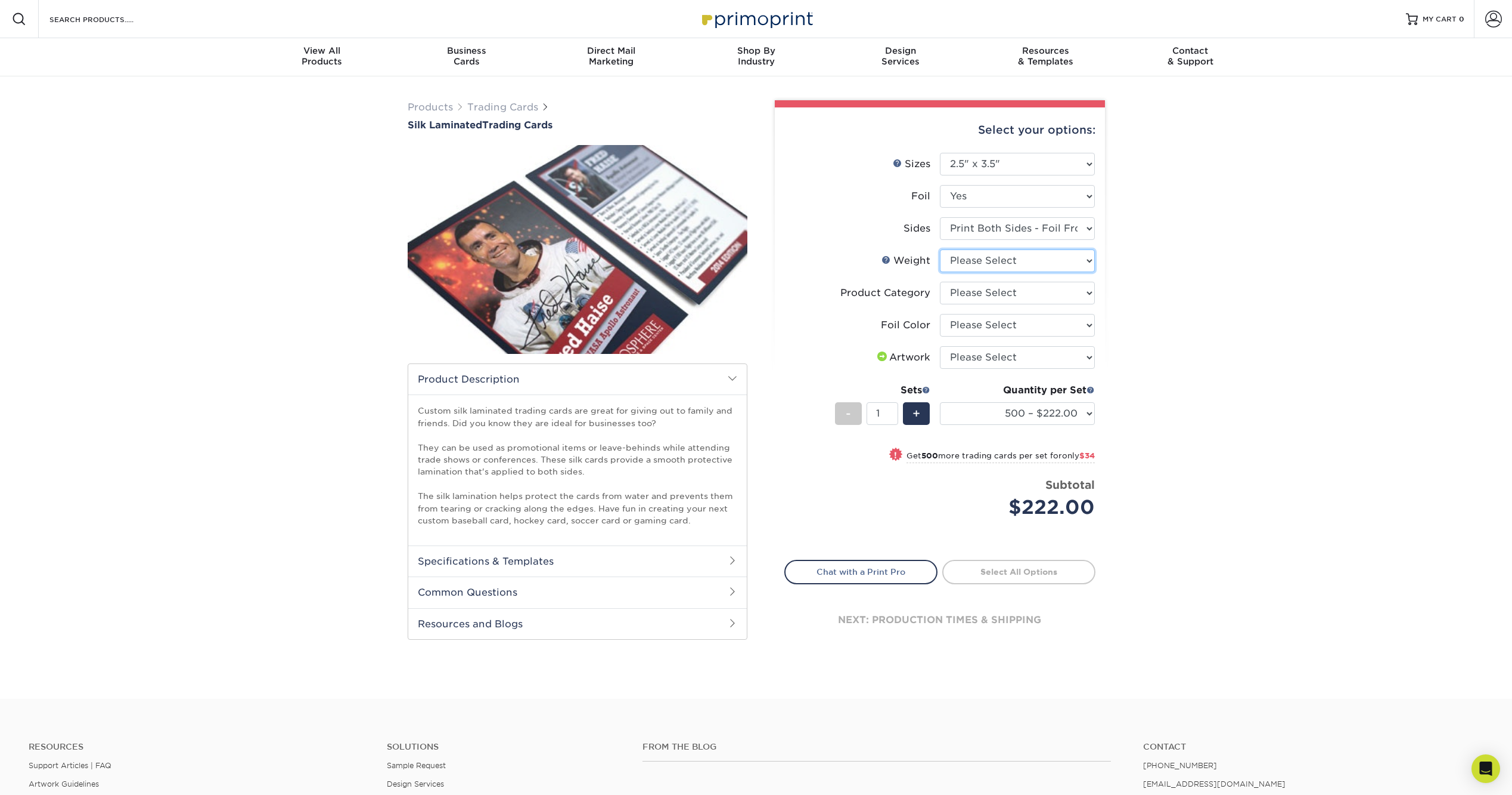
click at [984, 267] on select "Please Select 16PT" at bounding box center [1017, 260] width 155 height 23
select select "16PT"
click at [940, 249] on select "Please Select 16PT" at bounding box center [1017, 260] width 155 height 23
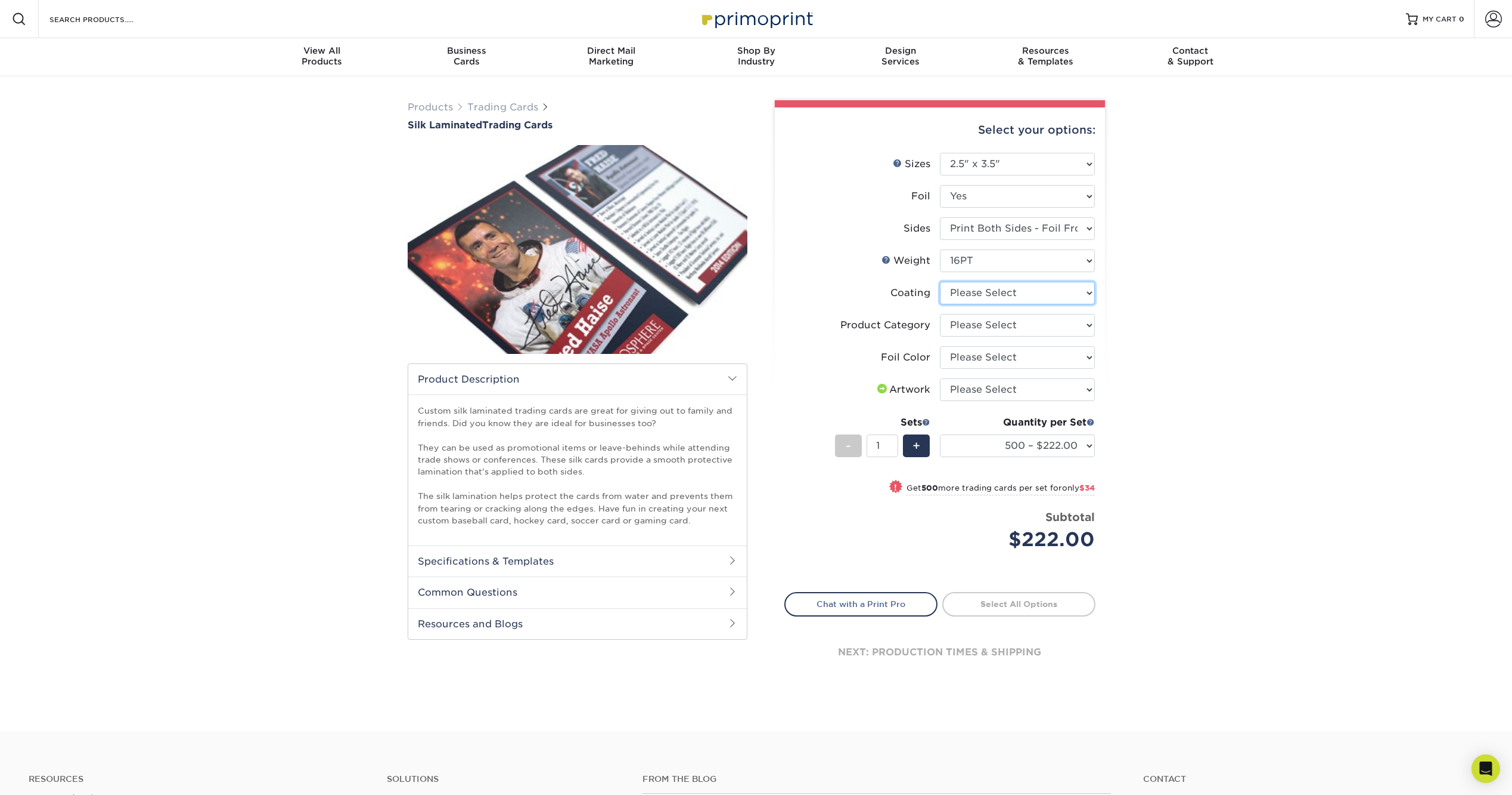
click at [1030, 295] on select at bounding box center [1017, 293] width 155 height 23
select select "3e7618de-abca-4bda-9f97-8b9129e913d8"
click at [940, 282] on select at bounding box center [1017, 293] width 155 height 23
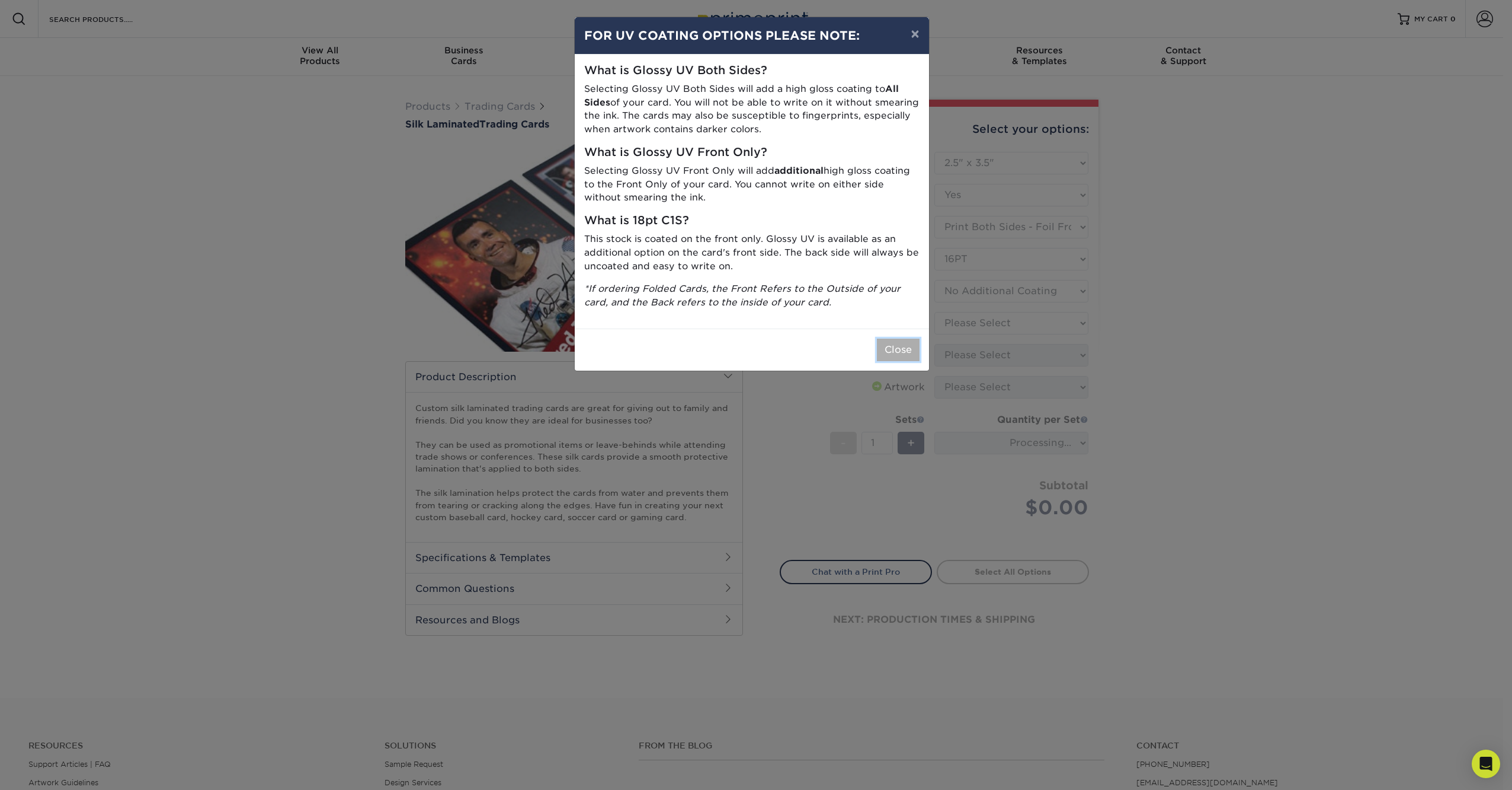
click at [917, 349] on button "Close" at bounding box center [898, 349] width 43 height 22
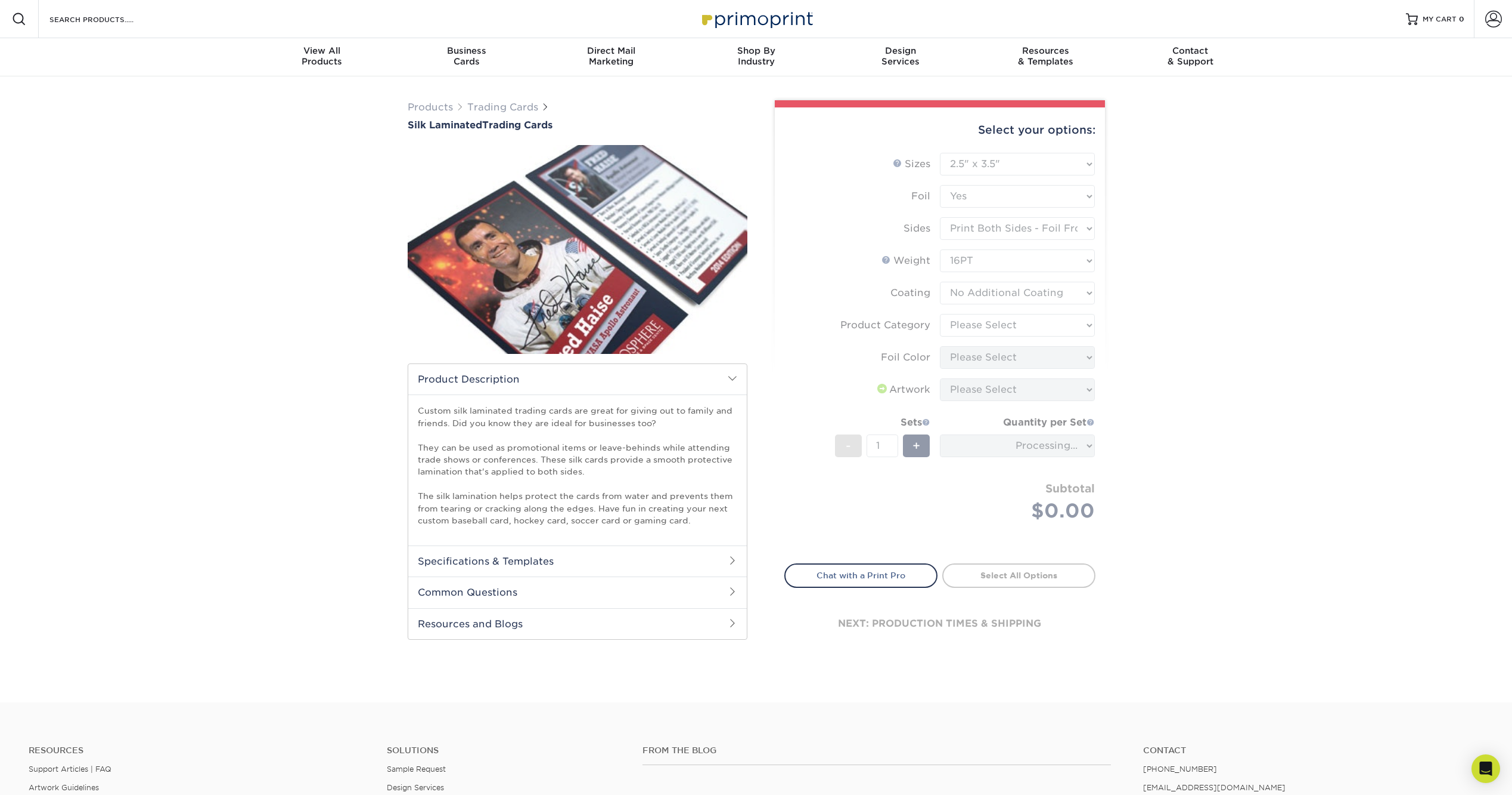
click at [990, 328] on form "Sizes Help Sizes Please Select 2.5" x 3.5" Foil Please Select No Yes -" at bounding box center [939, 351] width 311 height 397
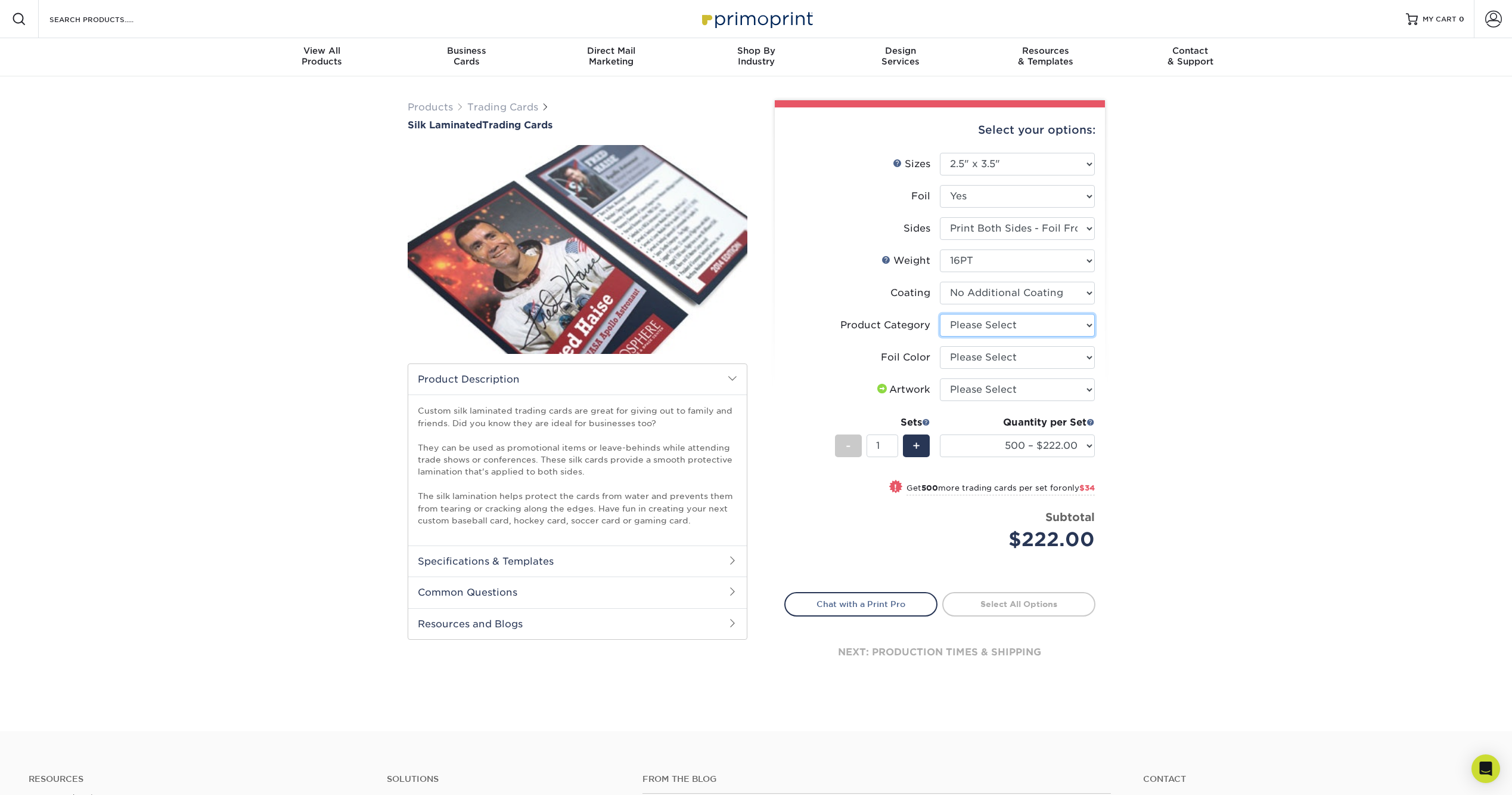
click at [990, 329] on select "Please Select Trading Cards" at bounding box center [1017, 325] width 155 height 23
select select "c2f9bce9-36c2-409d-b101-c29d9d031e18"
click at [940, 314] on select "Please Select Trading Cards" at bounding box center [1017, 325] width 155 height 23
click at [1002, 364] on select "Please Select Silver Foil Rose Gold Foil Red Foil Gold Foil Copper Foil Blue Fo…" at bounding box center [1017, 357] width 155 height 23
click at [940, 346] on select "Please Select Silver Foil Rose Gold Foil Red Foil Gold Foil Copper Foil Blue Fo…" at bounding box center [1017, 357] width 155 height 23
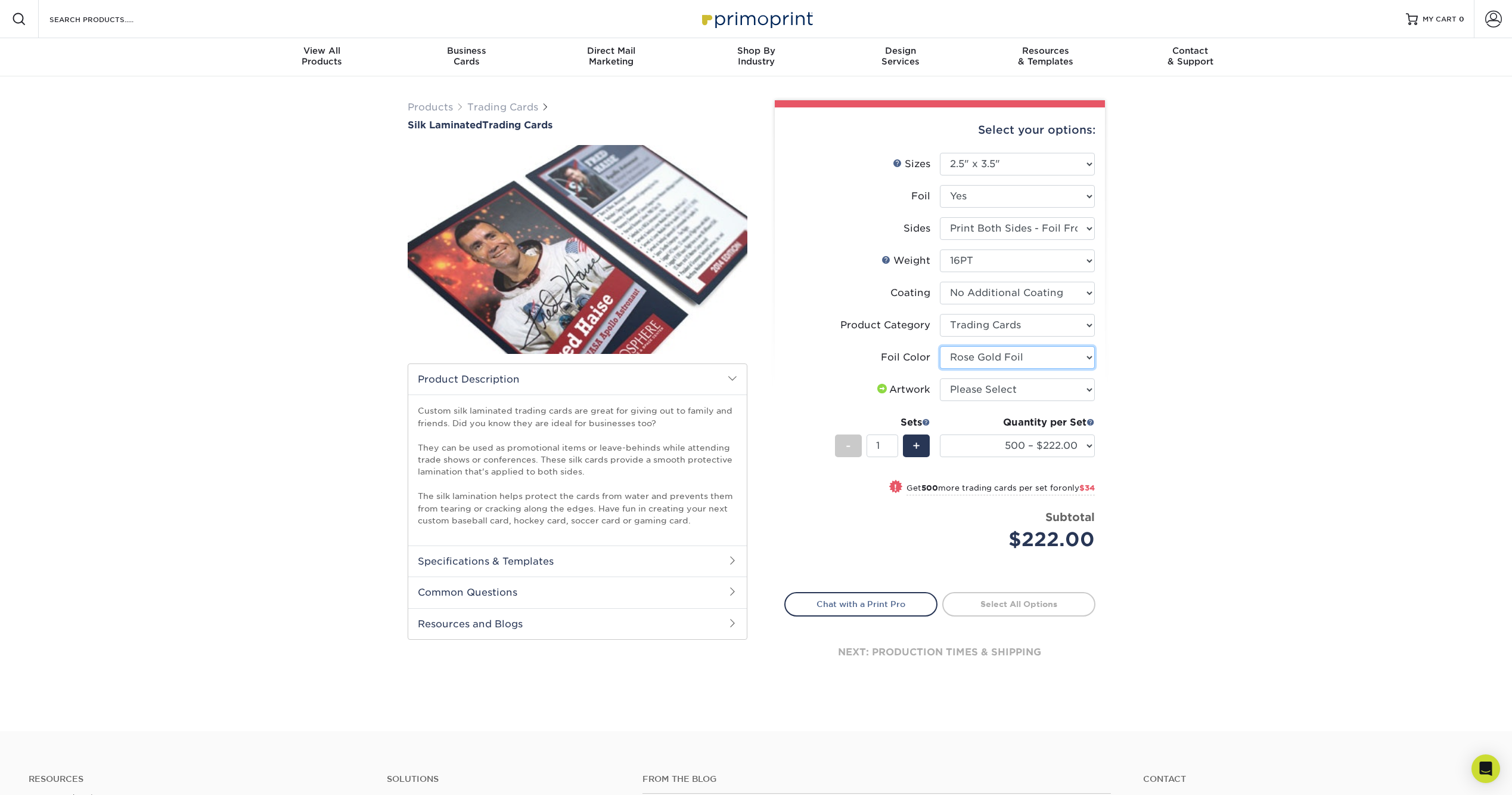
click at [1016, 364] on select "Please Select Silver Foil Rose Gold Foil Red Foil Gold Foil Copper Foil Blue Fo…" at bounding box center [1017, 357] width 155 height 23
click at [940, 346] on select "Please Select Silver Foil Rose Gold Foil Red Foil Gold Foil Copper Foil Blue Fo…" at bounding box center [1017, 357] width 155 height 23
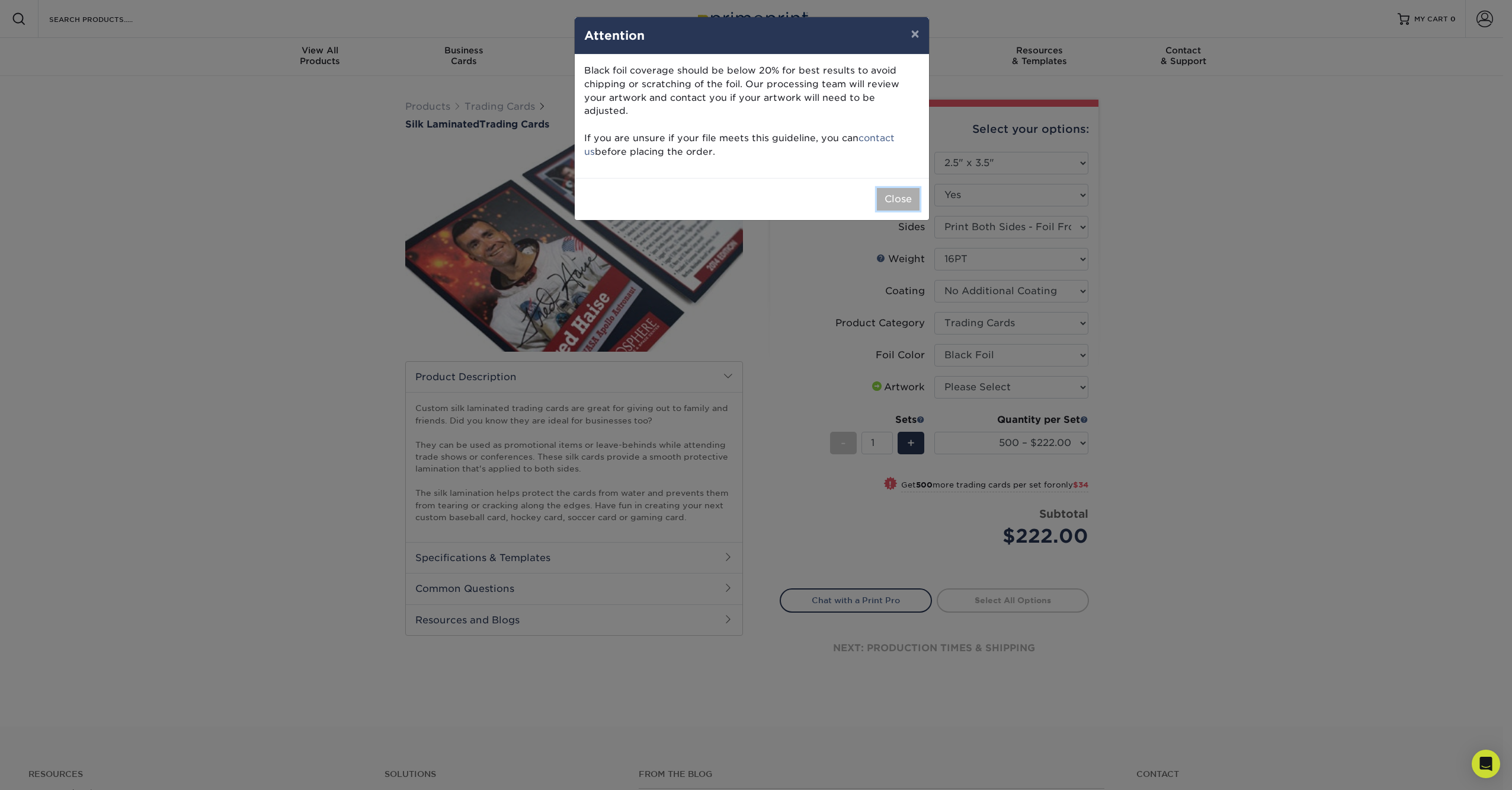
click at [893, 188] on button "Close" at bounding box center [898, 199] width 43 height 22
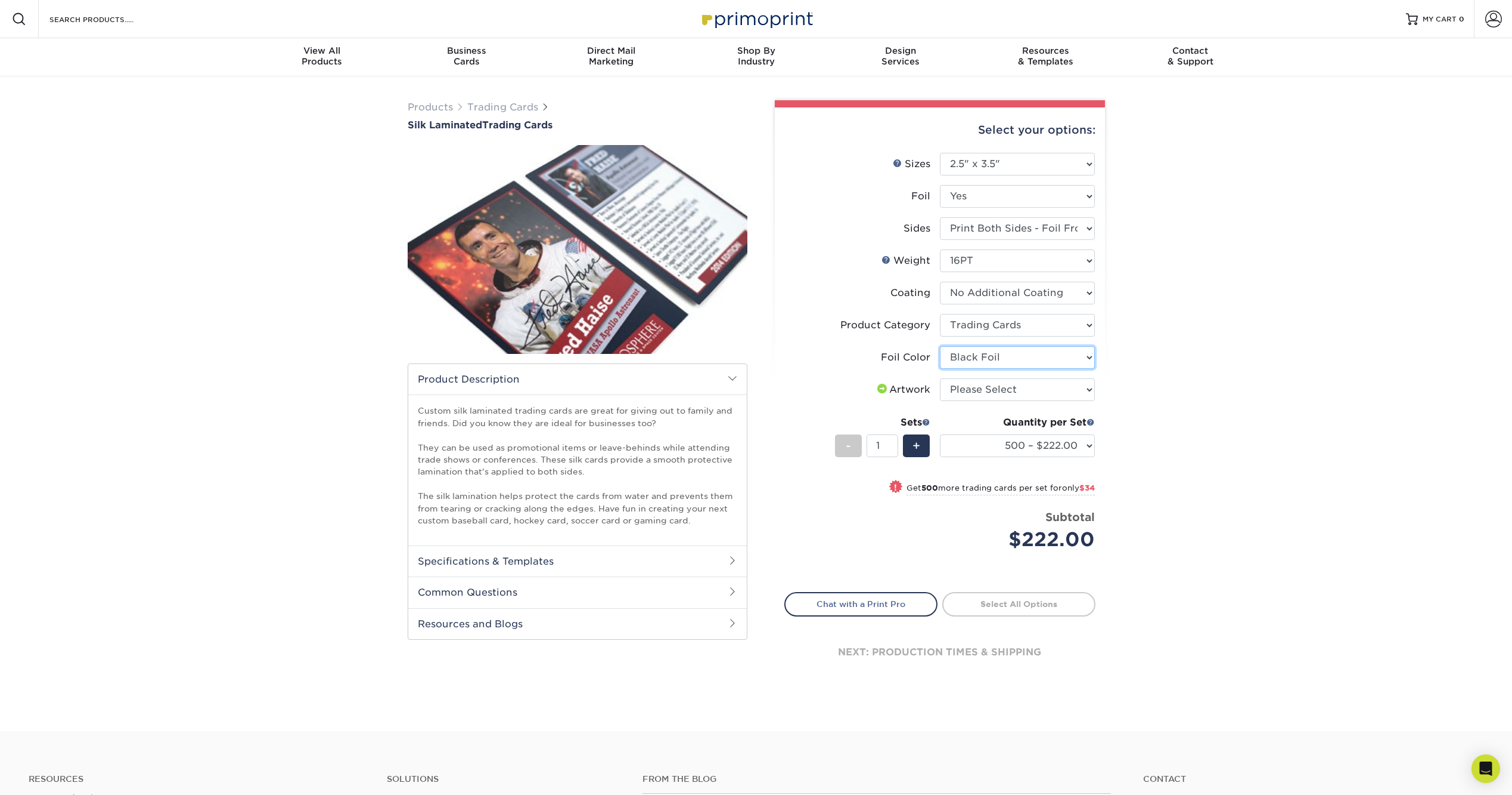
click at [1026, 359] on select "Please Select Silver Foil Rose Gold Foil Red Foil Gold Foil Copper Foil Blue Fo…" at bounding box center [1017, 357] width 155 height 23
click at [940, 346] on select "Please Select Silver Foil Rose Gold Foil Red Foil Gold Foil Copper Foil Blue Fo…" at bounding box center [1017, 357] width 155 height 23
click at [1010, 363] on select "Please Select Silver Foil Rose Gold Foil Red Foil Gold Foil Copper Foil Blue Fo…" at bounding box center [1017, 357] width 155 height 23
select select "acffa4a5-22f9-4585-ba3f-0adaa54b8c85"
click at [940, 346] on select "Please Select Silver Foil Rose Gold Foil Red Foil Gold Foil Copper Foil Blue Fo…" at bounding box center [1017, 357] width 155 height 23
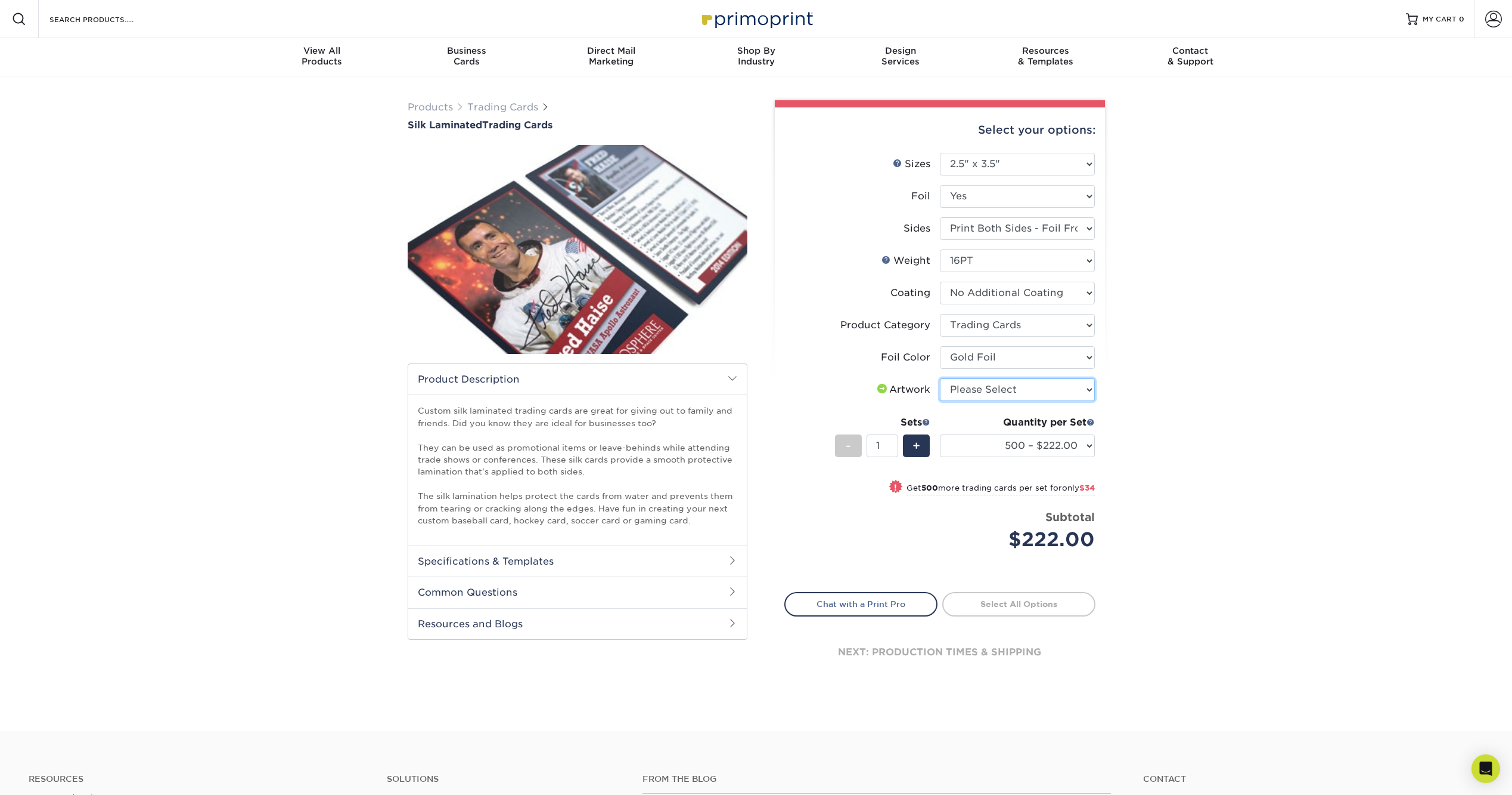
click at [1006, 393] on select "Please Select I will upload files I need a design - $100" at bounding box center [1017, 389] width 155 height 23
select select "upload"
click at [940, 378] on select "Please Select I will upload files I need a design - $100" at bounding box center [1017, 389] width 155 height 23
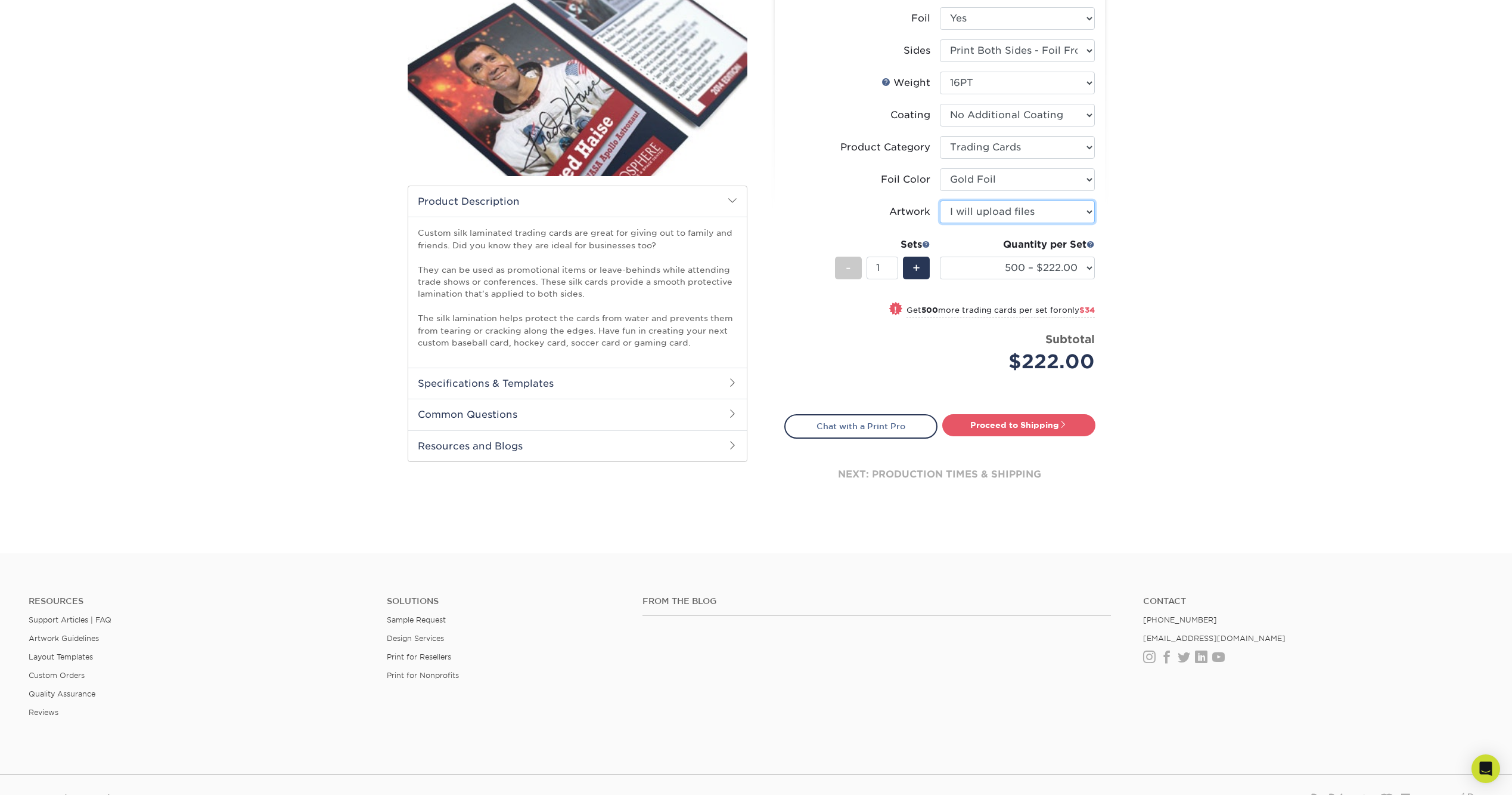
scroll to position [179, 0]
